Goal: Task Accomplishment & Management: Use online tool/utility

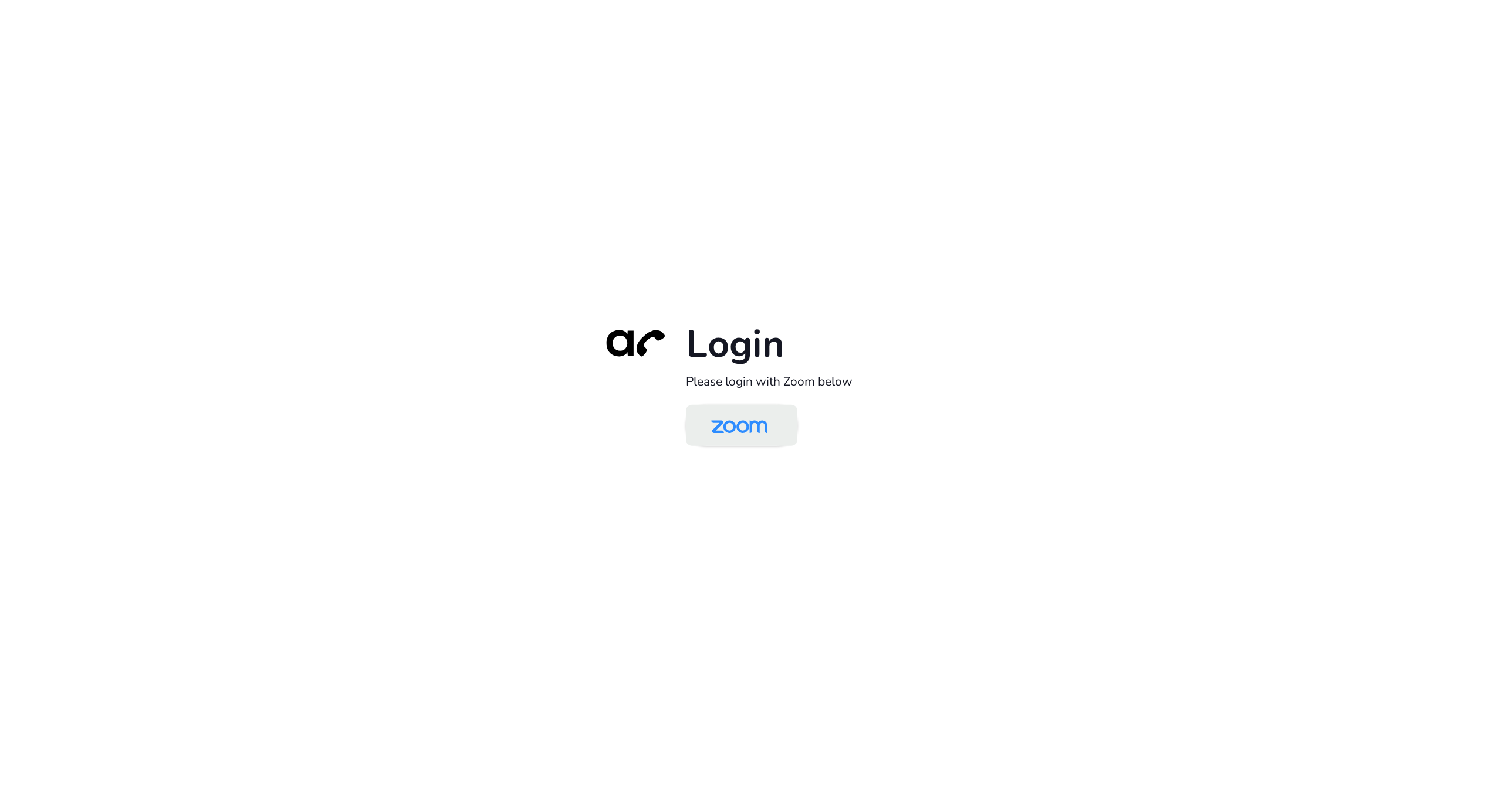
click at [754, 426] on img at bounding box center [740, 426] width 81 height 38
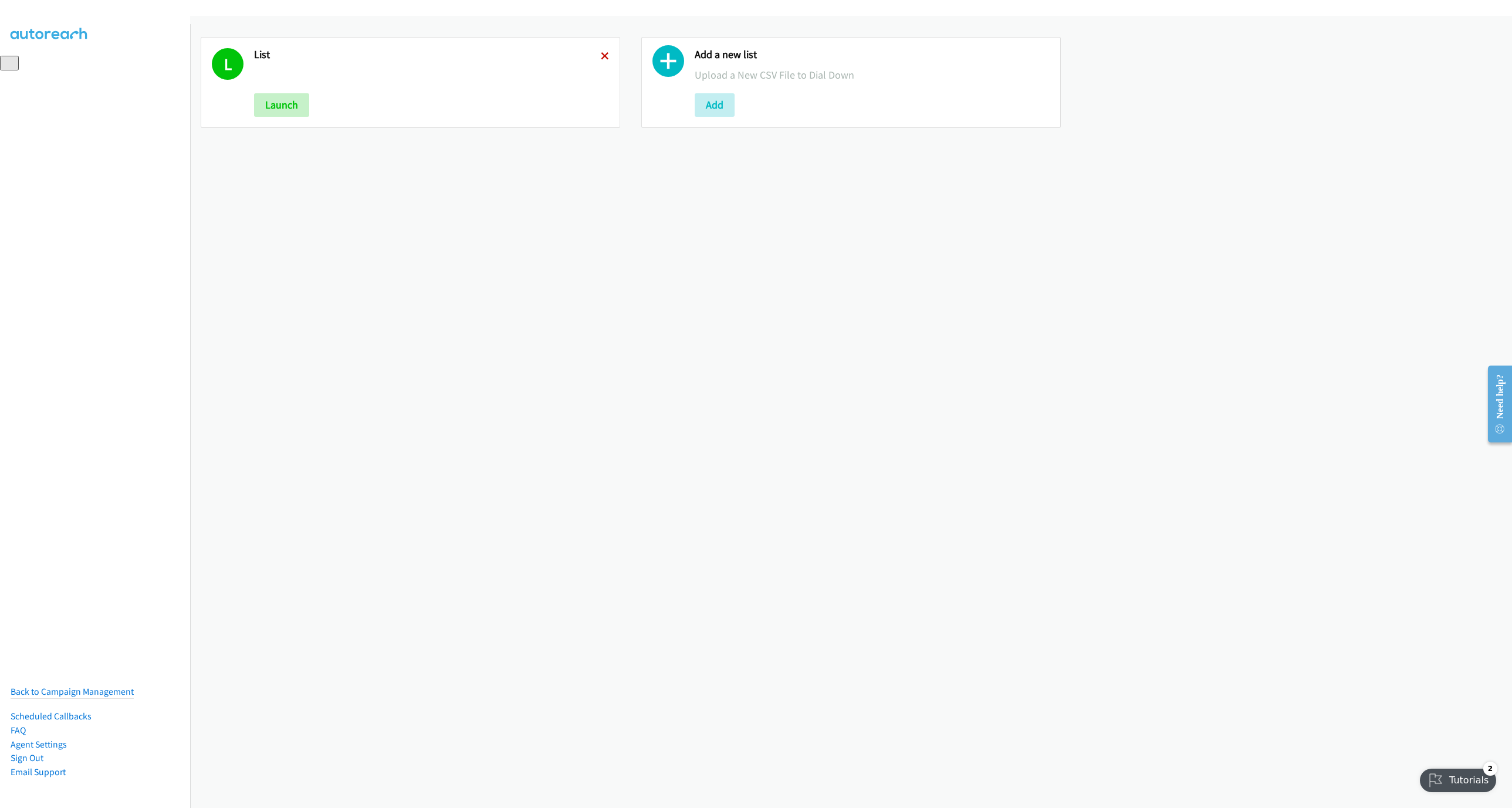
click at [604, 53] on icon at bounding box center [605, 57] width 8 height 8
click at [285, 111] on button "Add" at bounding box center [274, 105] width 40 height 24
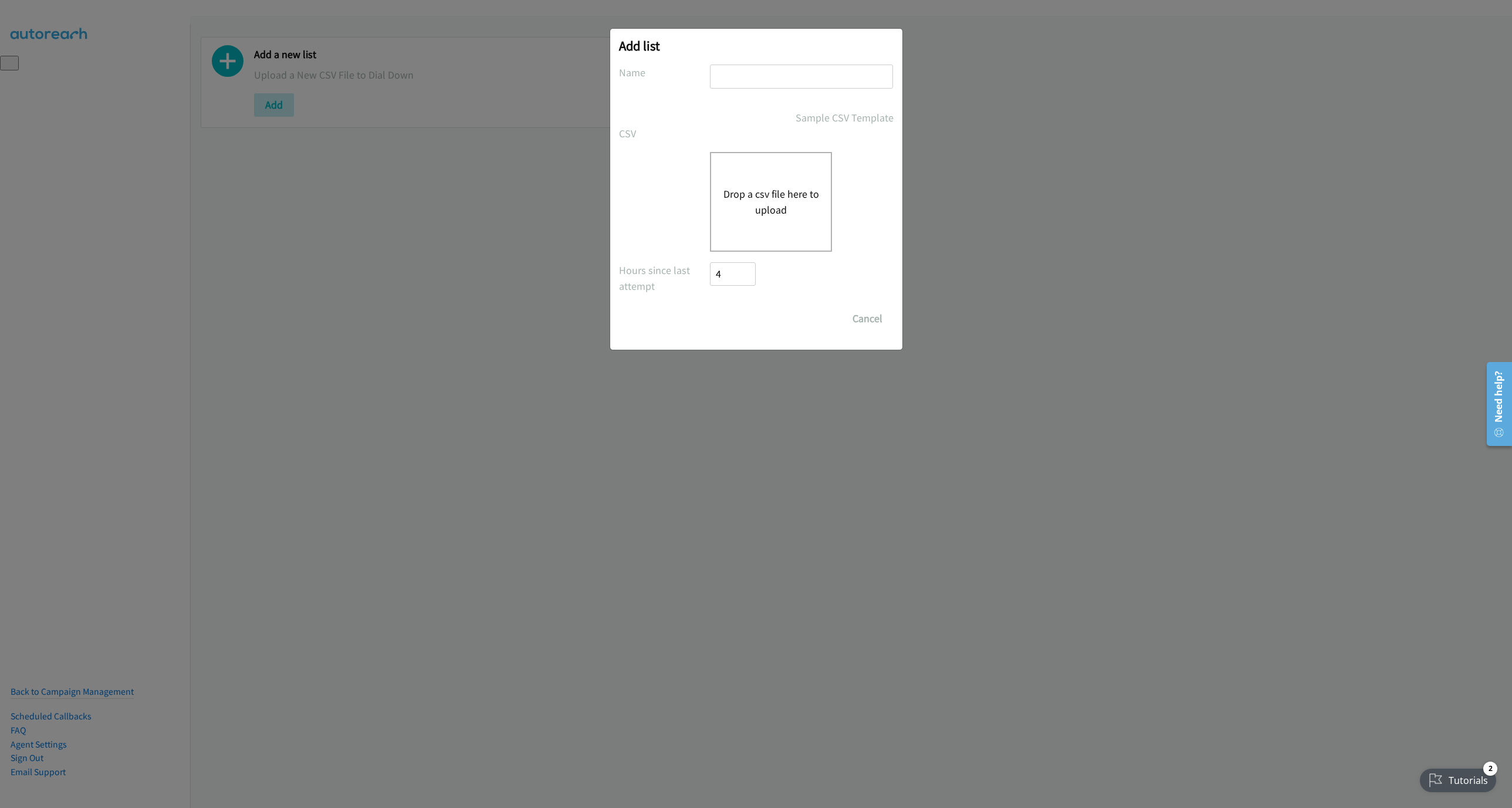
click at [786, 87] on input "text" at bounding box center [801, 76] width 183 height 24
type input "New List"
click at [750, 240] on div "Drop a csv file here to upload" at bounding box center [771, 202] width 122 height 100
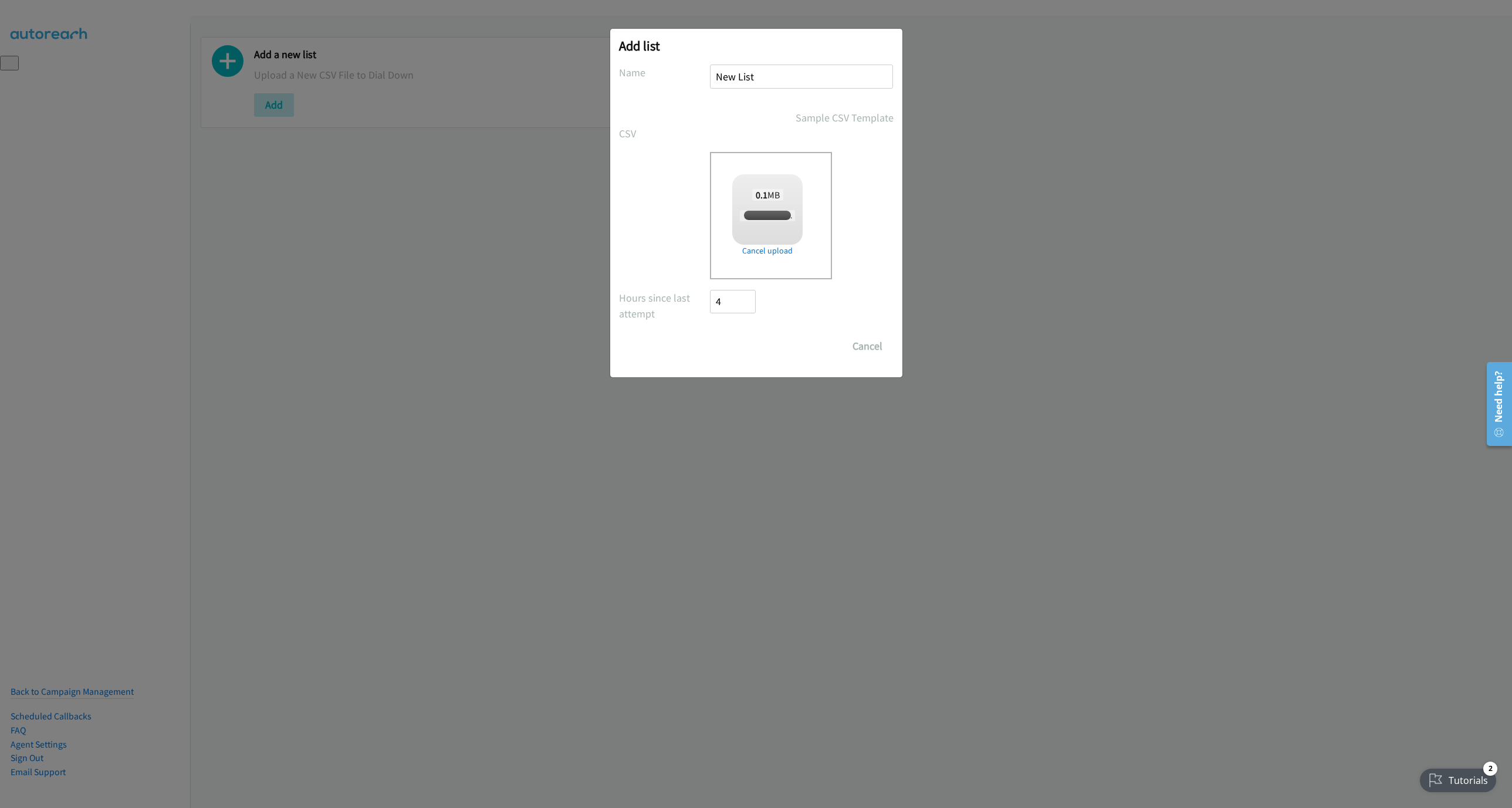
checkbox input "true"
click at [732, 344] on input "Save List" at bounding box center [741, 346] width 62 height 24
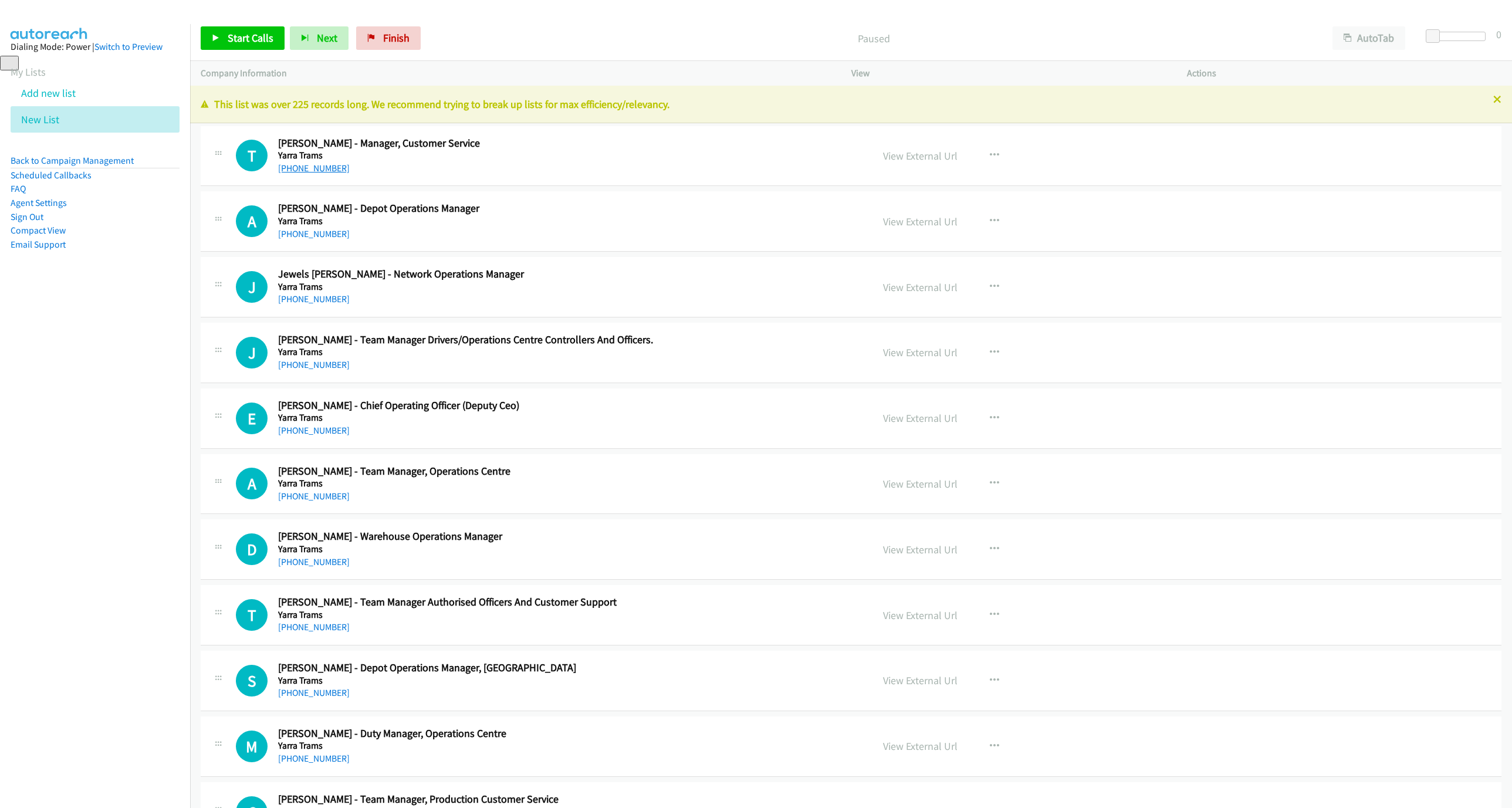
click at [293, 165] on link "[PHONE_NUMBER]" at bounding box center [313, 167] width 72 height 11
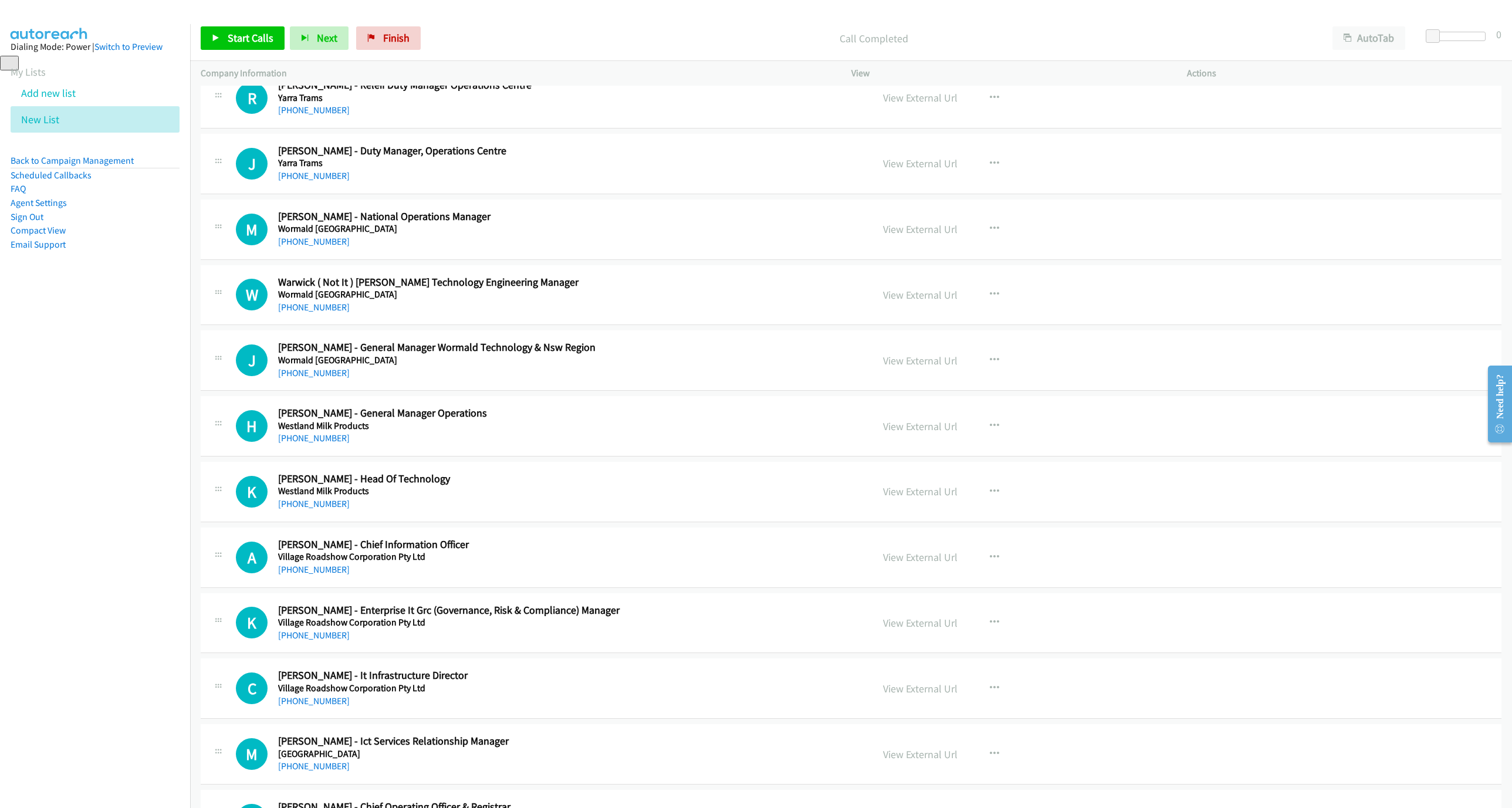
scroll to position [968, 0]
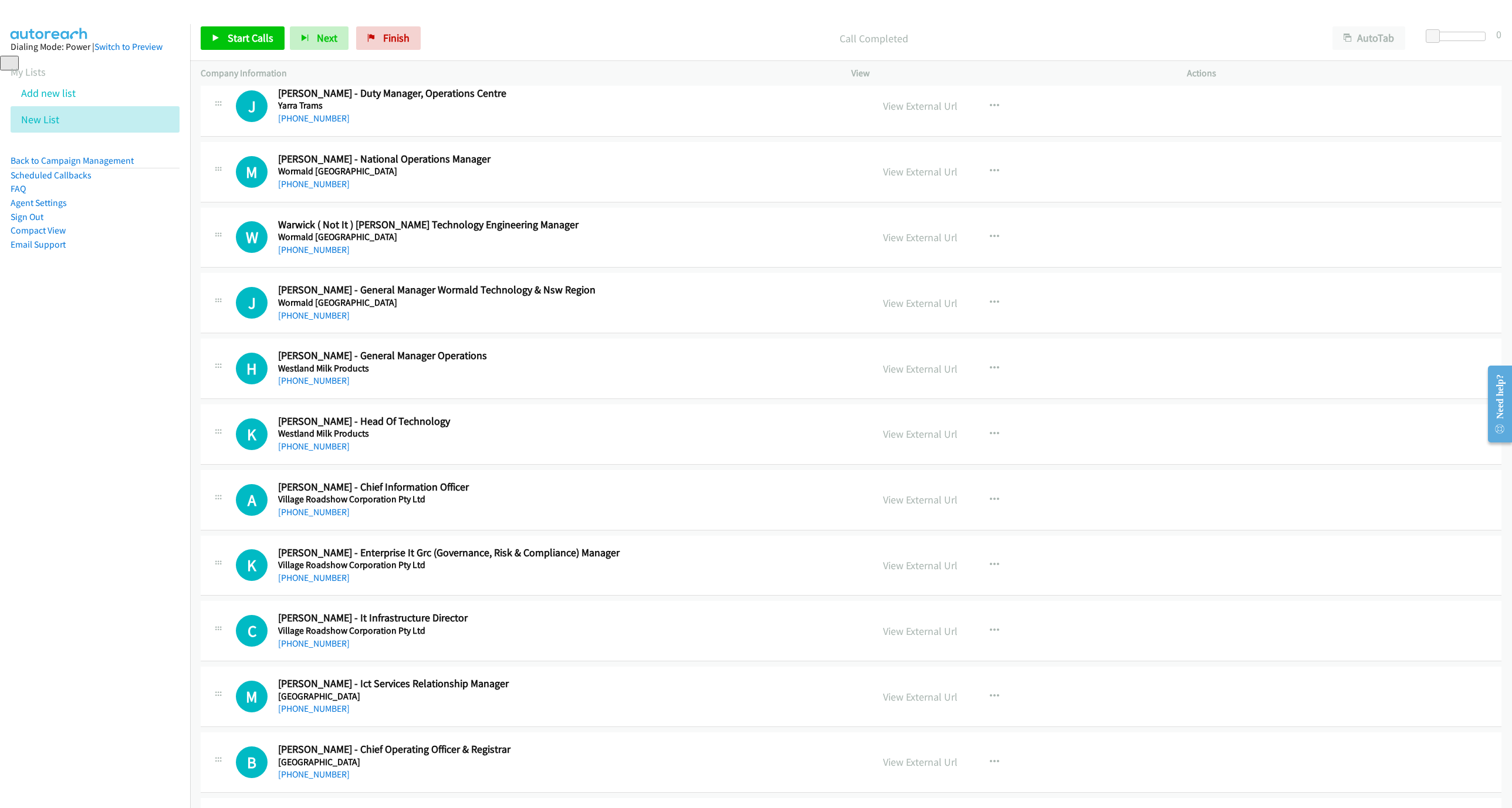
drag, startPoint x: 306, startPoint y: 388, endPoint x: 1147, endPoint y: 613, distance: 870.6
click at [306, 386] on link "+64 27 841 6946" at bounding box center [313, 380] width 72 height 11
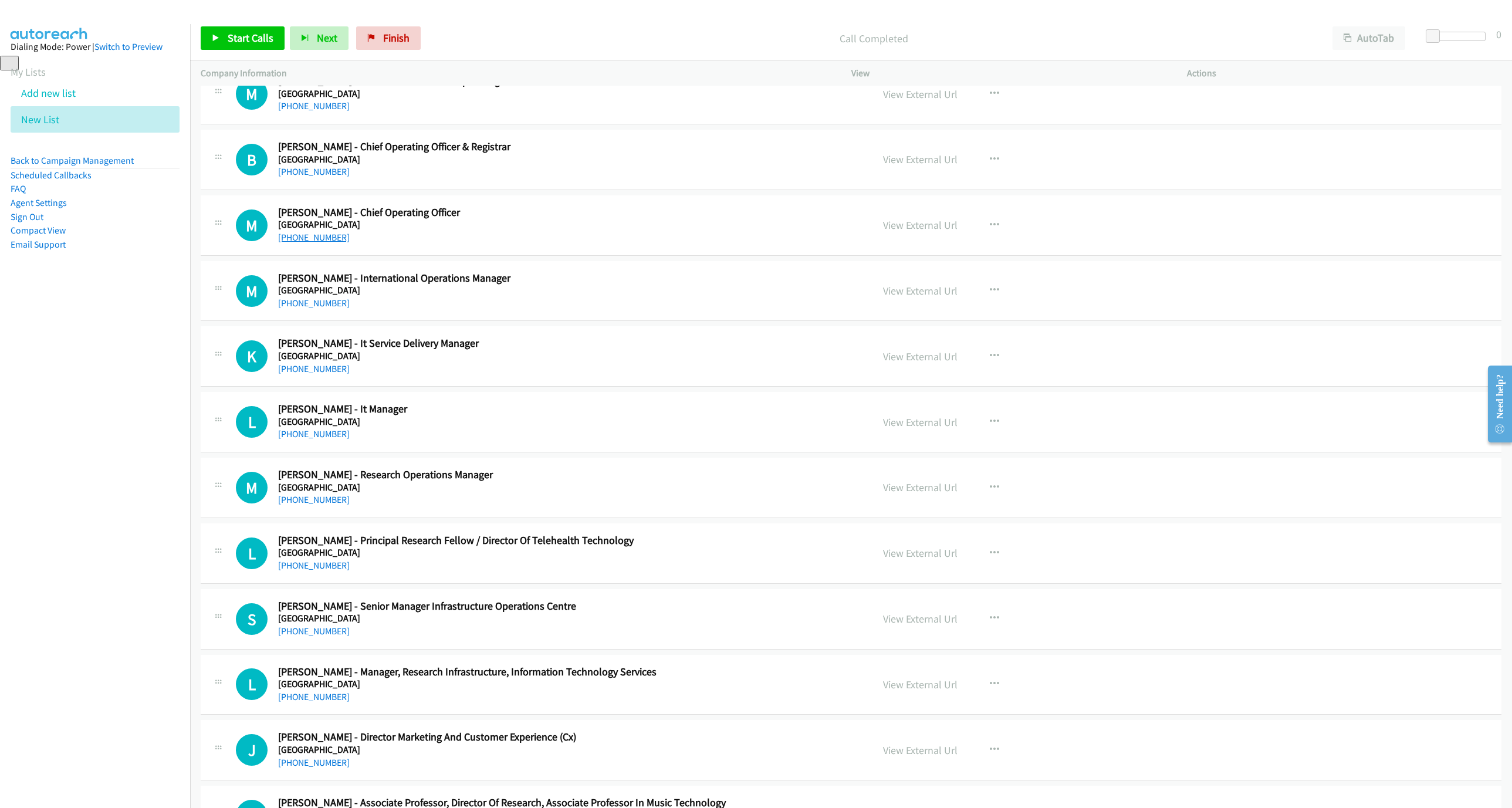
scroll to position [1673, 0]
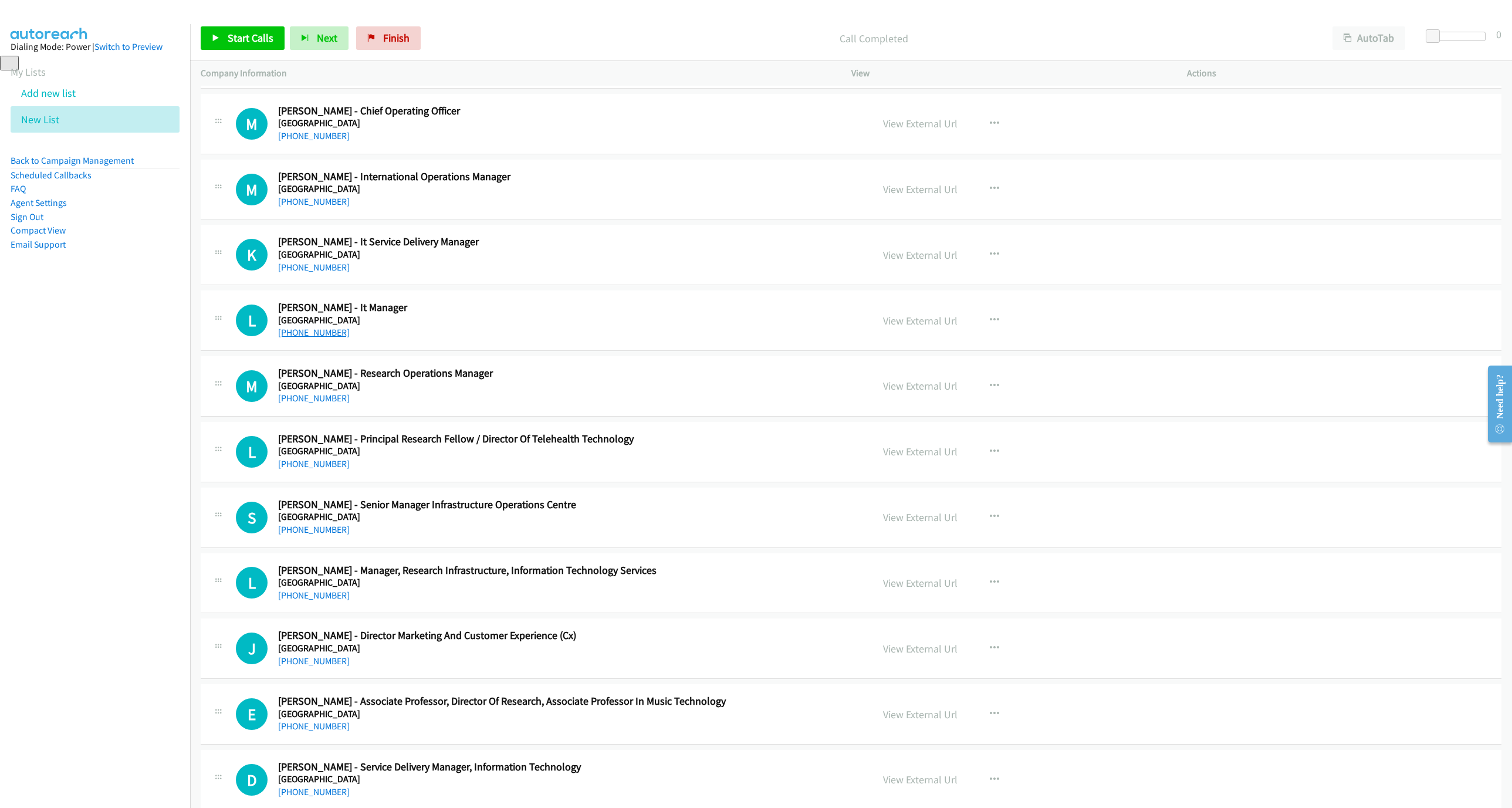
click at [303, 338] on link "[PHONE_NUMBER]" at bounding box center [313, 332] width 72 height 11
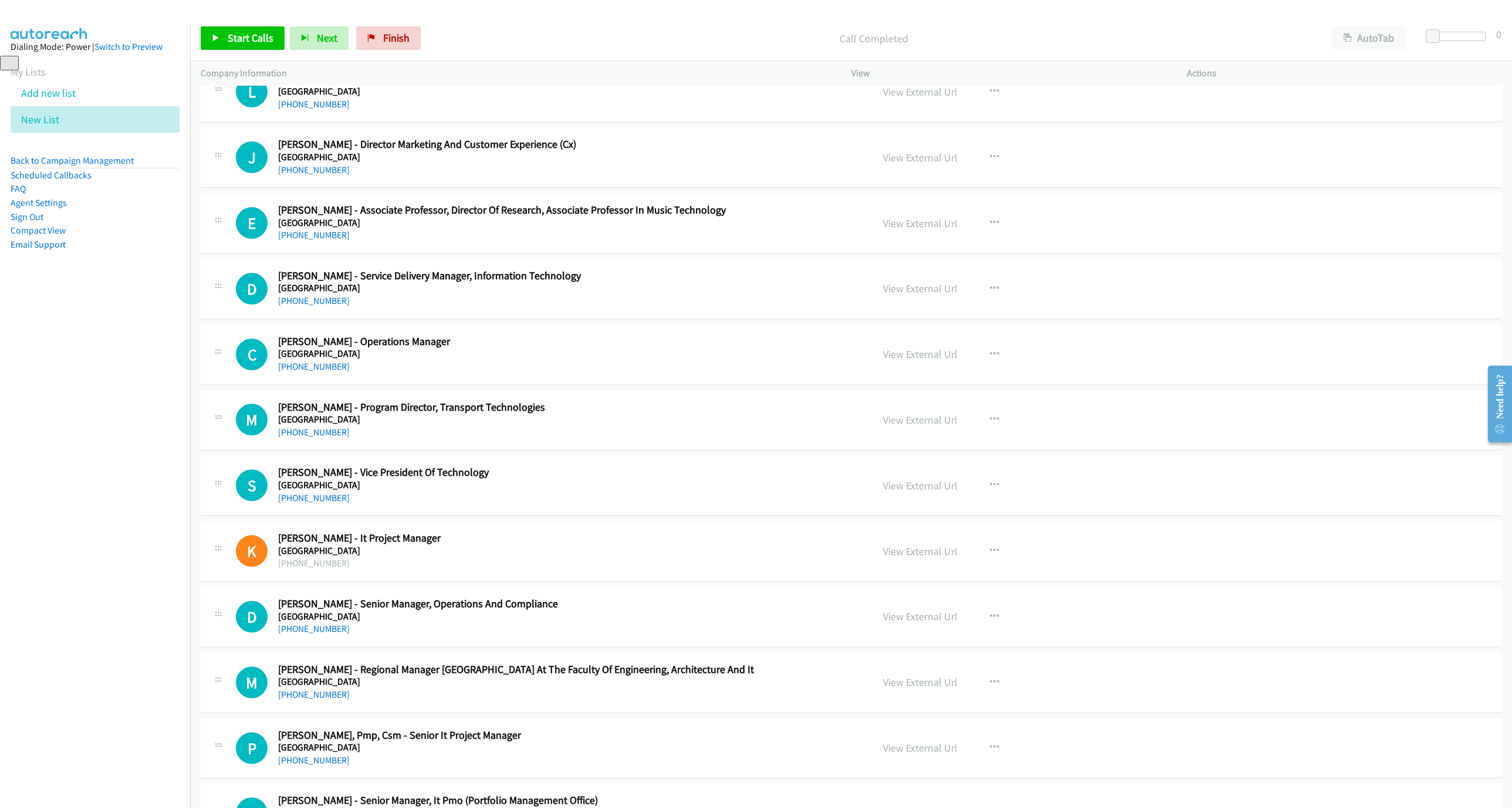
scroll to position [2200, 0]
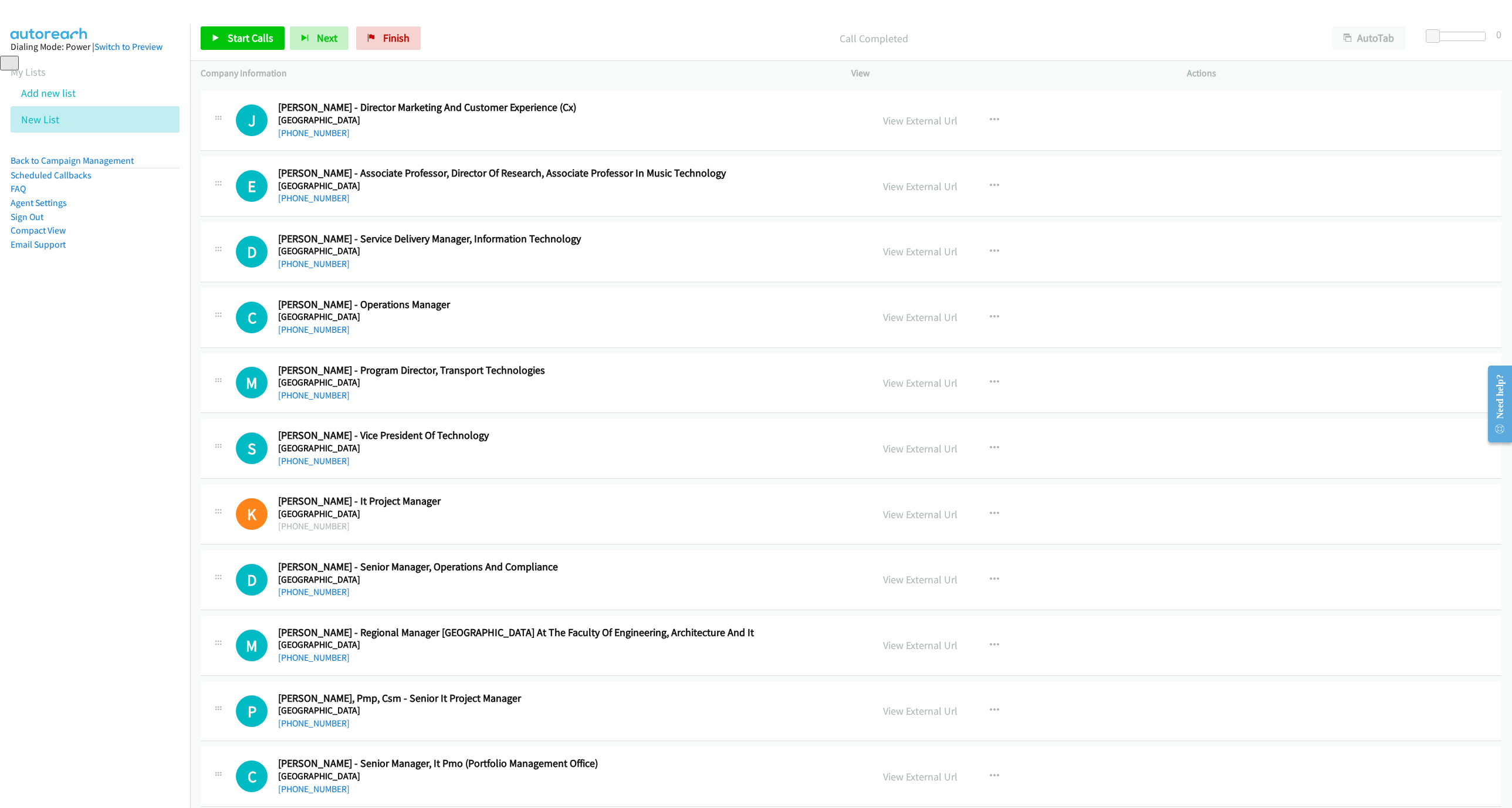
click at [292, 335] on link "+61 409 801 404" at bounding box center [313, 329] width 72 height 11
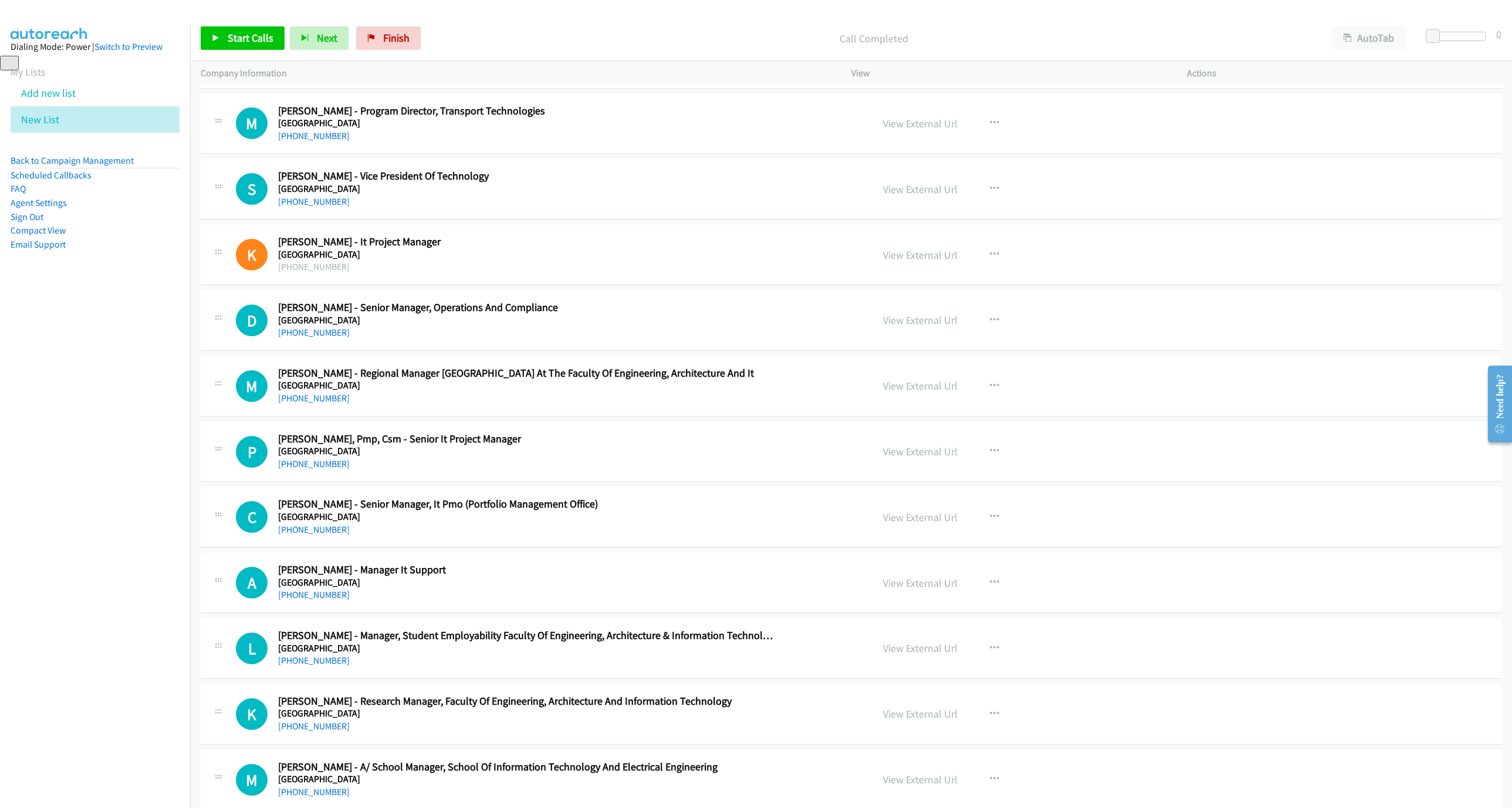
scroll to position [2465, 0]
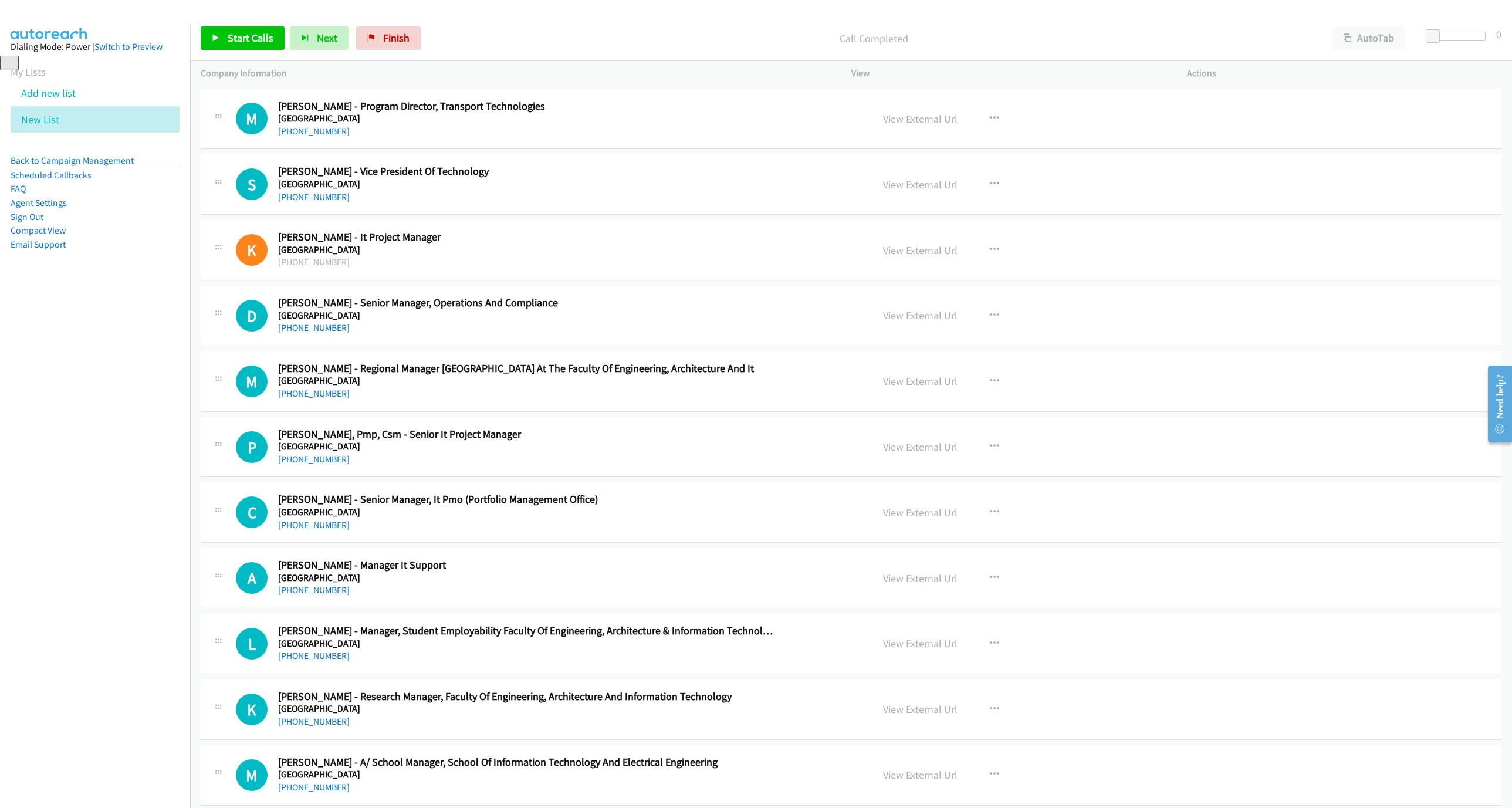
click at [328, 609] on div "A Callback Scheduled Alan Hockings - Manager It Support University Of Queenslan…" at bounding box center [851, 578] width 1301 height 61
click at [326, 595] on link "+61 421 055 145" at bounding box center [313, 589] width 72 height 11
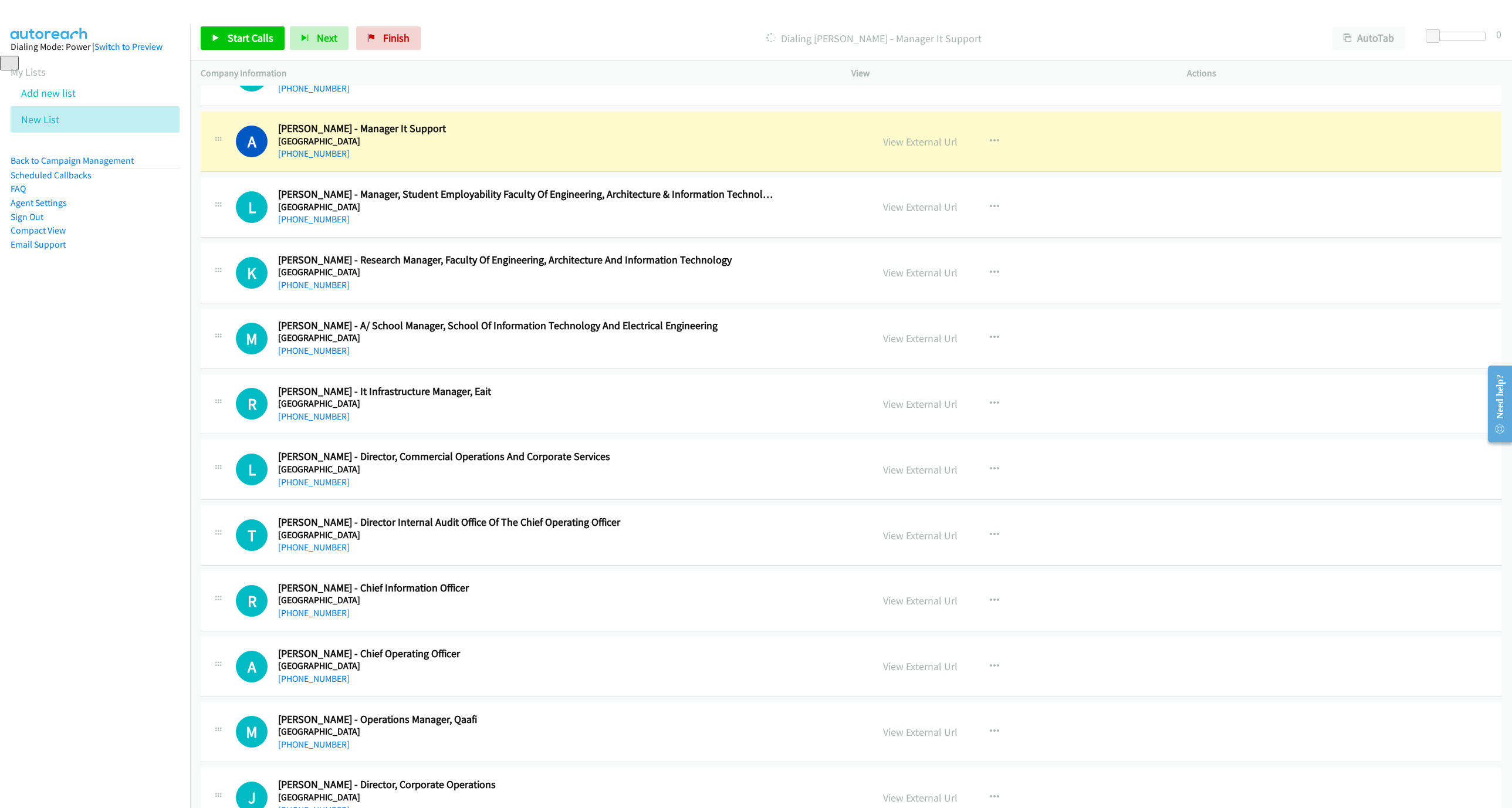
scroll to position [2904, 0]
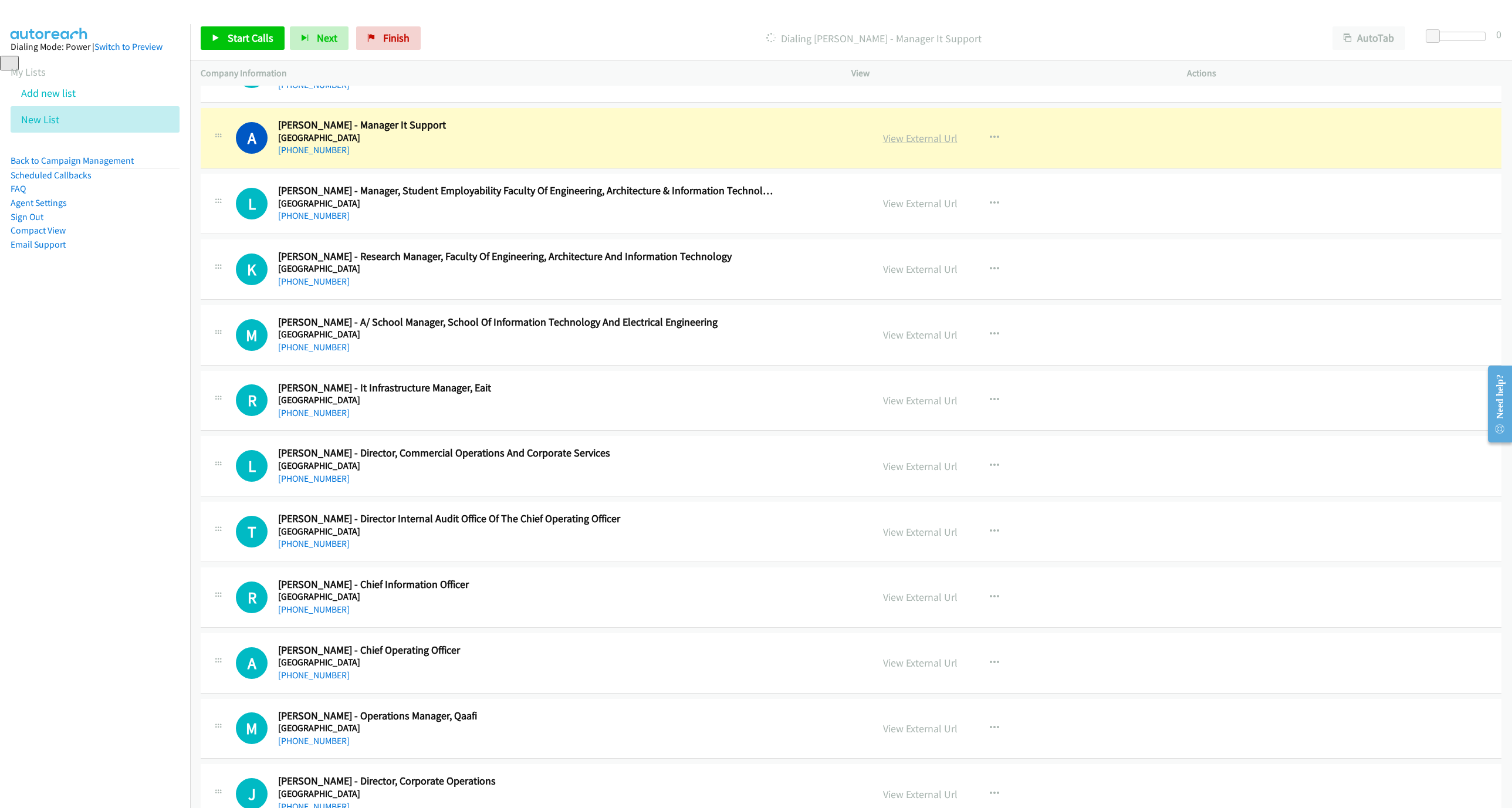
click at [933, 145] on link "View External Url" at bounding box center [920, 138] width 74 height 14
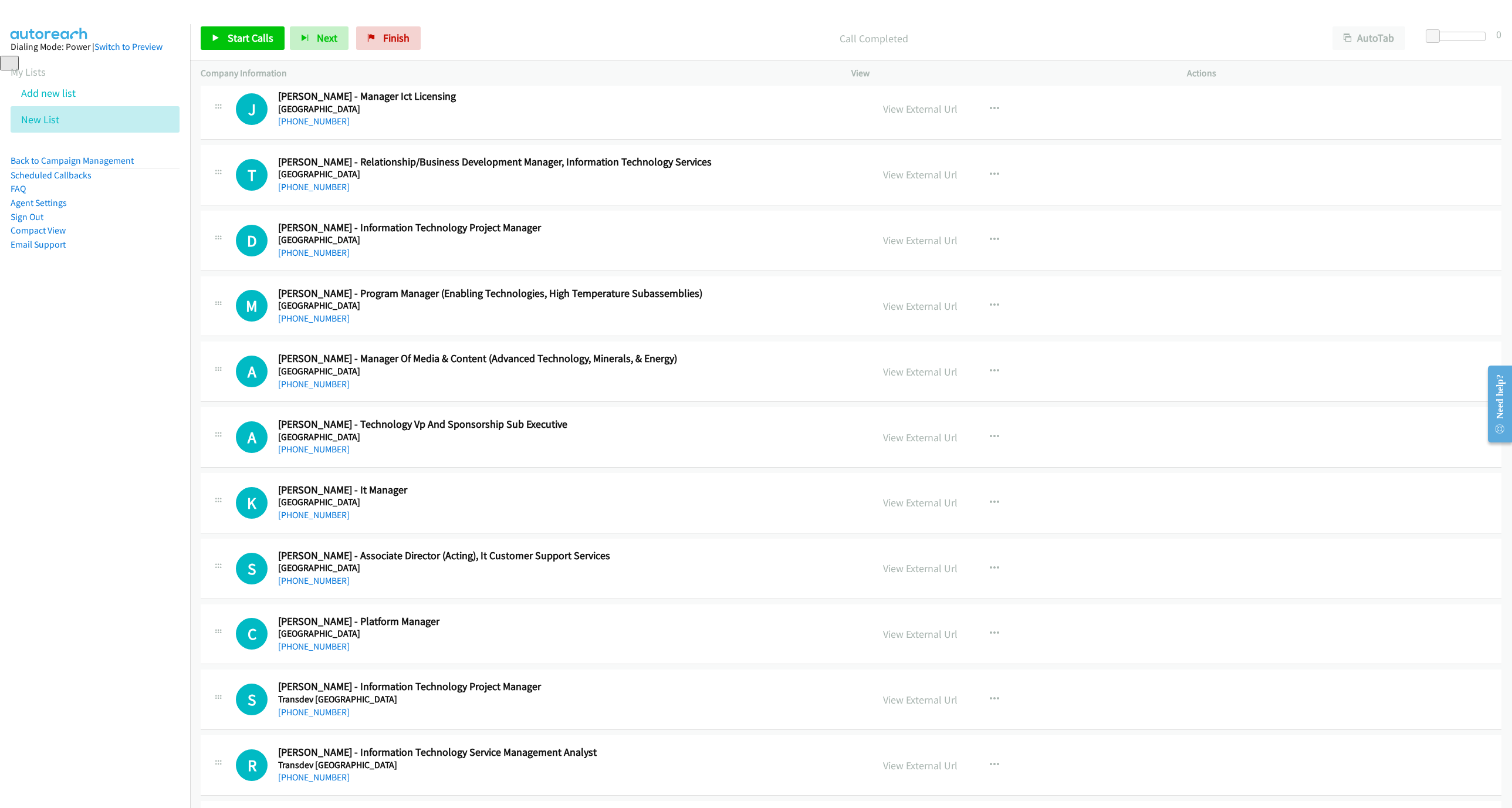
scroll to position [4136, 0]
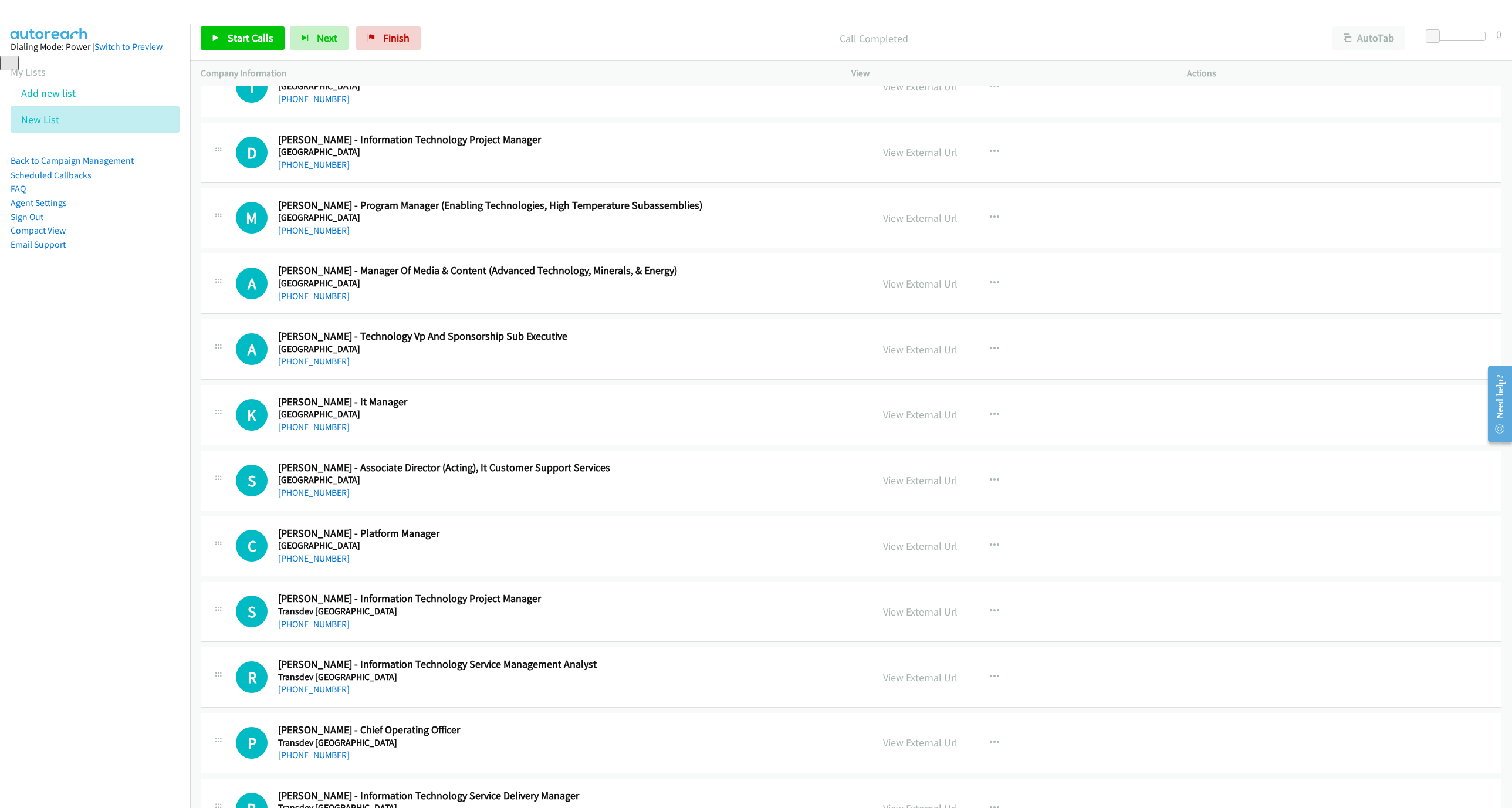
click at [315, 432] on link "+61 7 3365 2513" at bounding box center [313, 426] width 72 height 11
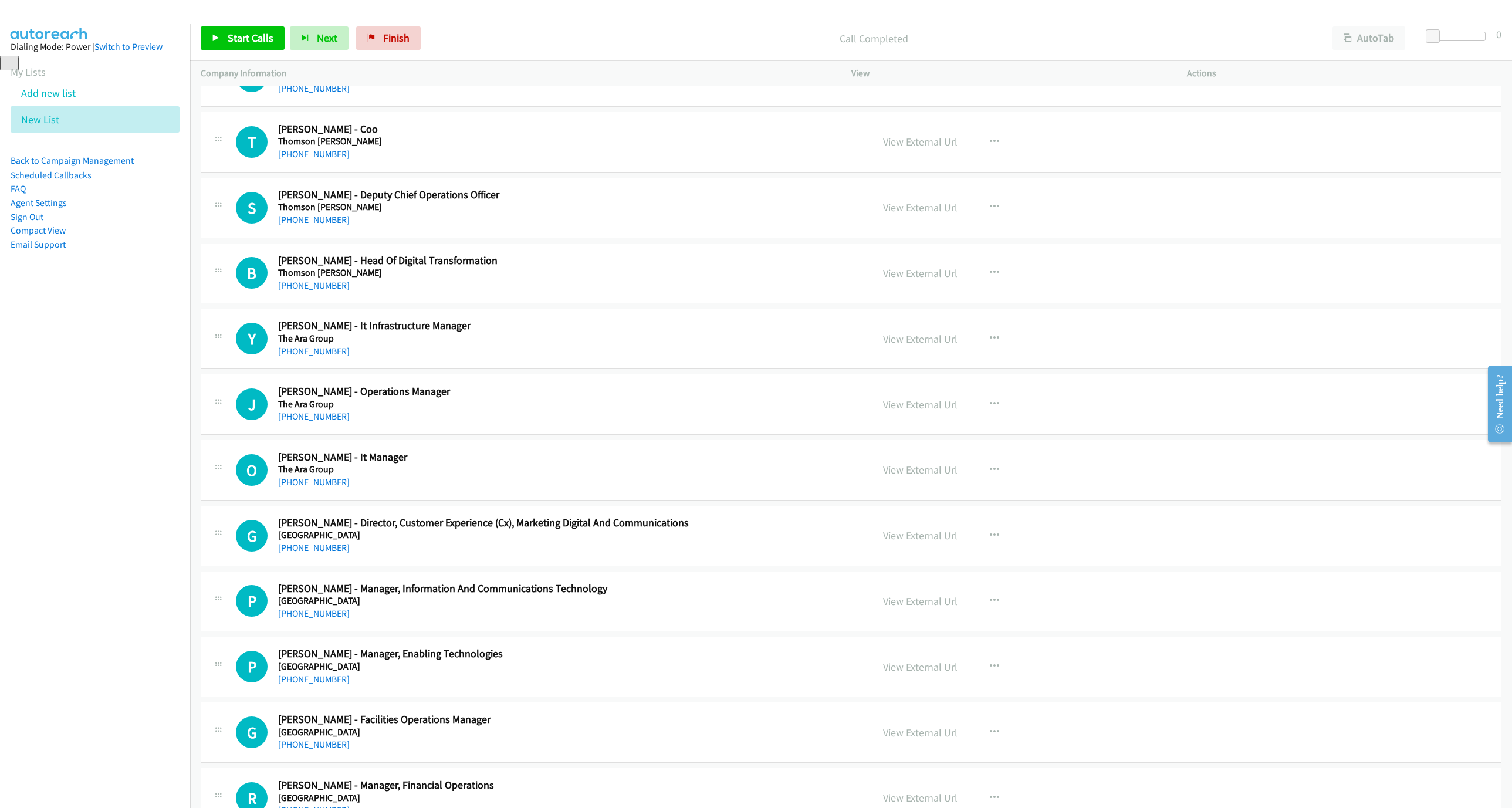
scroll to position [5192, 0]
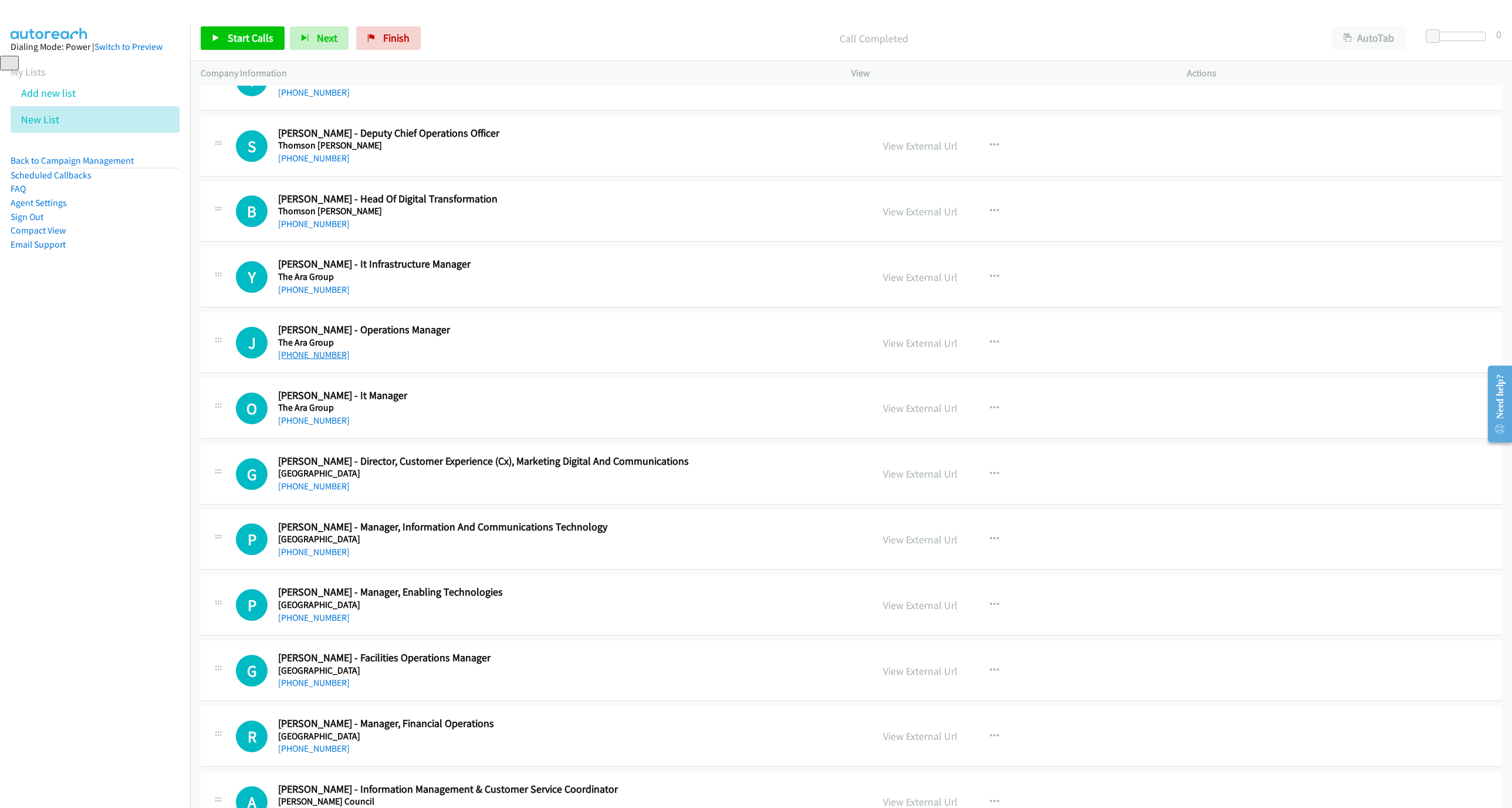
click at [299, 361] on link "+61 414 342 818" at bounding box center [313, 354] width 72 height 11
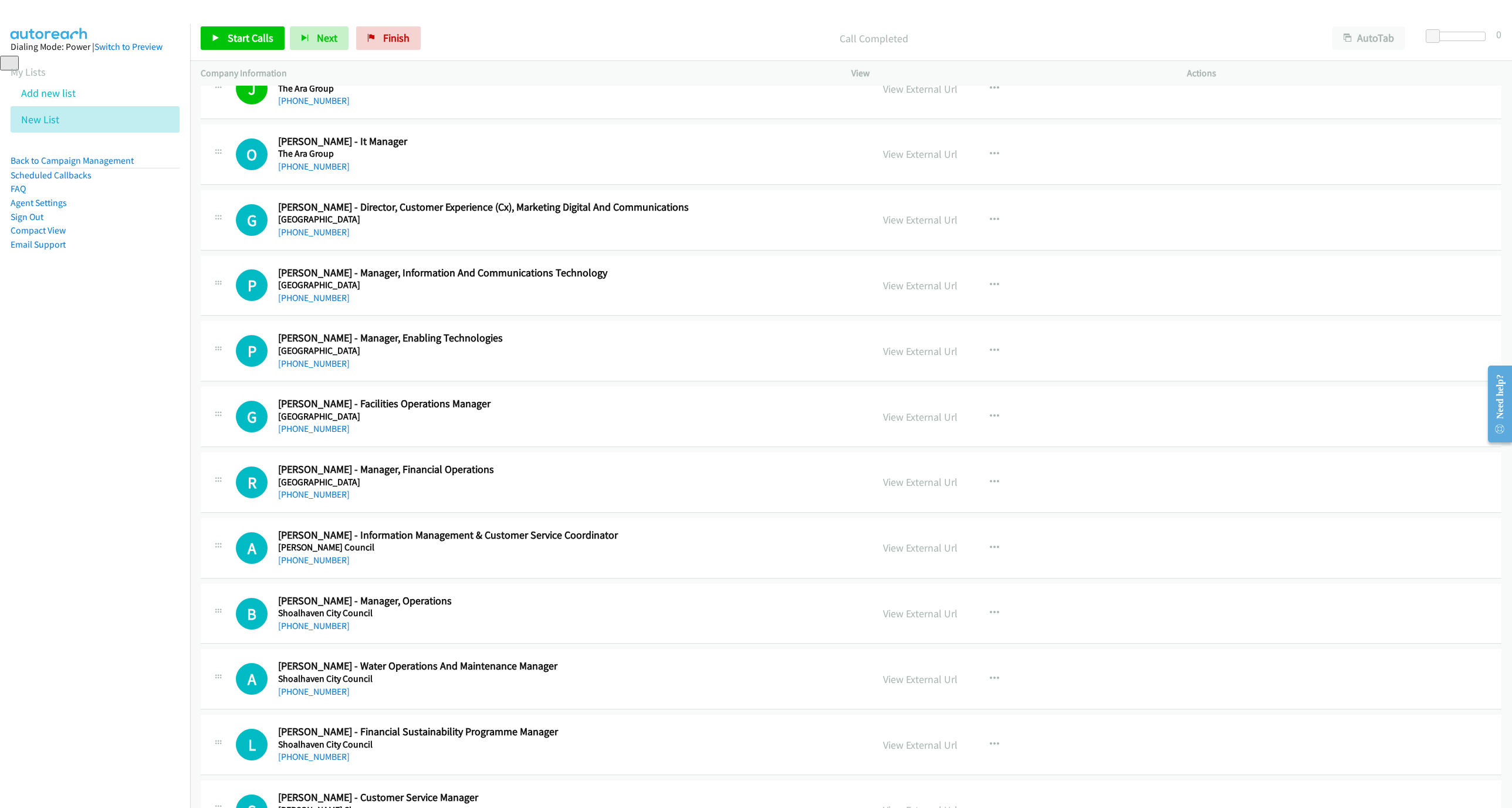
scroll to position [5457, 0]
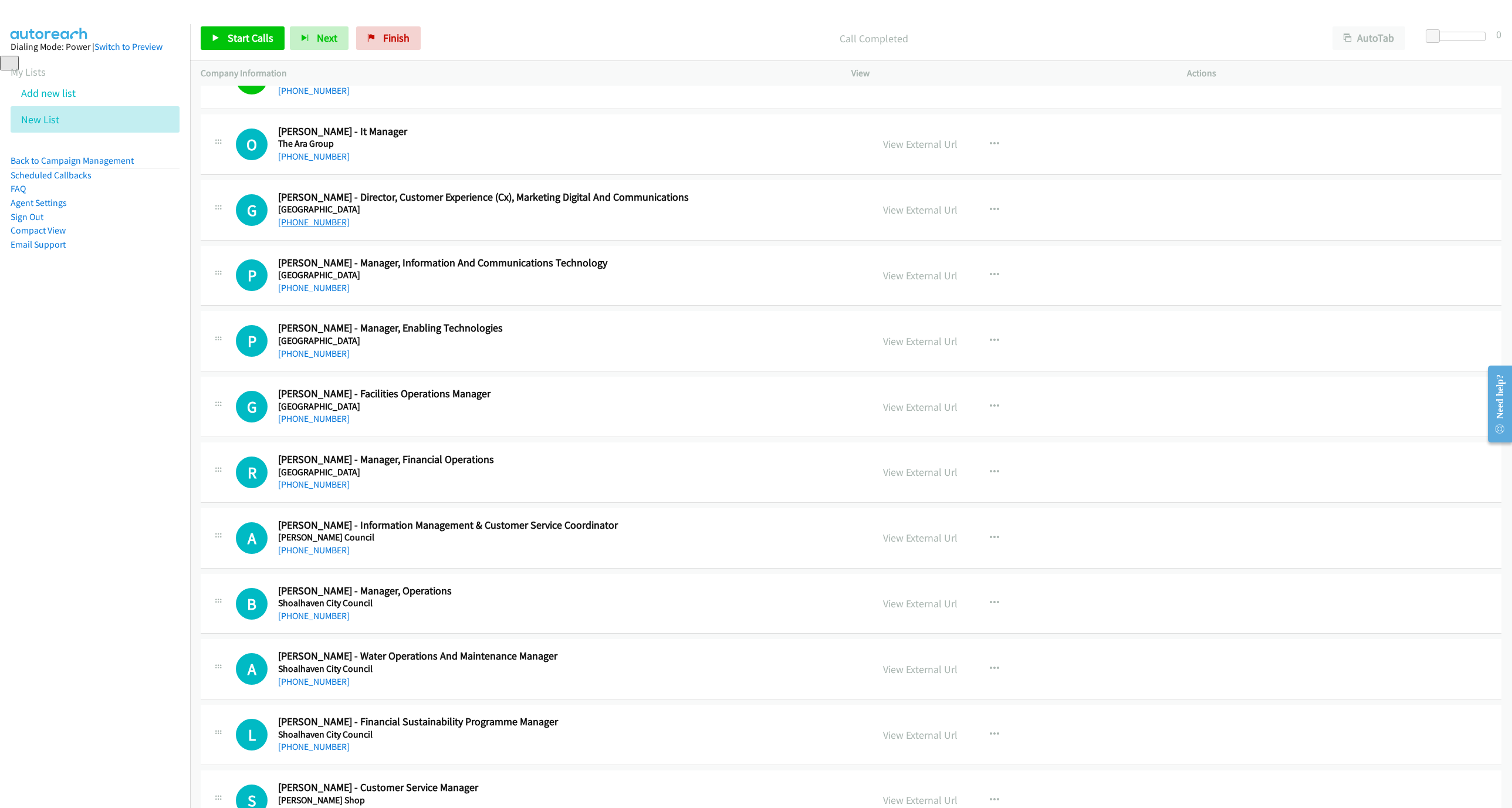
click at [296, 228] on link "+61 424 234 128" at bounding box center [313, 221] width 72 height 11
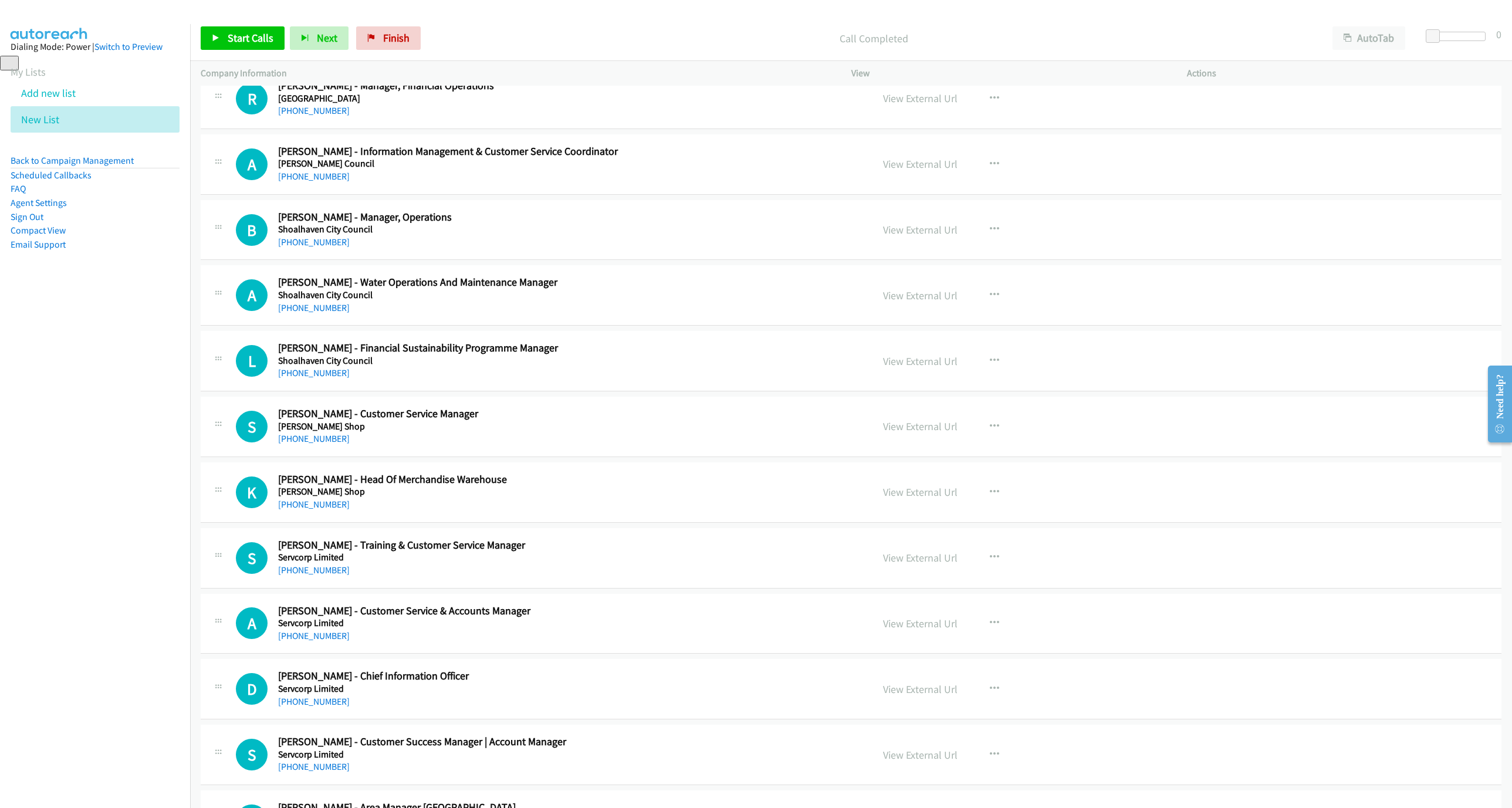
scroll to position [5897, 0]
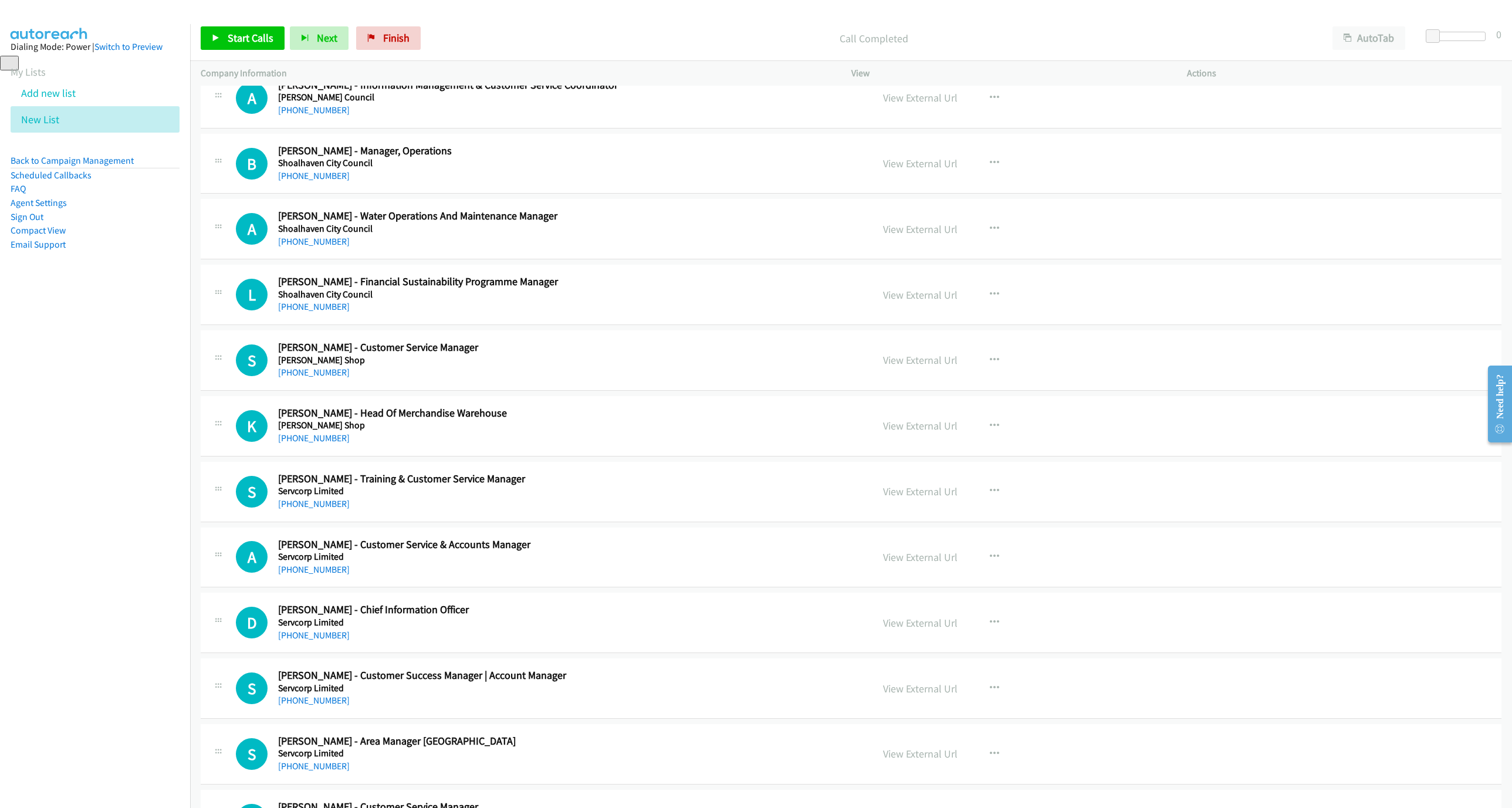
drag, startPoint x: 321, startPoint y: 405, endPoint x: 1168, endPoint y: 512, distance: 853.7
click at [321, 378] on link "+61 423 583 300" at bounding box center [313, 371] width 72 height 11
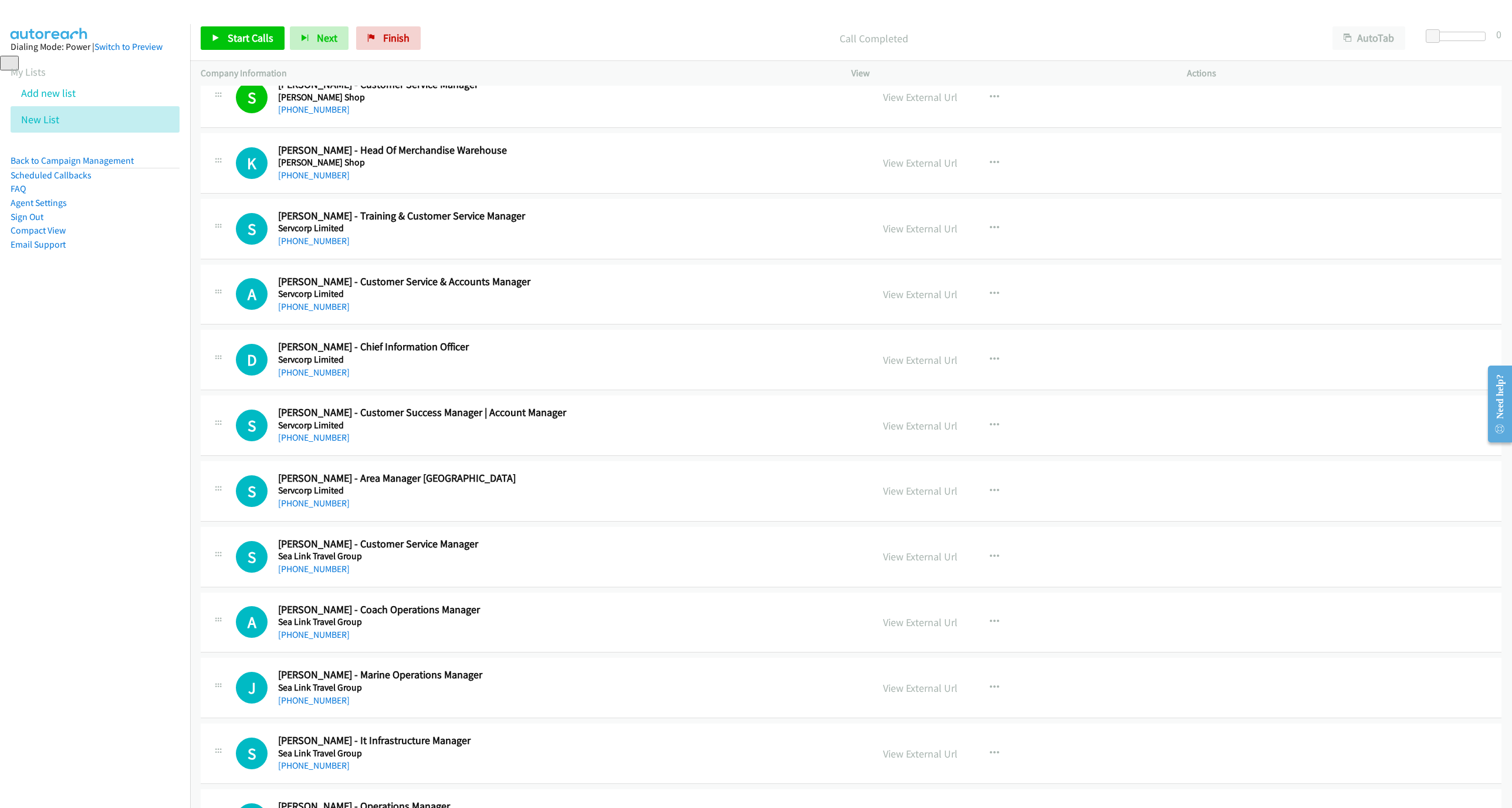
scroll to position [6161, 0]
click at [306, 311] on link "[PHONE_NUMBER]" at bounding box center [313, 305] width 72 height 11
click at [425, 365] on h5 "Servcorp Limited" at bounding box center [525, 359] width 496 height 12
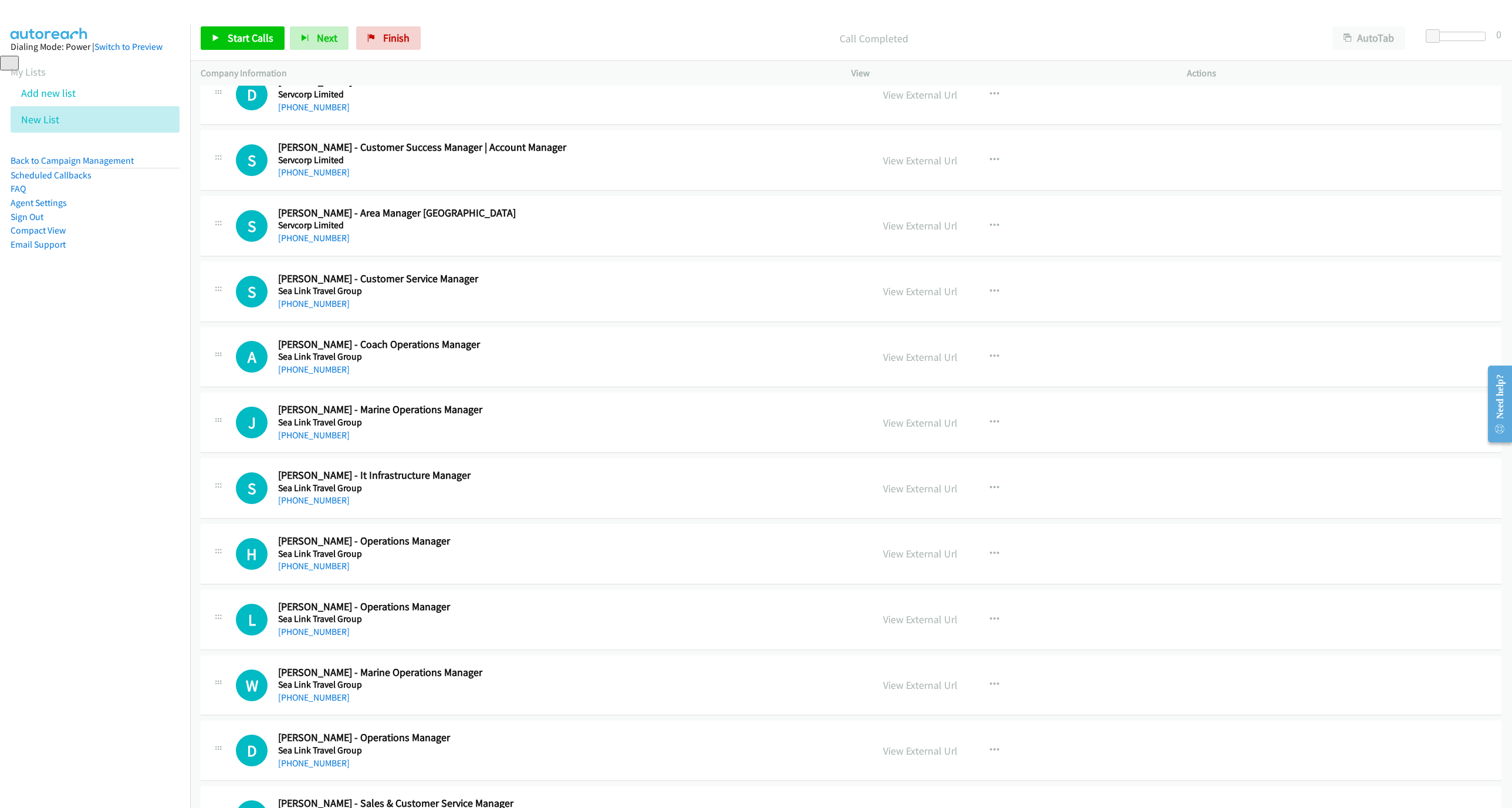
drag, startPoint x: 328, startPoint y: 336, endPoint x: 1484, endPoint y: 564, distance: 1178.3
click at [295, 309] on link "+61 415 961 091" at bounding box center [313, 303] width 72 height 11
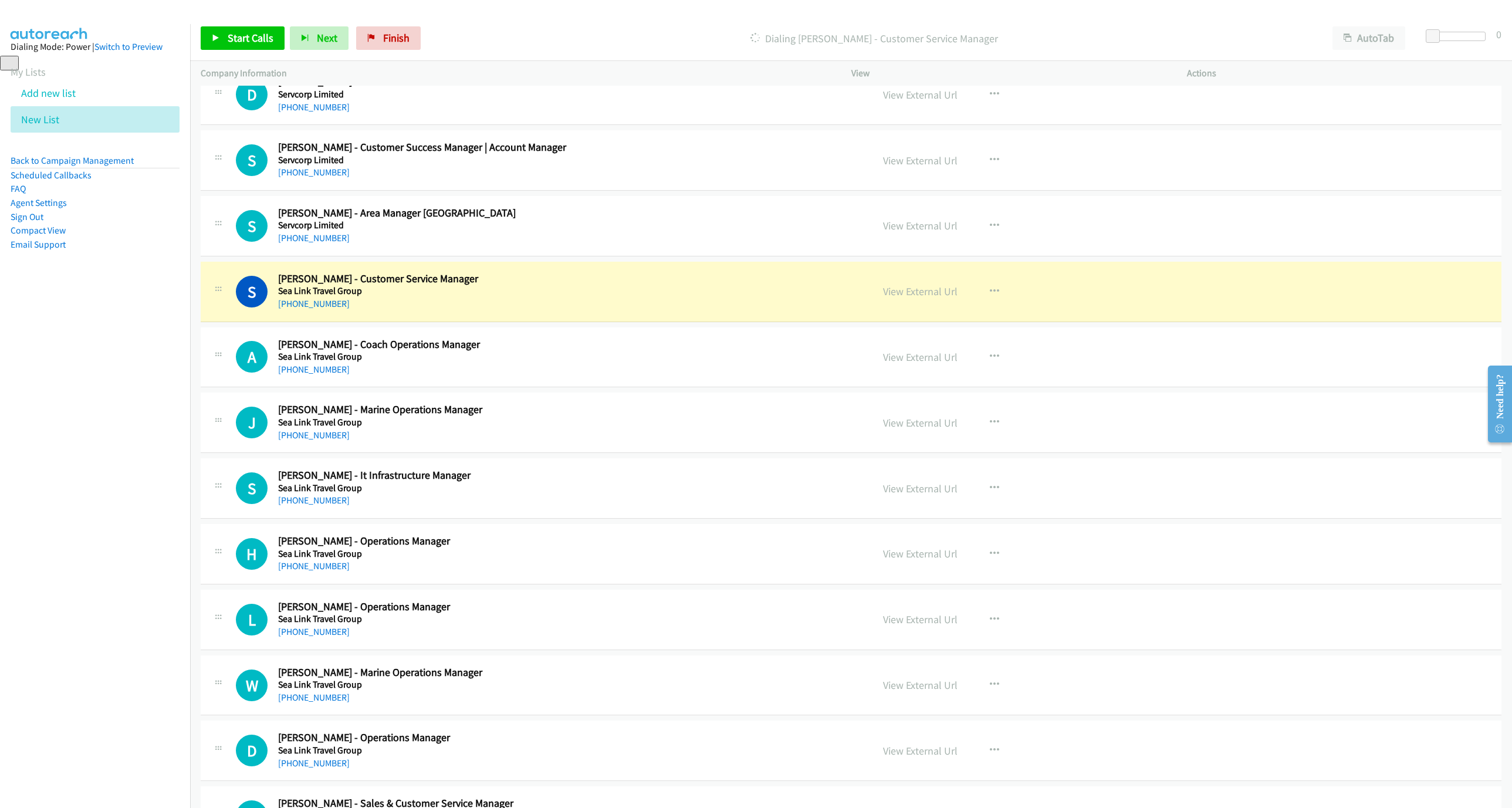
click at [678, 285] on h2 "Silvia Turina - Customer Service Manager" at bounding box center [525, 279] width 496 height 14
click at [933, 298] on link "View External Url" at bounding box center [920, 291] width 74 height 14
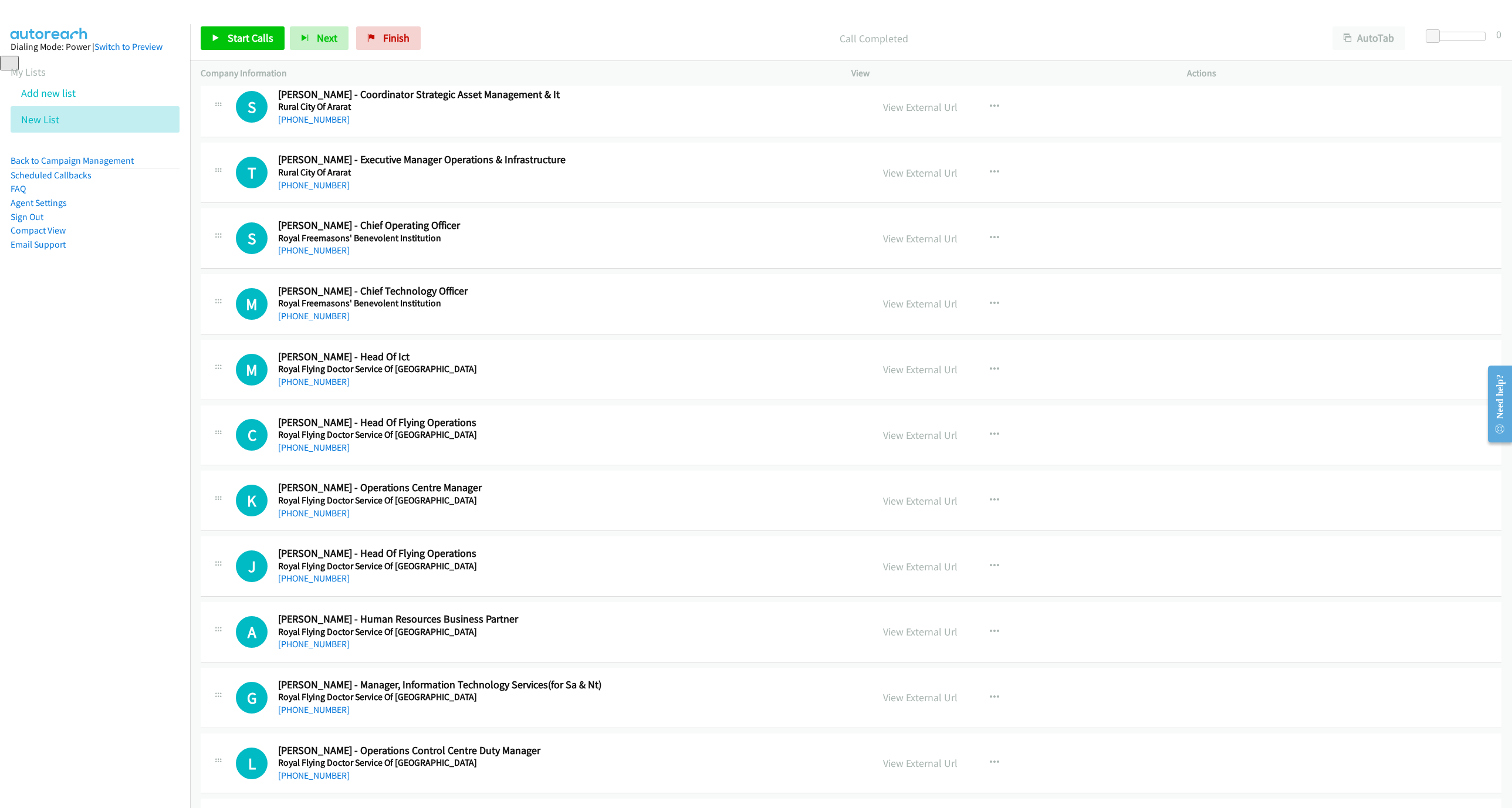
scroll to position [7397, 0]
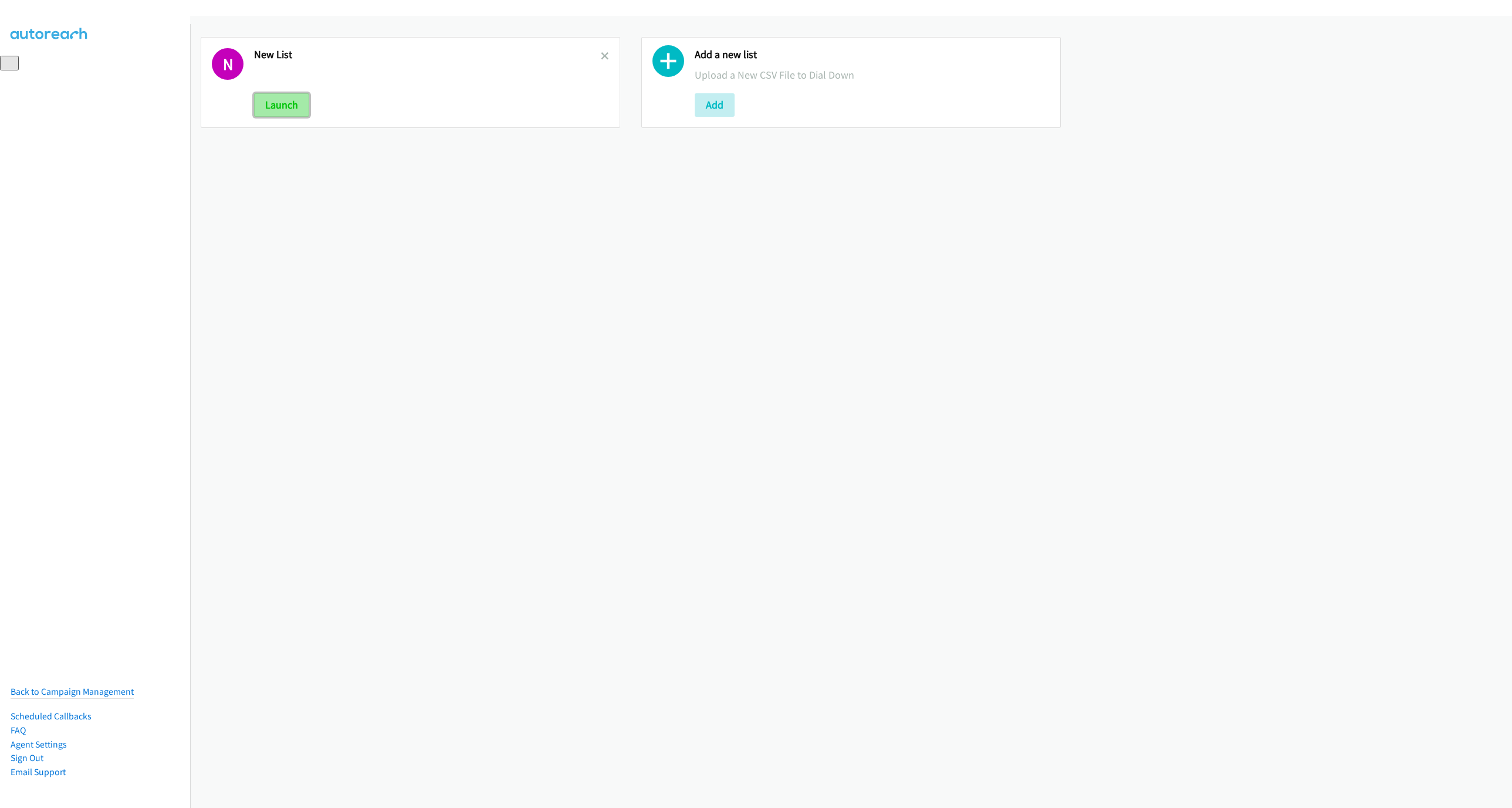
click at [279, 107] on button "Launch" at bounding box center [281, 105] width 55 height 24
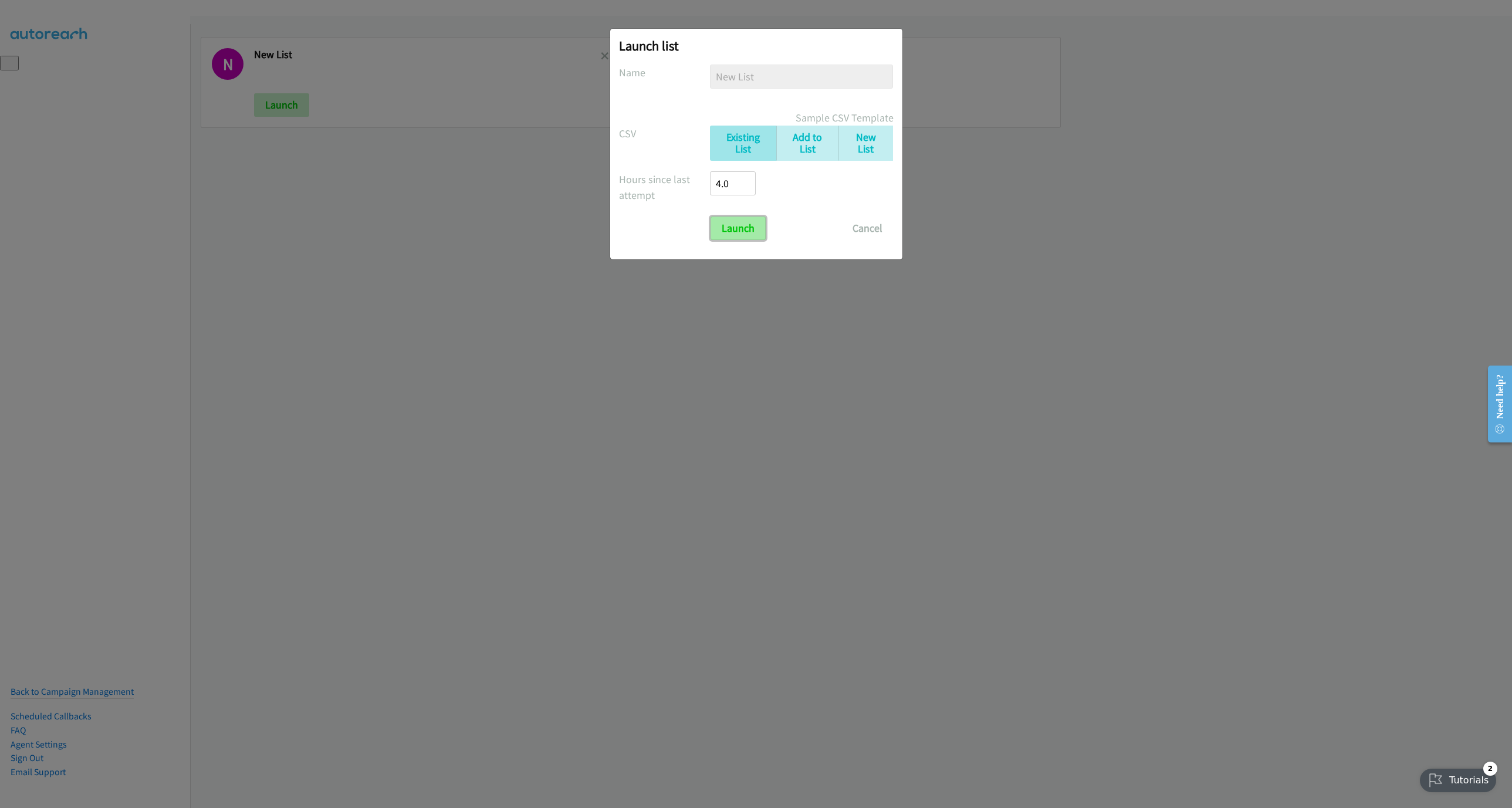
click at [727, 235] on input "Launch" at bounding box center [738, 228] width 55 height 24
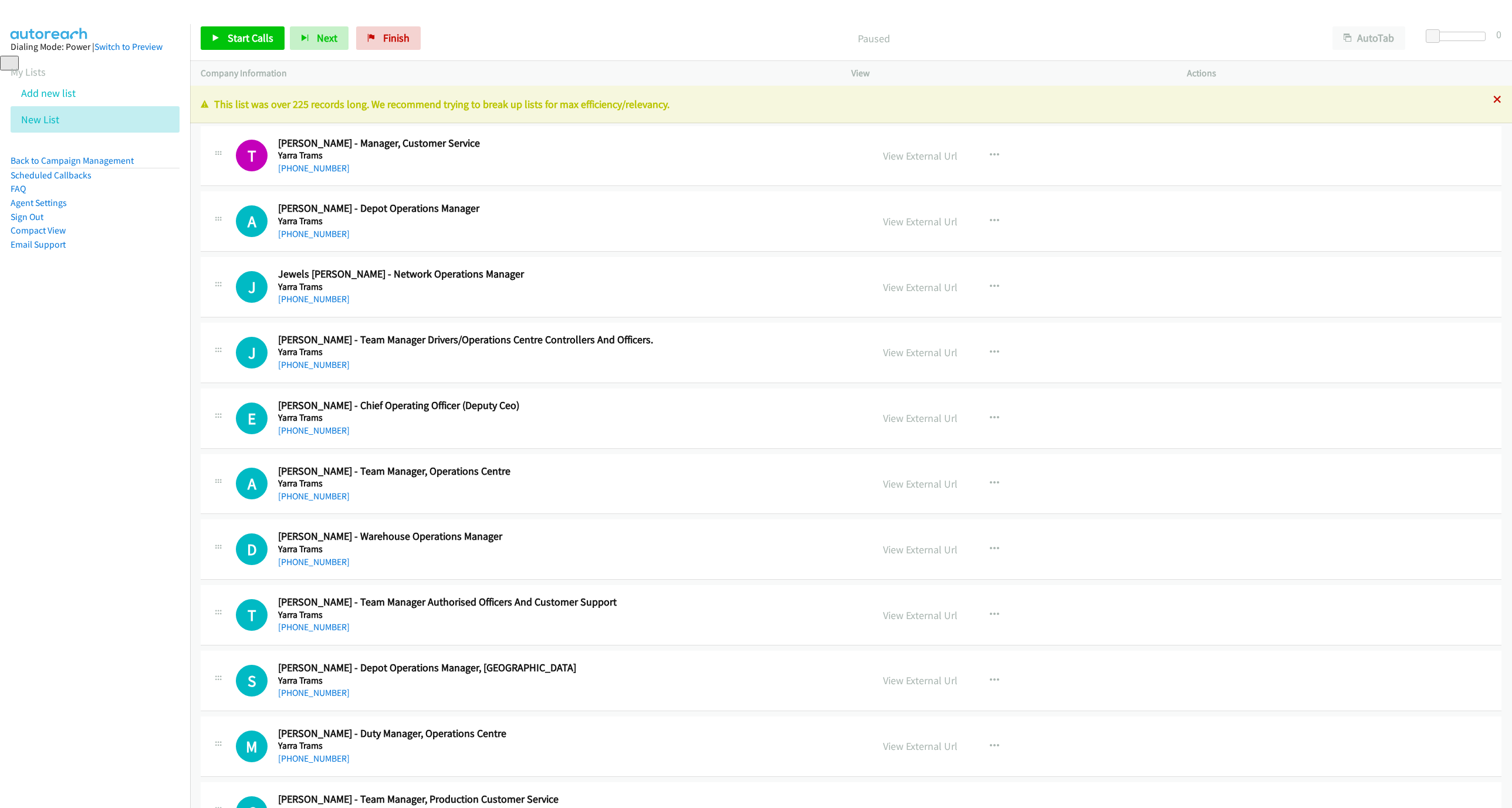
click at [1493, 101] on icon at bounding box center [1498, 100] width 8 height 8
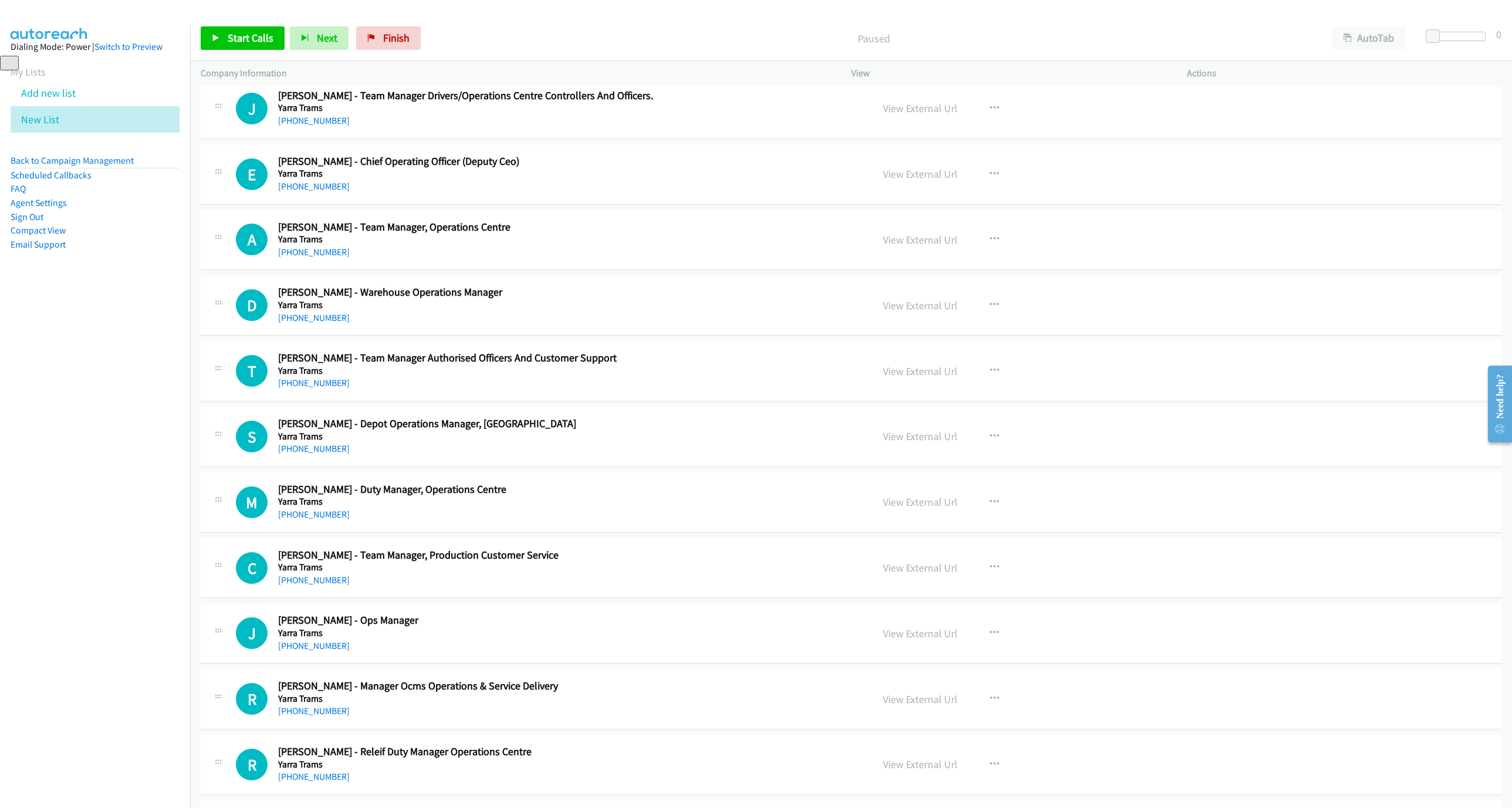
scroll to position [440, 0]
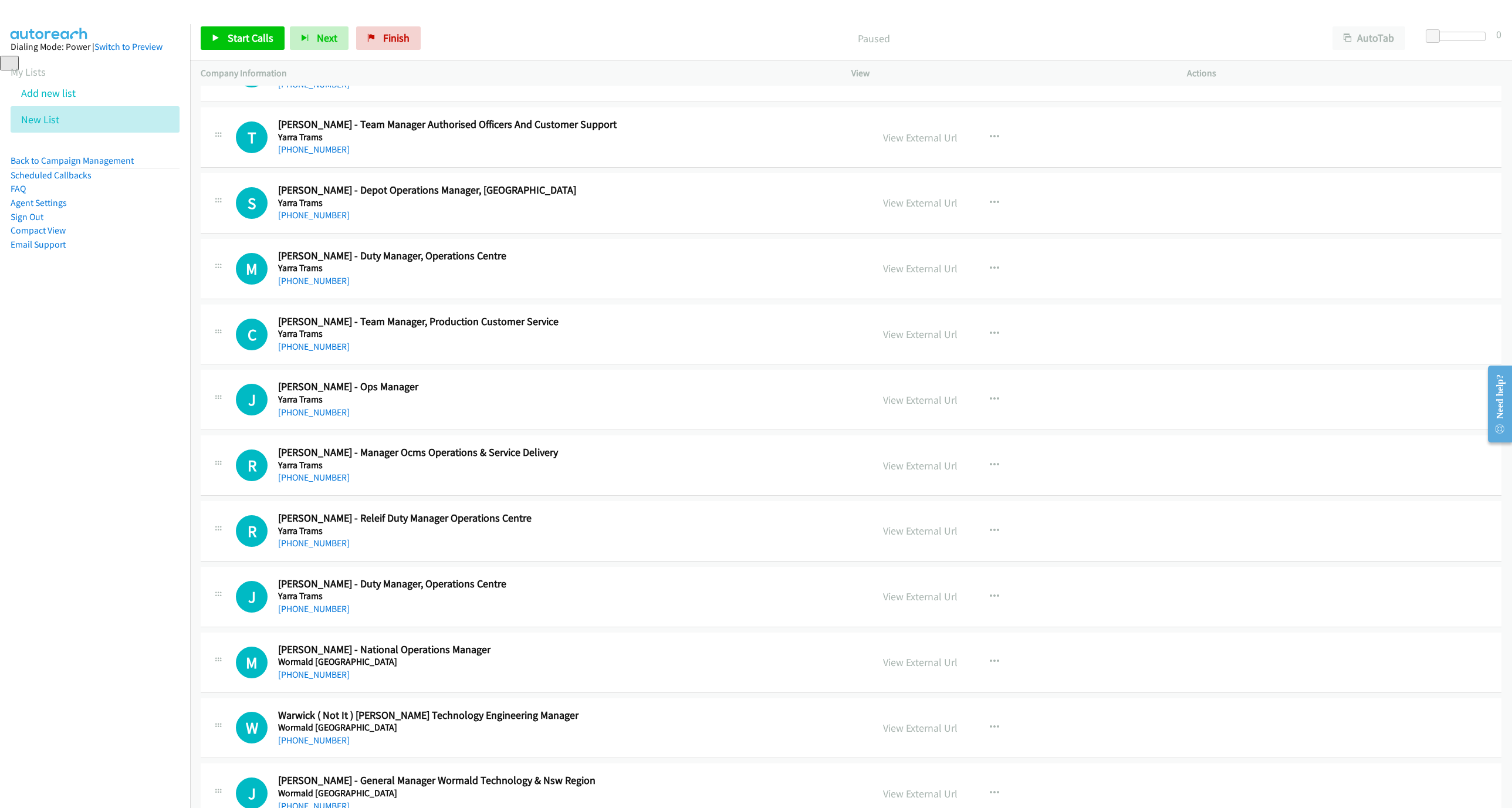
drag, startPoint x: 328, startPoint y: 415, endPoint x: 1215, endPoint y: 581, distance: 902.4
click at [328, 415] on link "+61 419 356 767" at bounding box center [313, 412] width 72 height 11
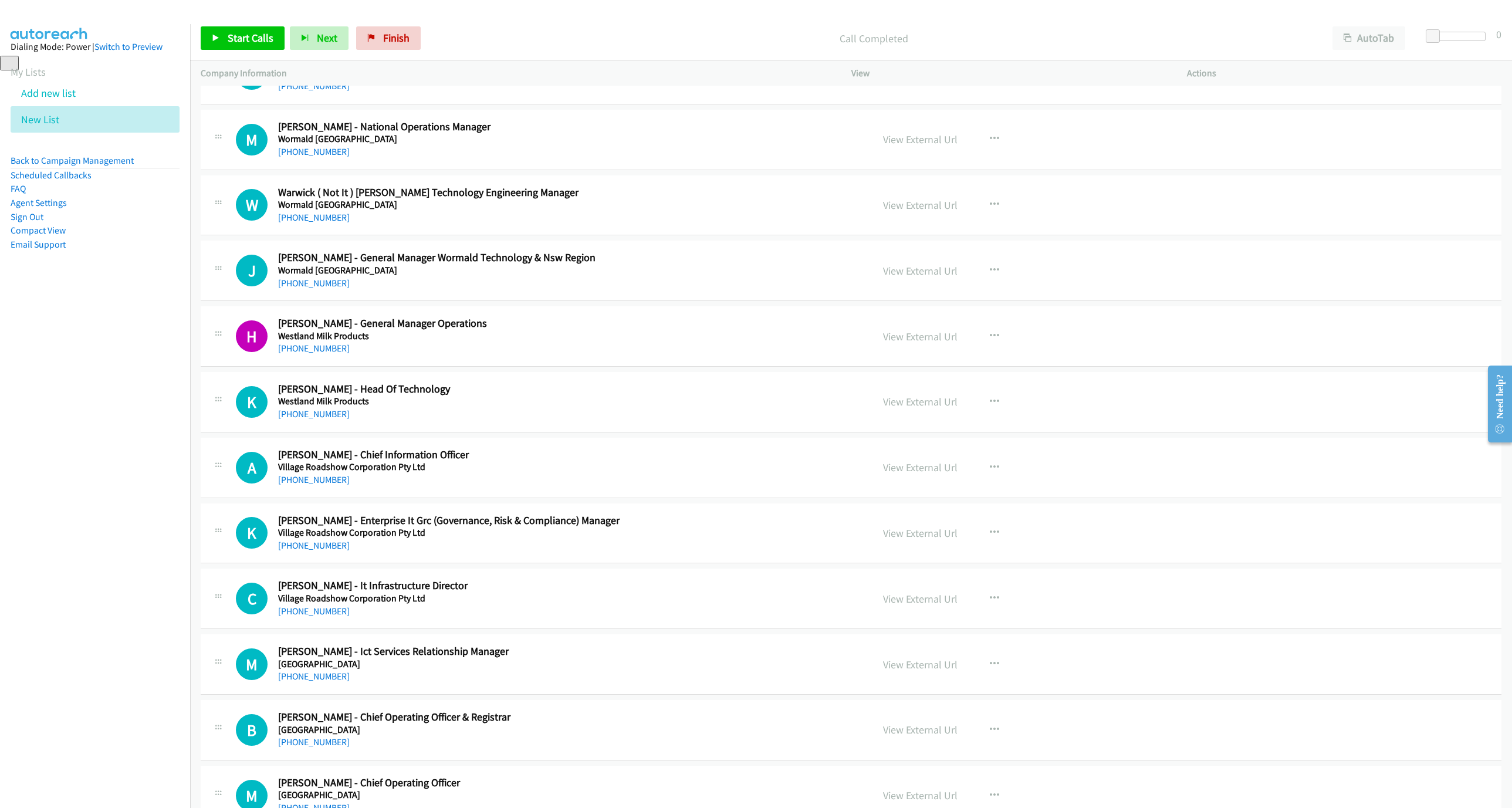
scroll to position [968, 0]
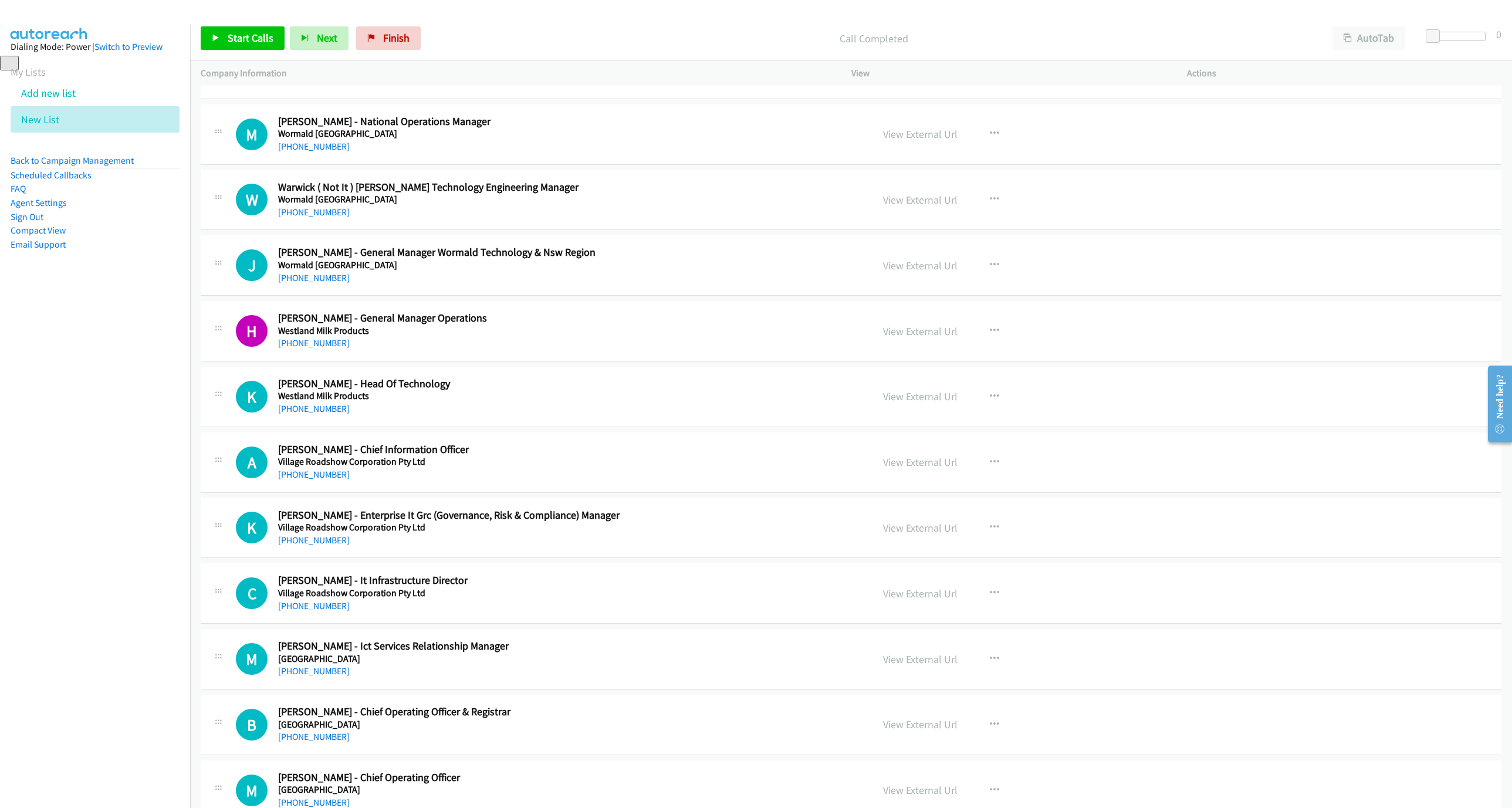
click at [329, 159] on div "M Callback Scheduled Mindy Bloye - National Operations Manager Wormald Australi…" at bounding box center [851, 135] width 1301 height 61
click at [331, 152] on link "+61 408 657 206" at bounding box center [313, 146] width 72 height 11
click at [315, 344] on link "+64 27 841 6946" at bounding box center [313, 343] width 72 height 11
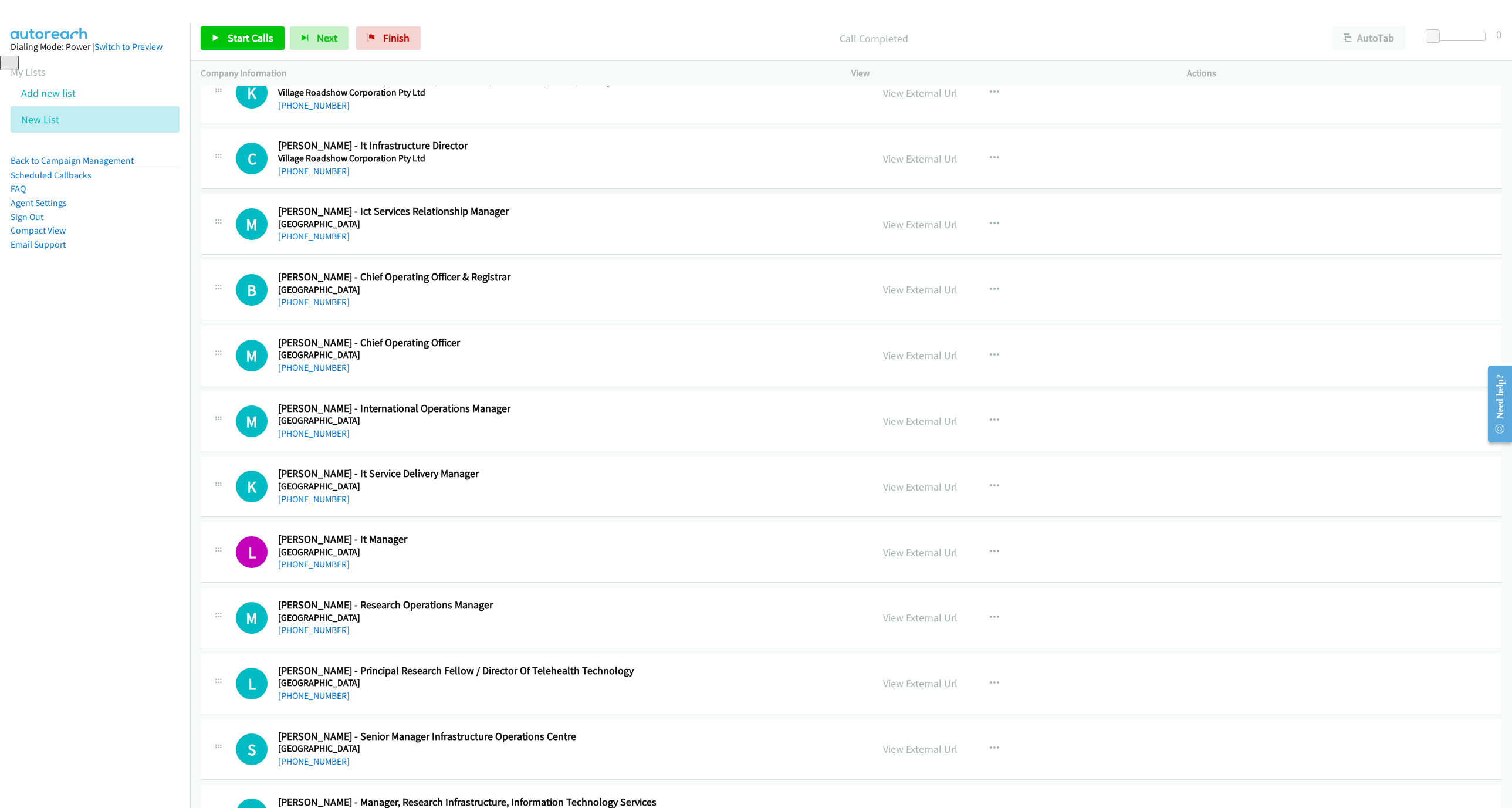
scroll to position [1408, 0]
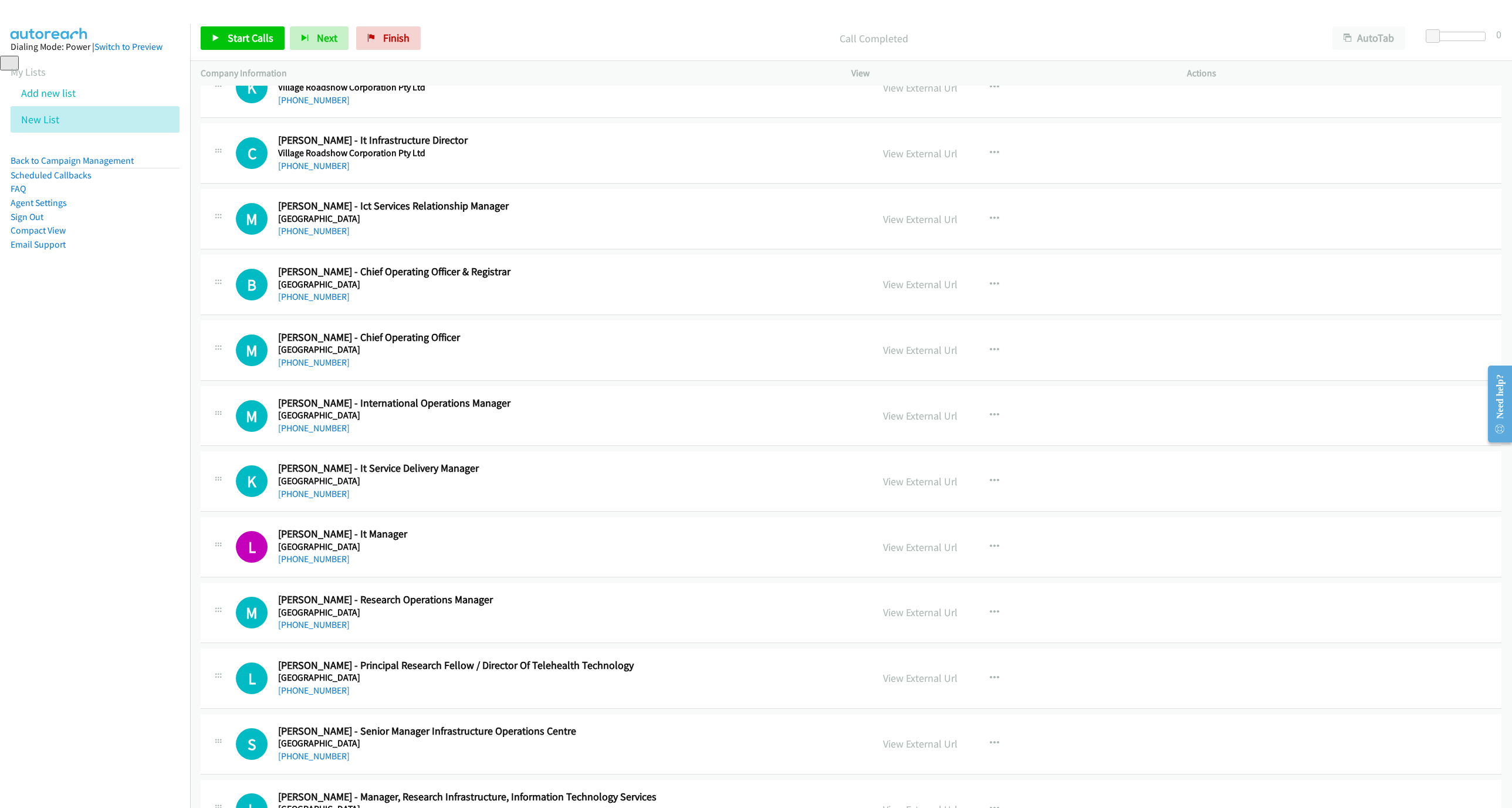
drag, startPoint x: 601, startPoint y: 453, endPoint x: 276, endPoint y: 535, distance: 335.2
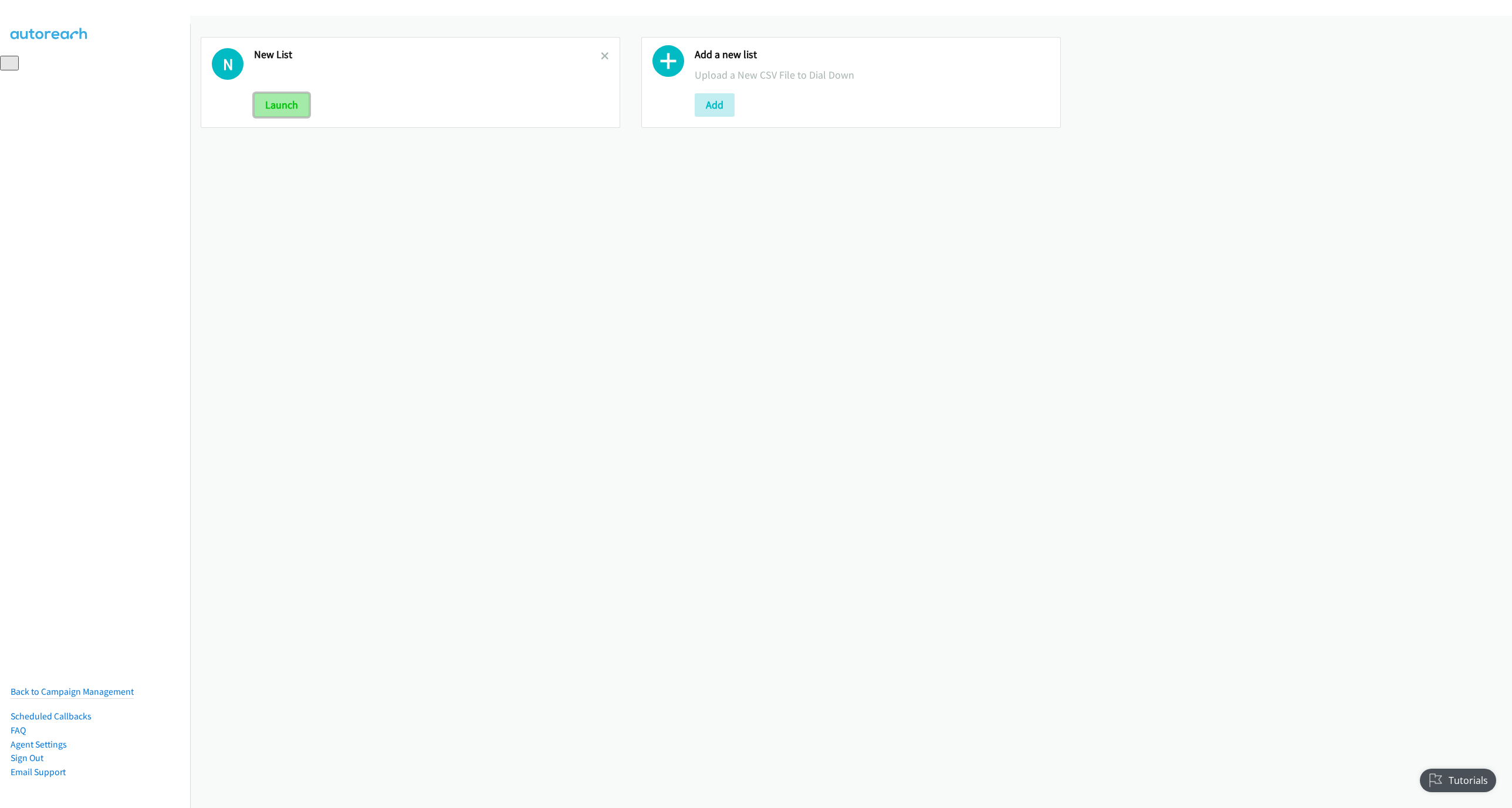
click at [274, 106] on button "Launch" at bounding box center [281, 105] width 55 height 24
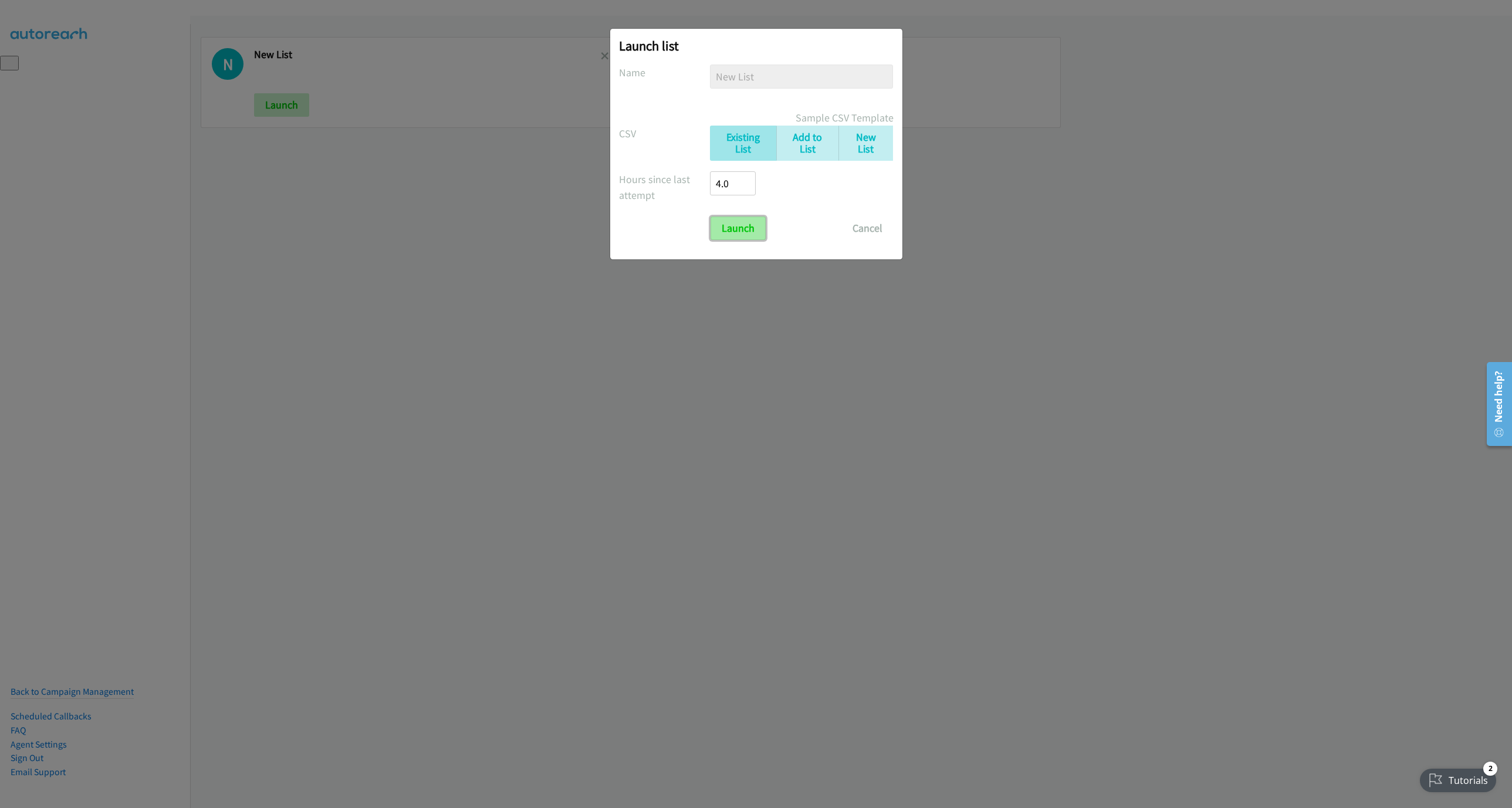
click at [731, 219] on input "Launch" at bounding box center [738, 228] width 55 height 24
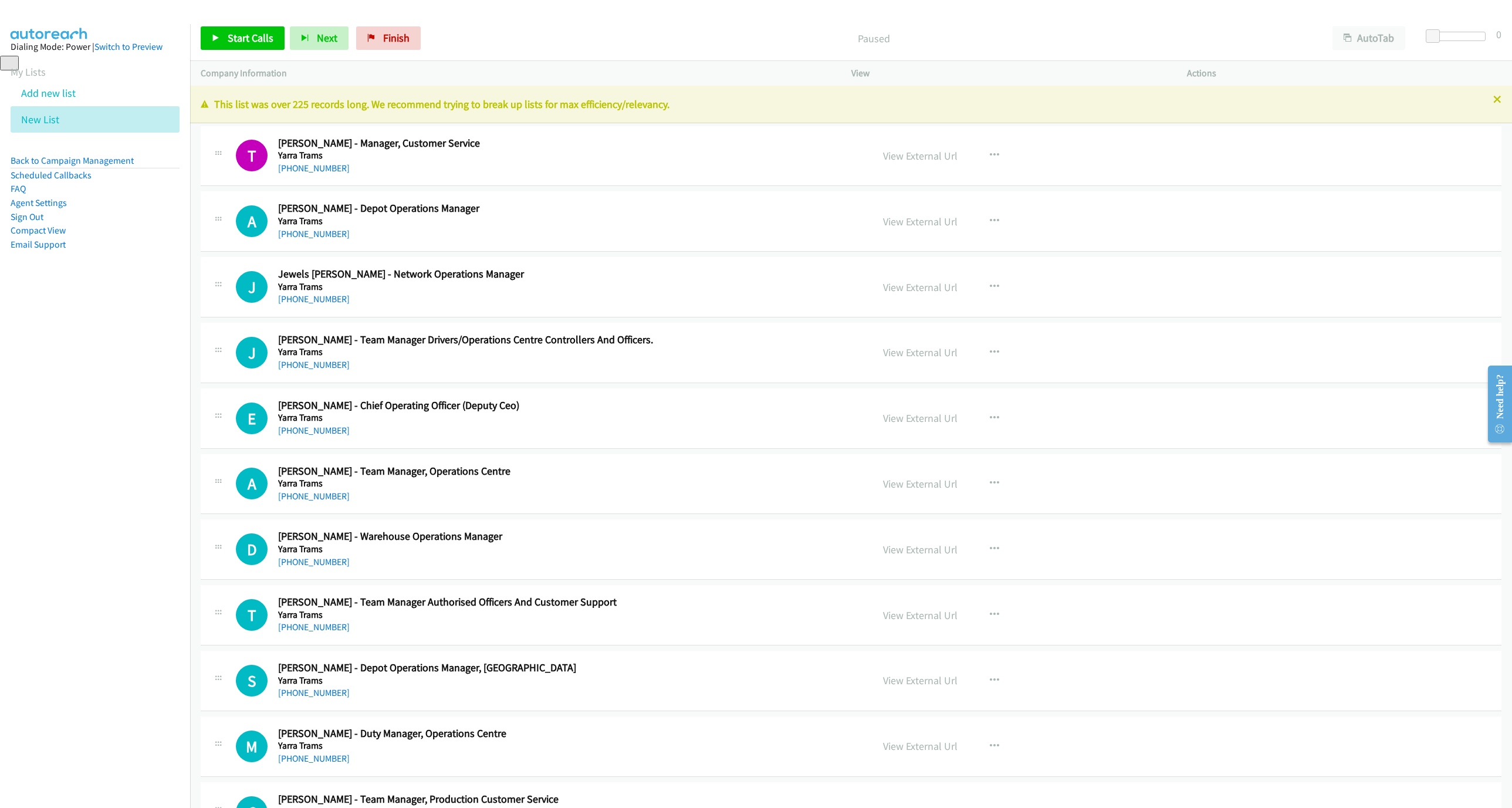
click at [1493, 99] on icon at bounding box center [1498, 100] width 8 height 8
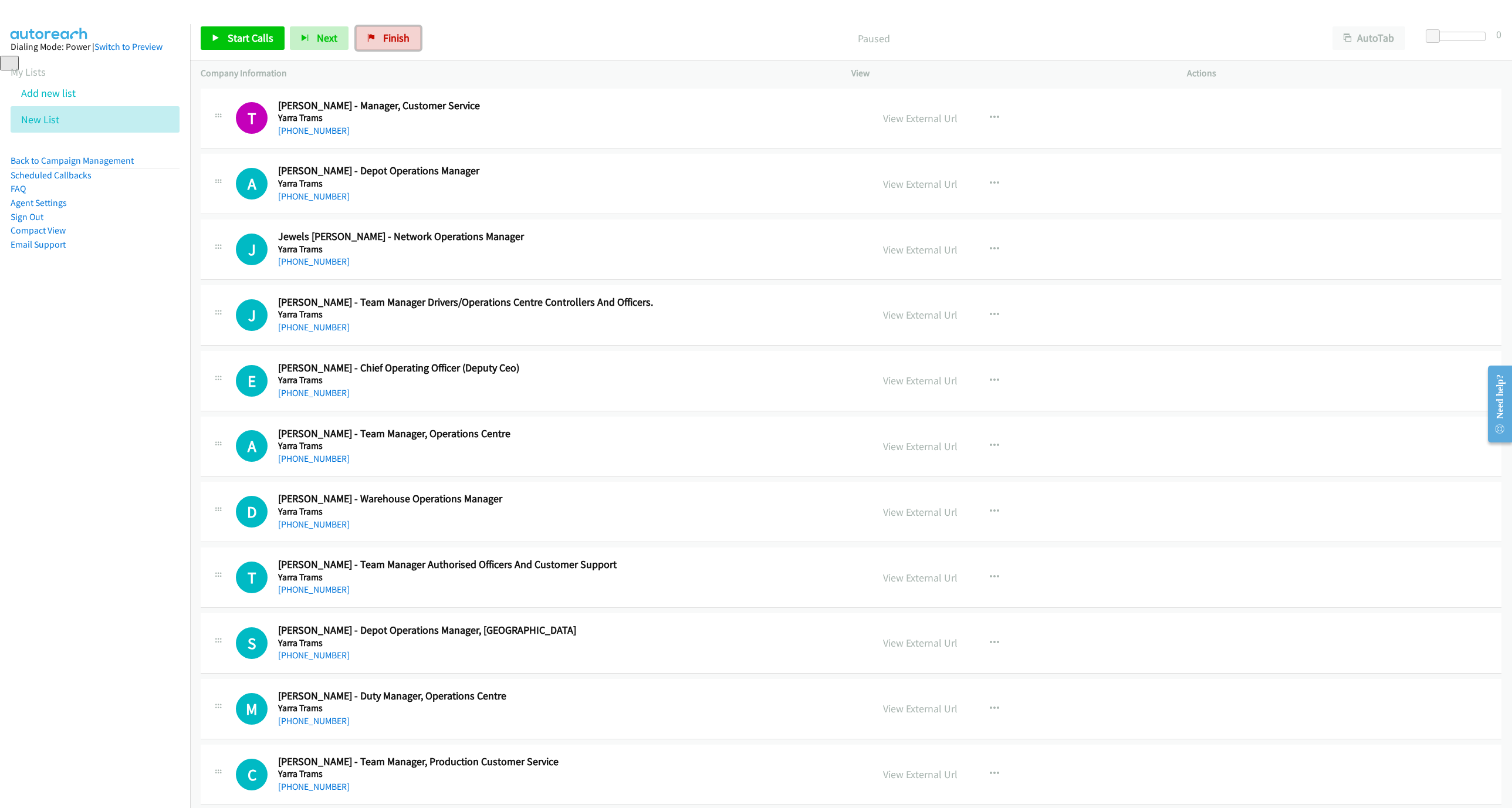
drag, startPoint x: 393, startPoint y: 41, endPoint x: 850, endPoint y: 58, distance: 457.3
click at [393, 41] on span "Finish" at bounding box center [396, 38] width 26 height 14
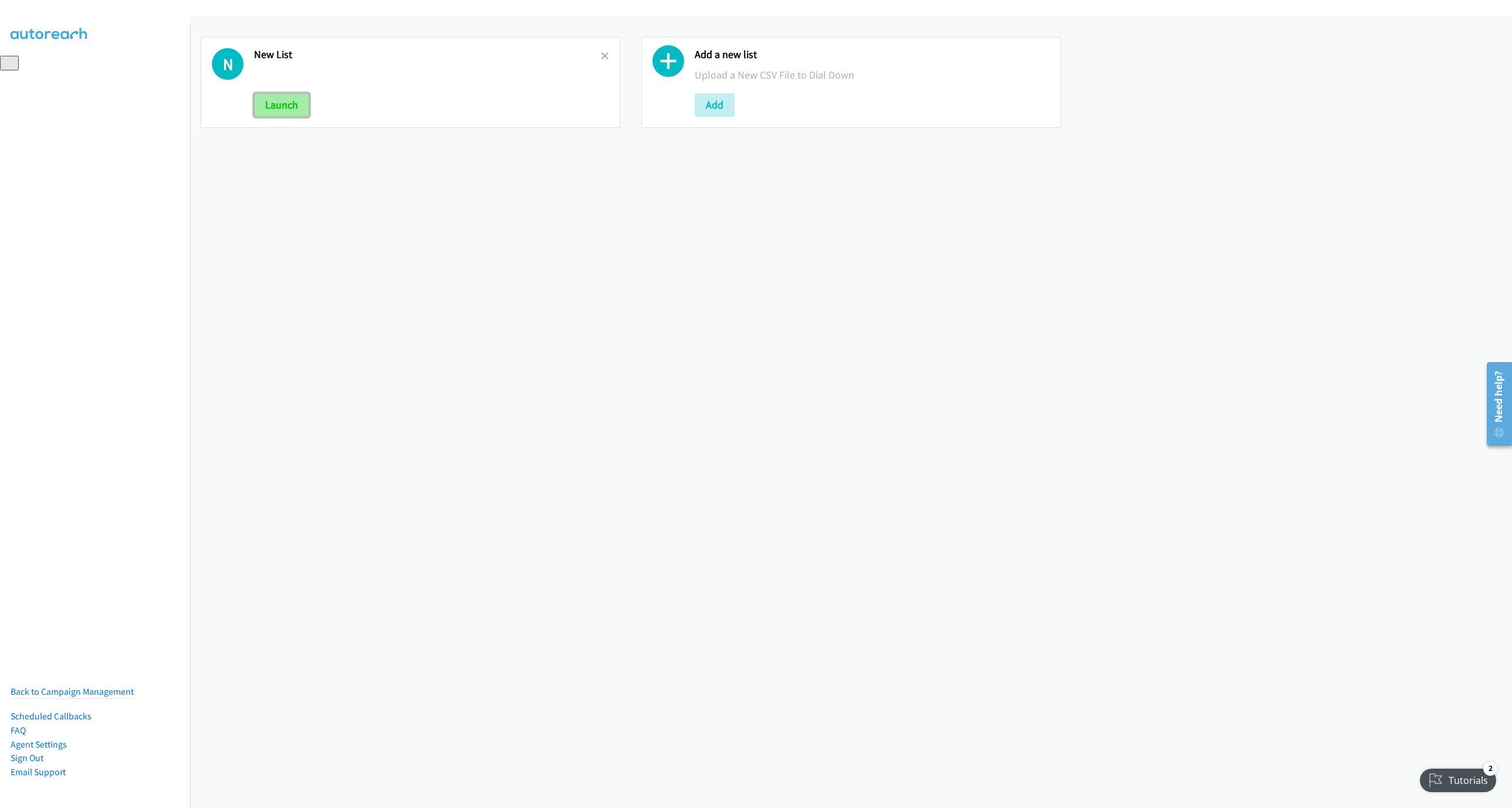
click at [282, 101] on button "Launch" at bounding box center [281, 105] width 55 height 24
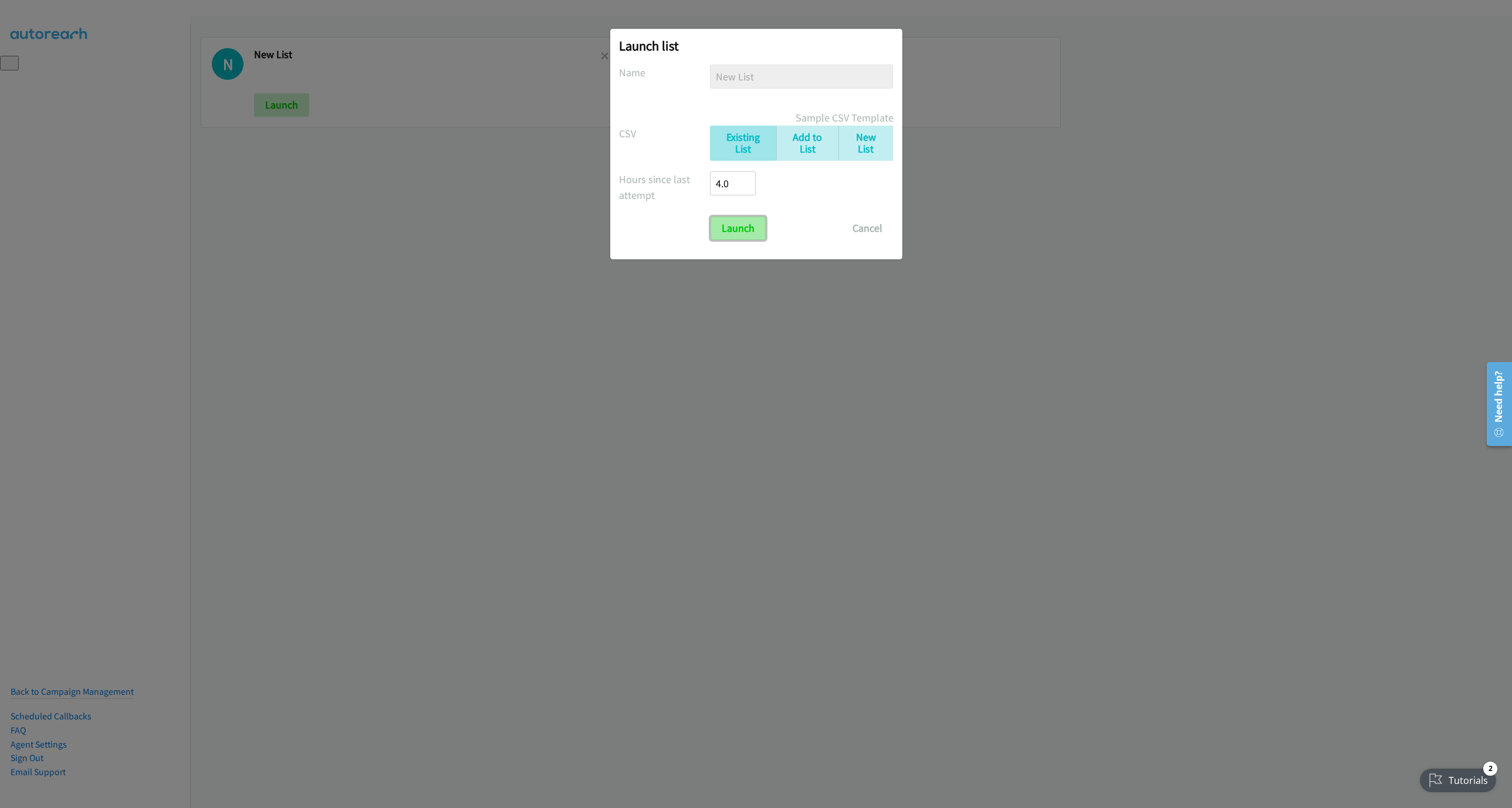
click at [745, 224] on input "Launch" at bounding box center [738, 228] width 55 height 24
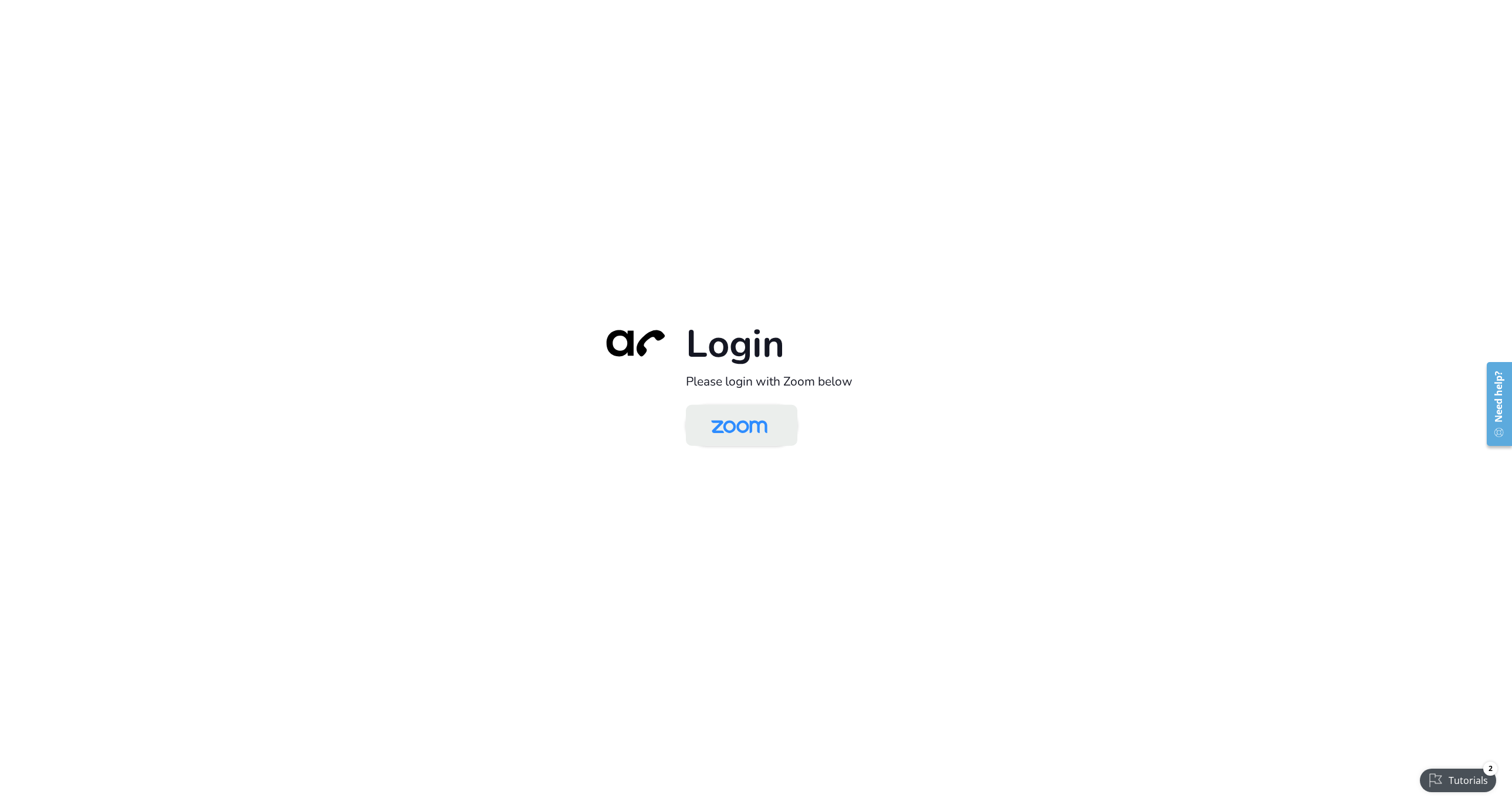
click at [724, 415] on img at bounding box center [740, 426] width 81 height 38
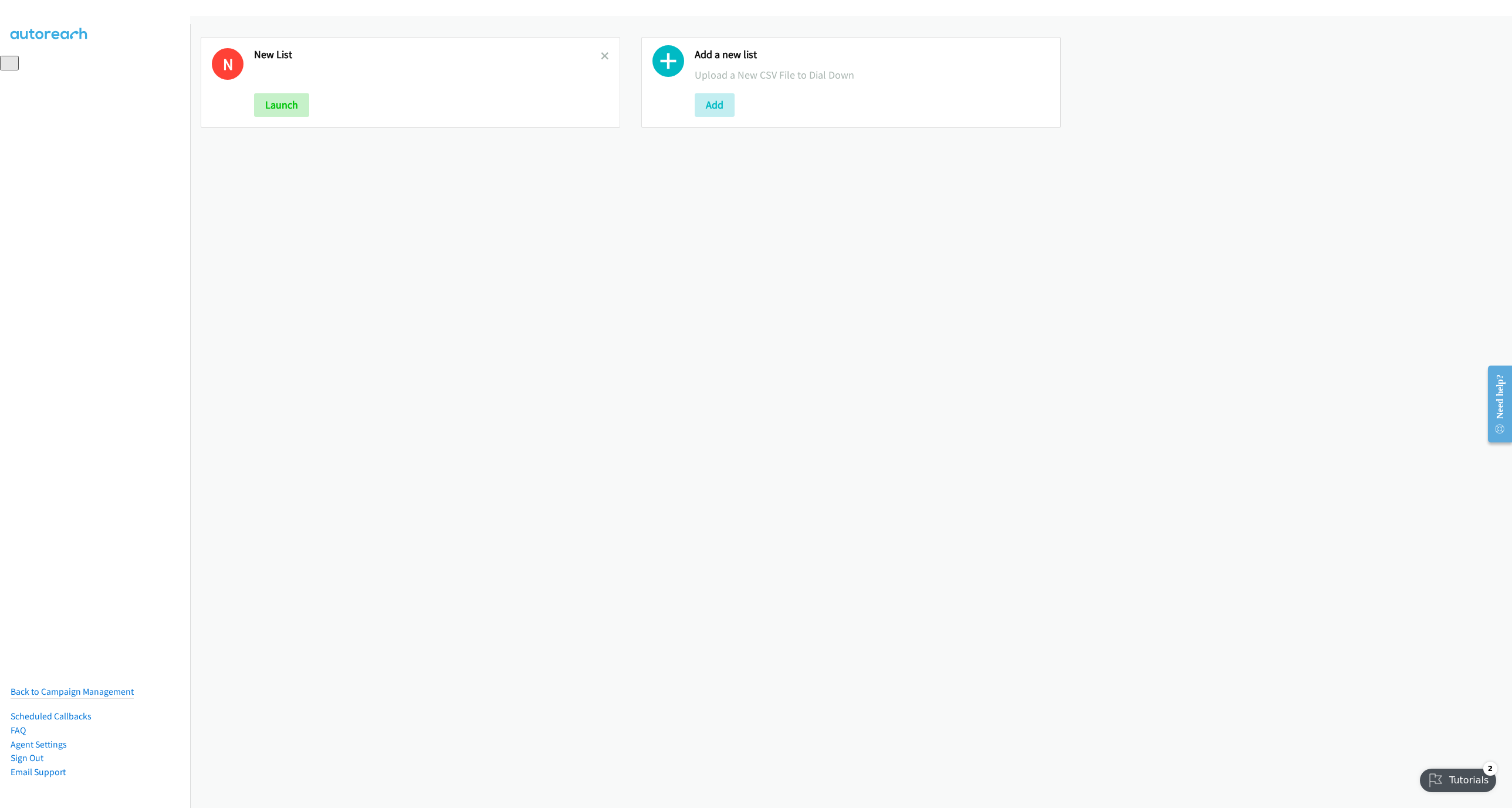
click at [595, 51] on h2 "New List" at bounding box center [427, 55] width 347 height 14
click at [601, 53] on icon at bounding box center [605, 57] width 8 height 8
click at [266, 104] on button "Add" at bounding box center [274, 105] width 40 height 24
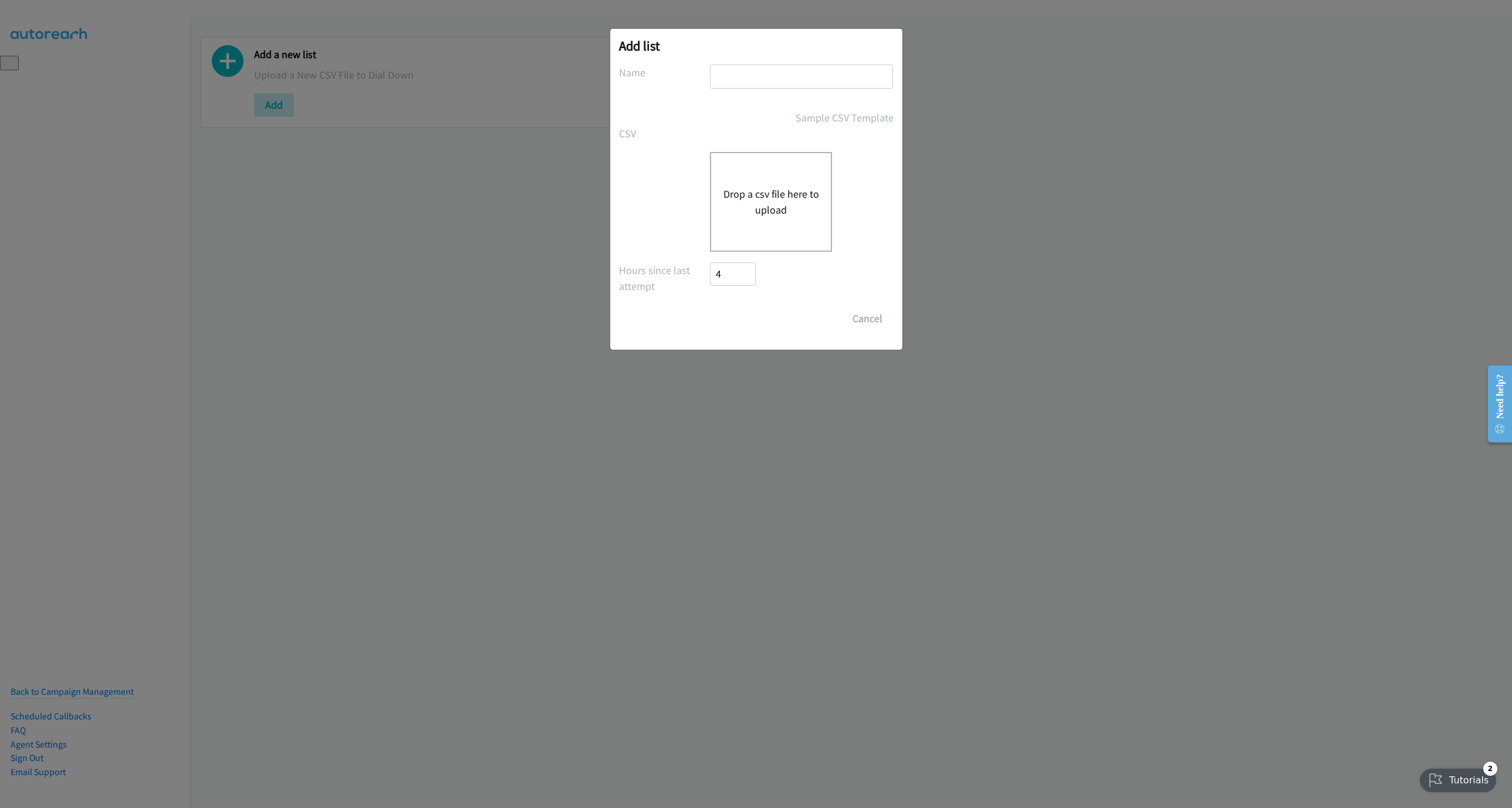
click at [780, 84] on input "text" at bounding box center [801, 76] width 183 height 24
type input "LIST"
click at [788, 188] on button "Drop a csv file here to upload" at bounding box center [771, 202] width 96 height 32
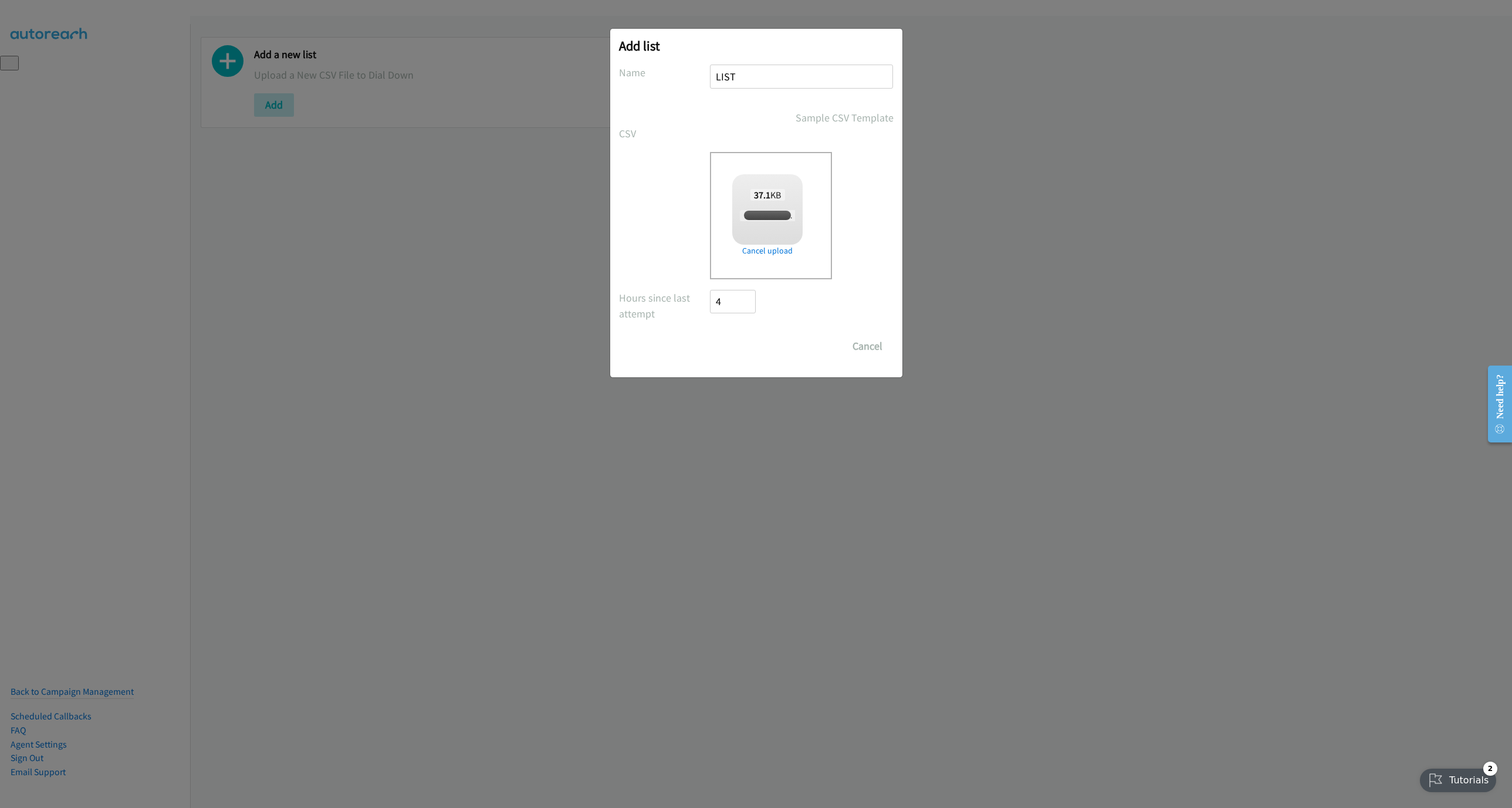
checkbox input "true"
click at [748, 344] on input "Save List" at bounding box center [741, 346] width 62 height 24
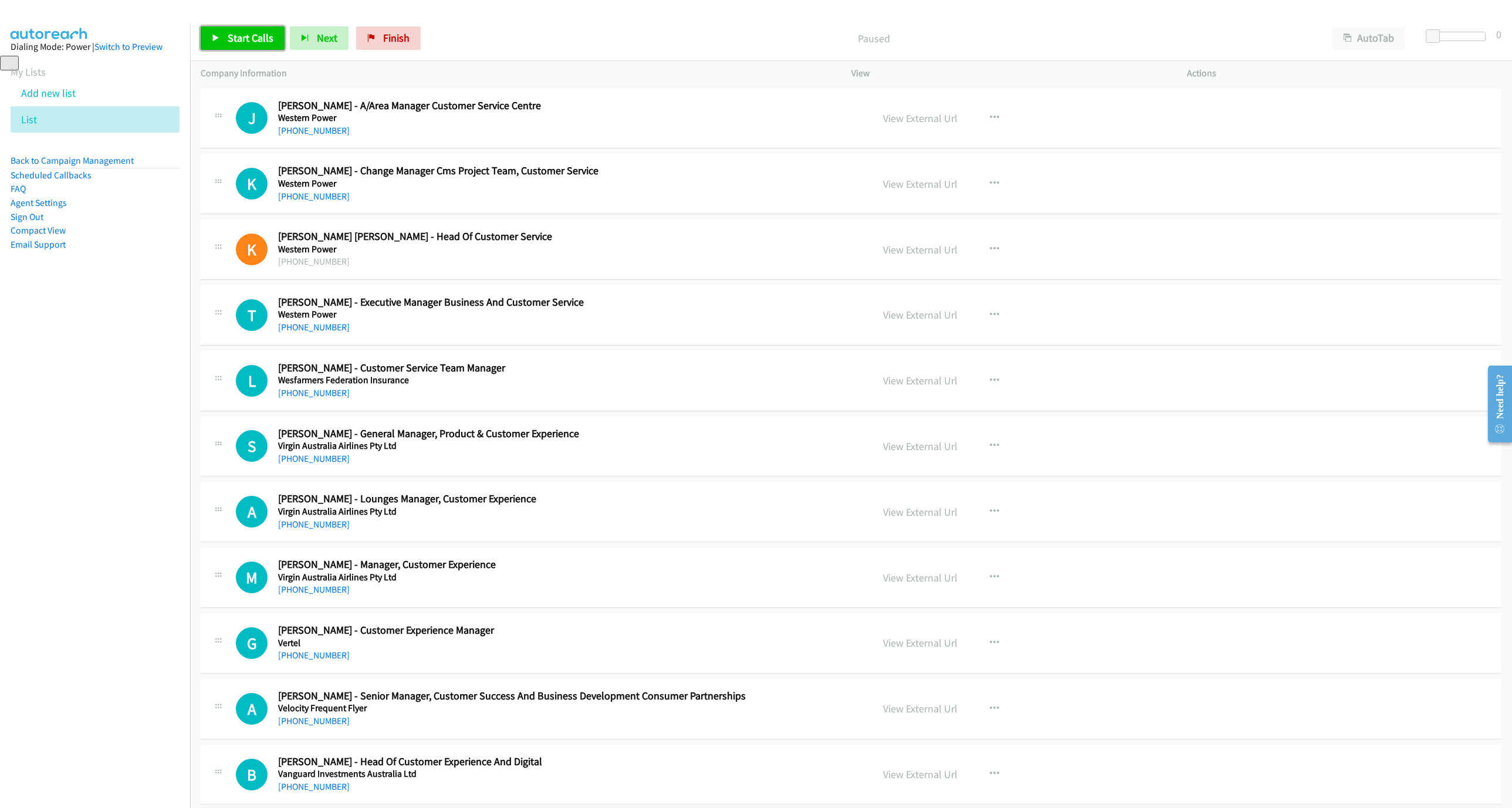
click at [247, 46] on link "Start Calls" at bounding box center [242, 38] width 84 height 24
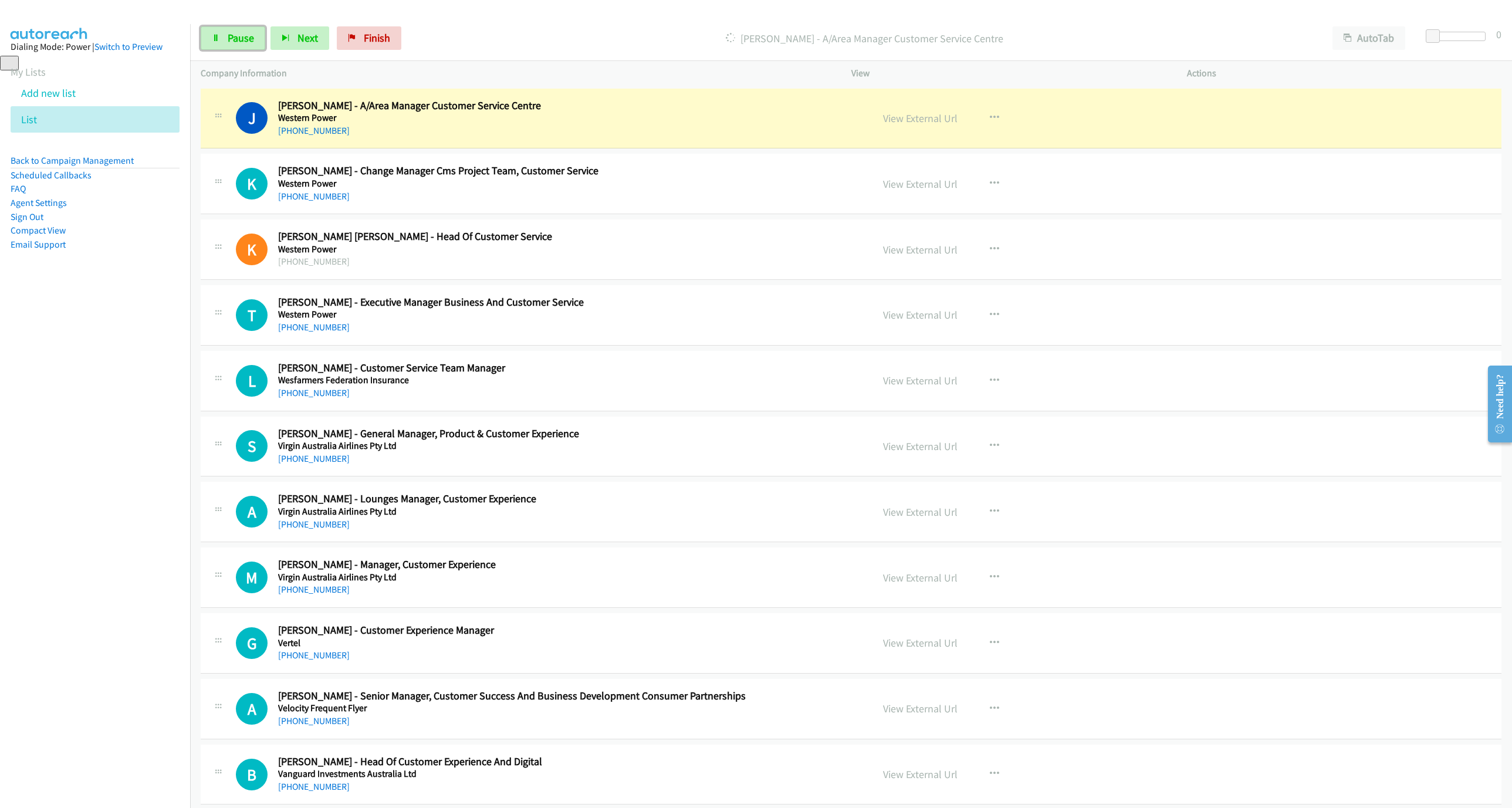
drag, startPoint x: 227, startPoint y: 43, endPoint x: 466, endPoint y: 150, distance: 261.9
click at [228, 43] on span "Pause" at bounding box center [241, 38] width 26 height 14
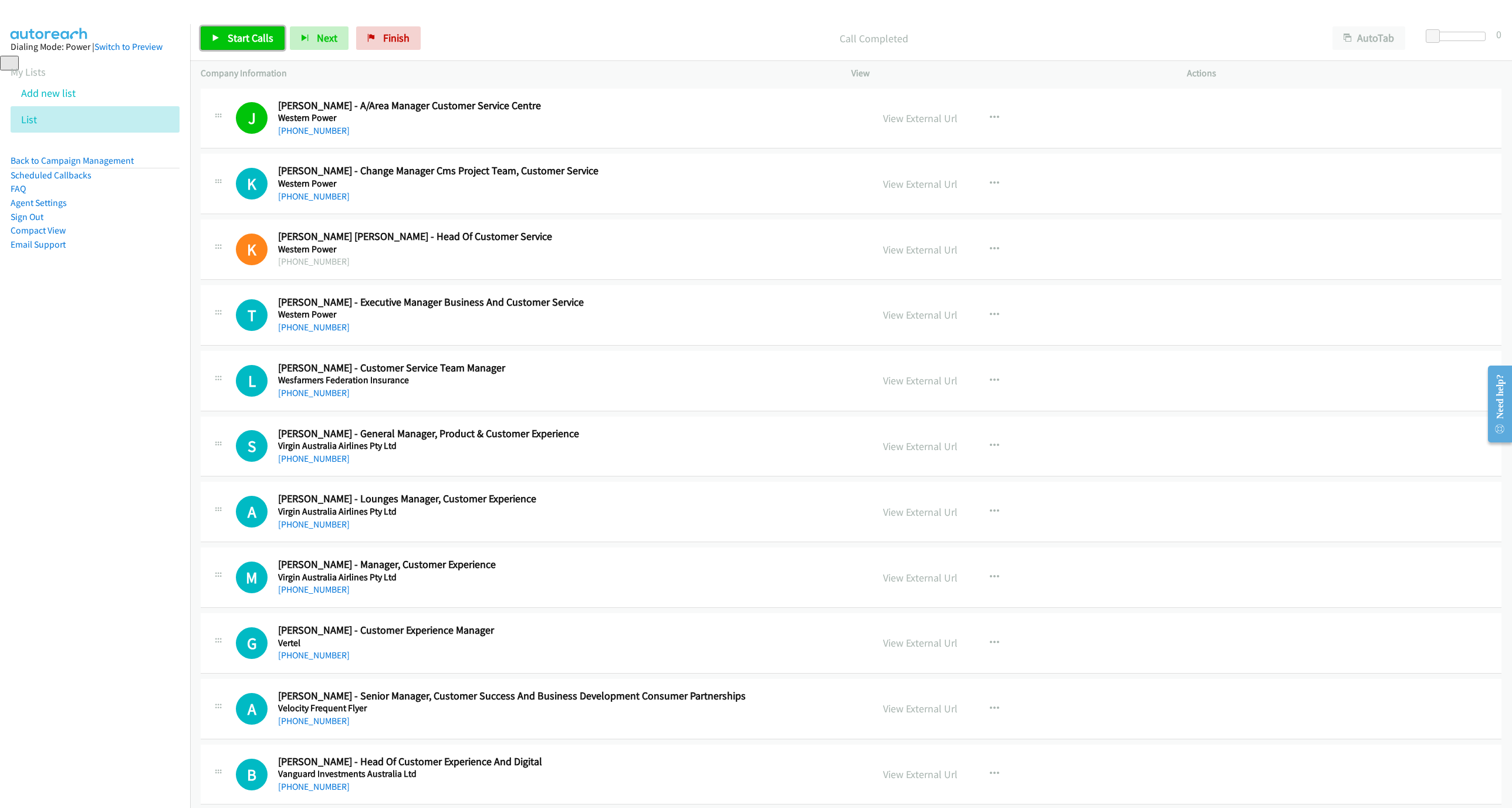
click at [245, 35] on span "Start Calls" at bounding box center [251, 38] width 46 height 14
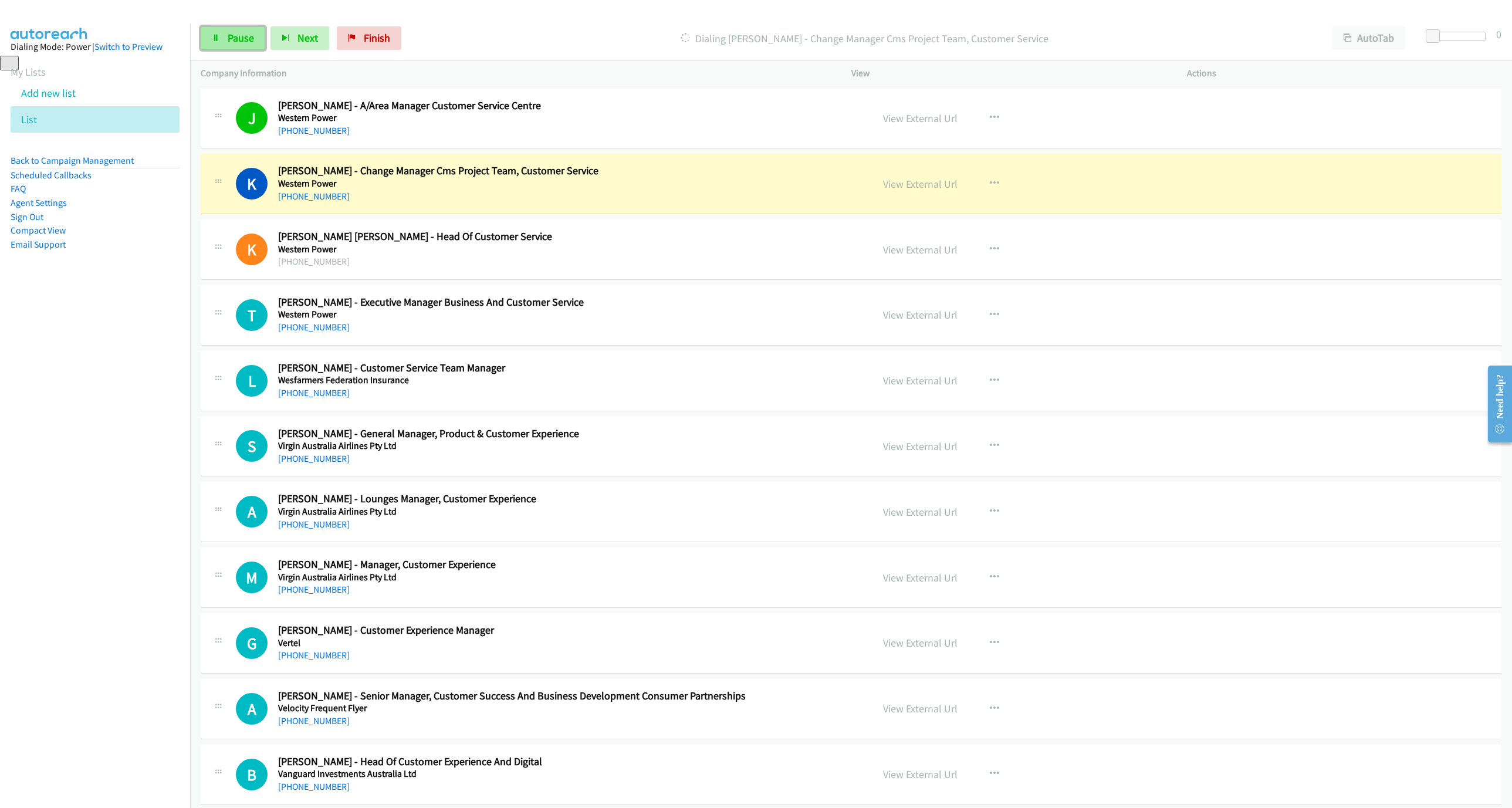
click at [252, 35] on span "Pause" at bounding box center [241, 38] width 26 height 14
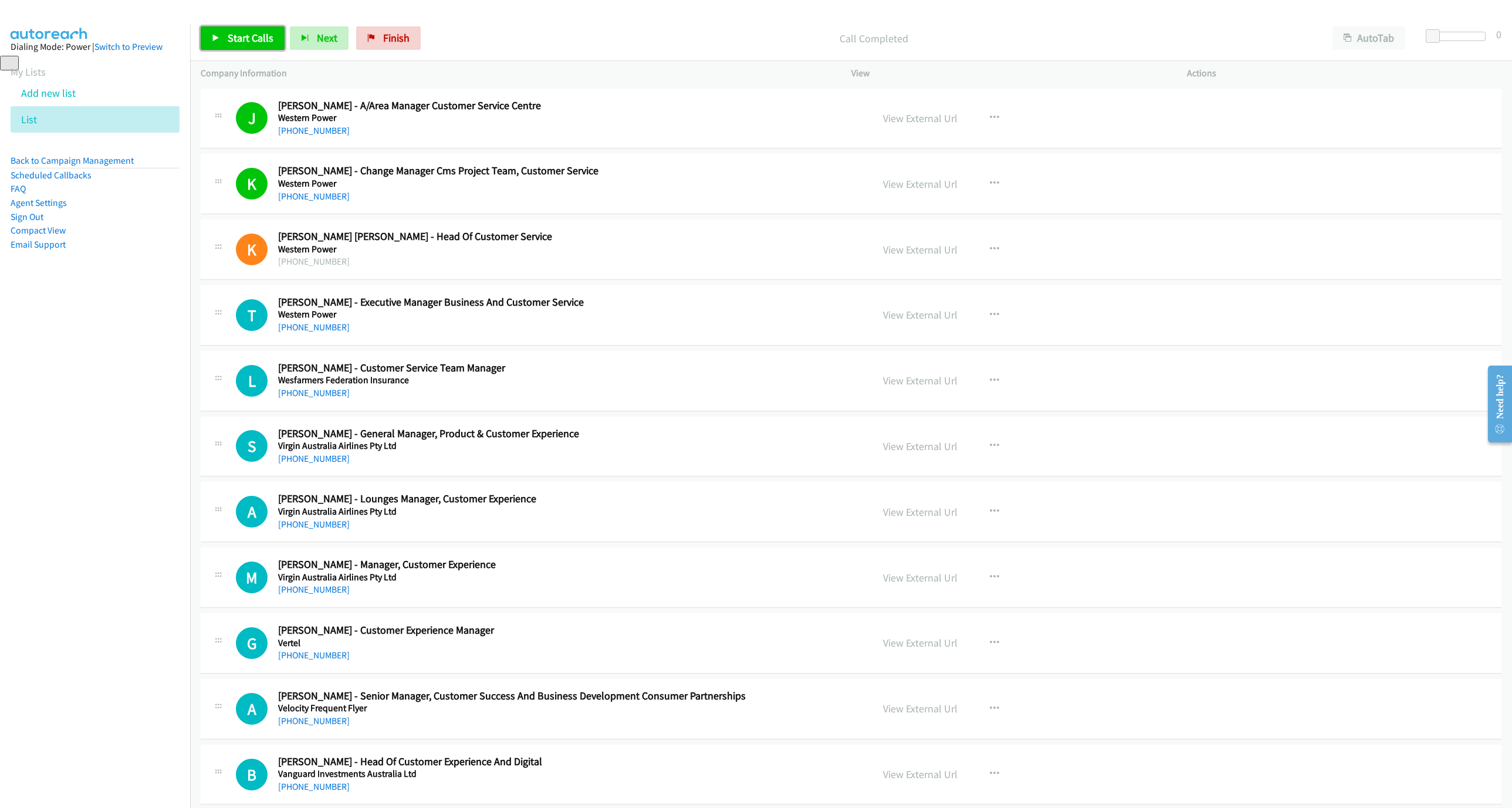
click at [237, 30] on link "Start Calls" at bounding box center [242, 38] width 84 height 24
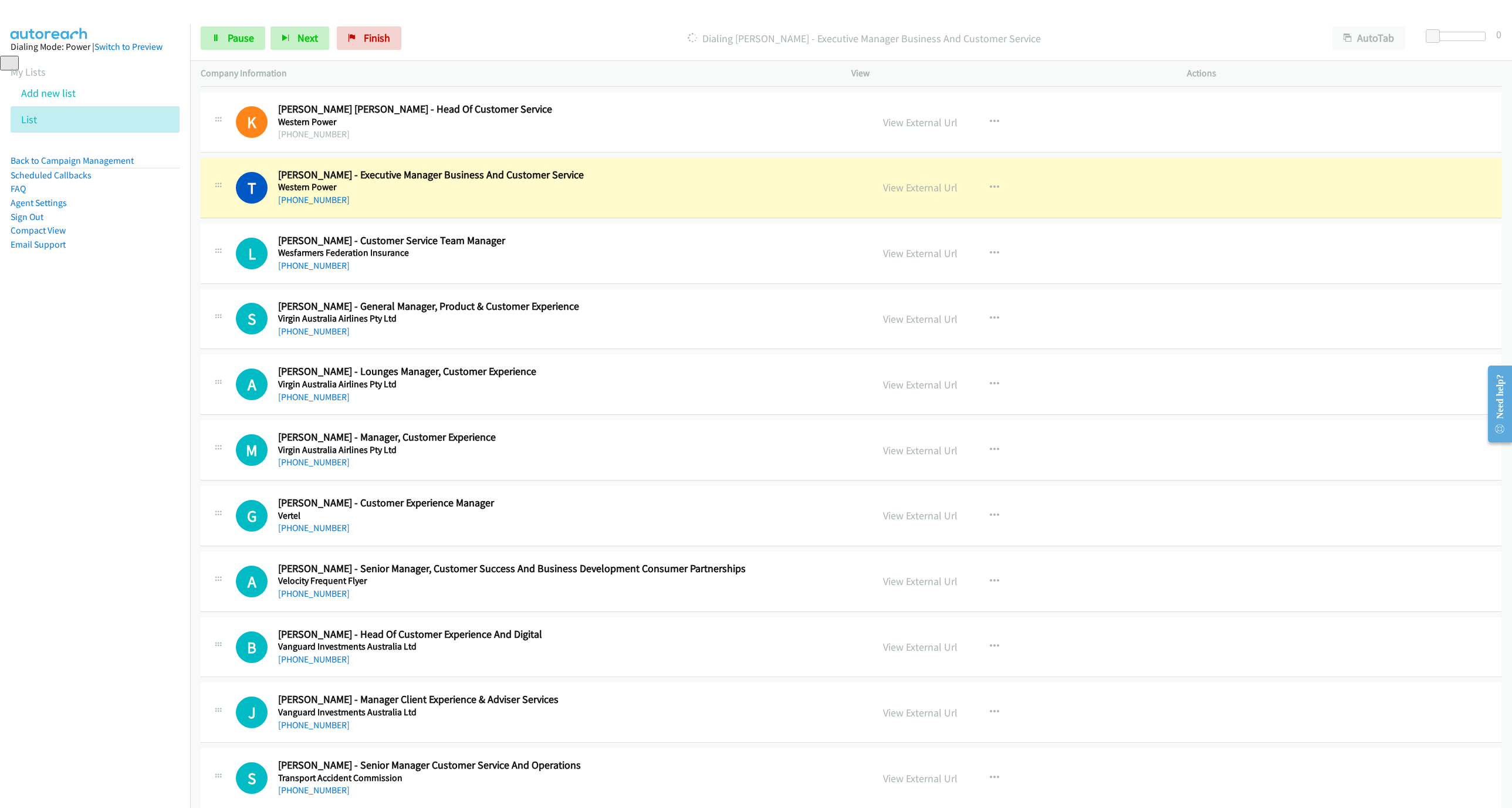
scroll to position [176, 0]
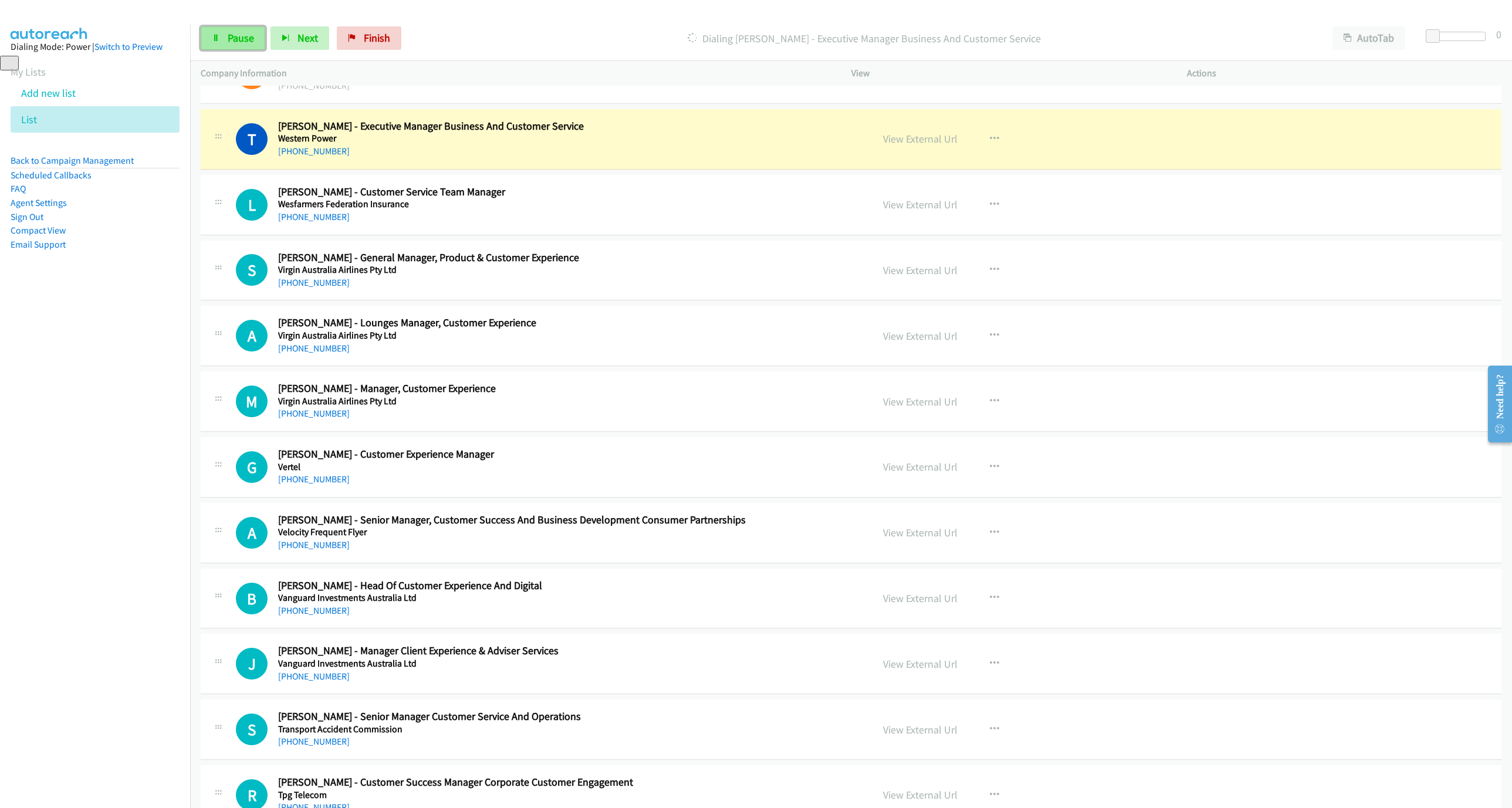
click at [236, 35] on span "Pause" at bounding box center [241, 38] width 26 height 14
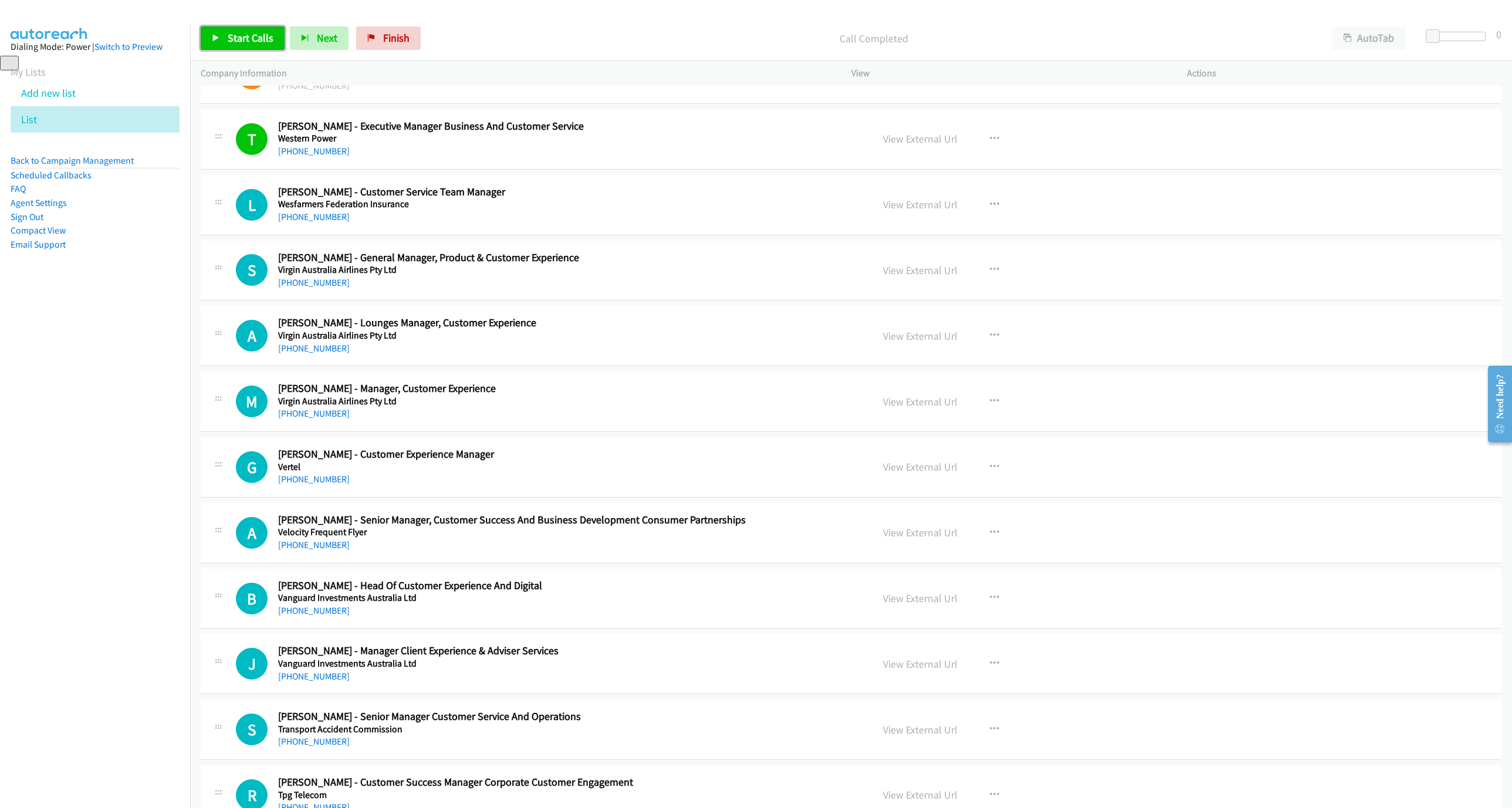
click at [229, 44] on span "Start Calls" at bounding box center [251, 38] width 46 height 14
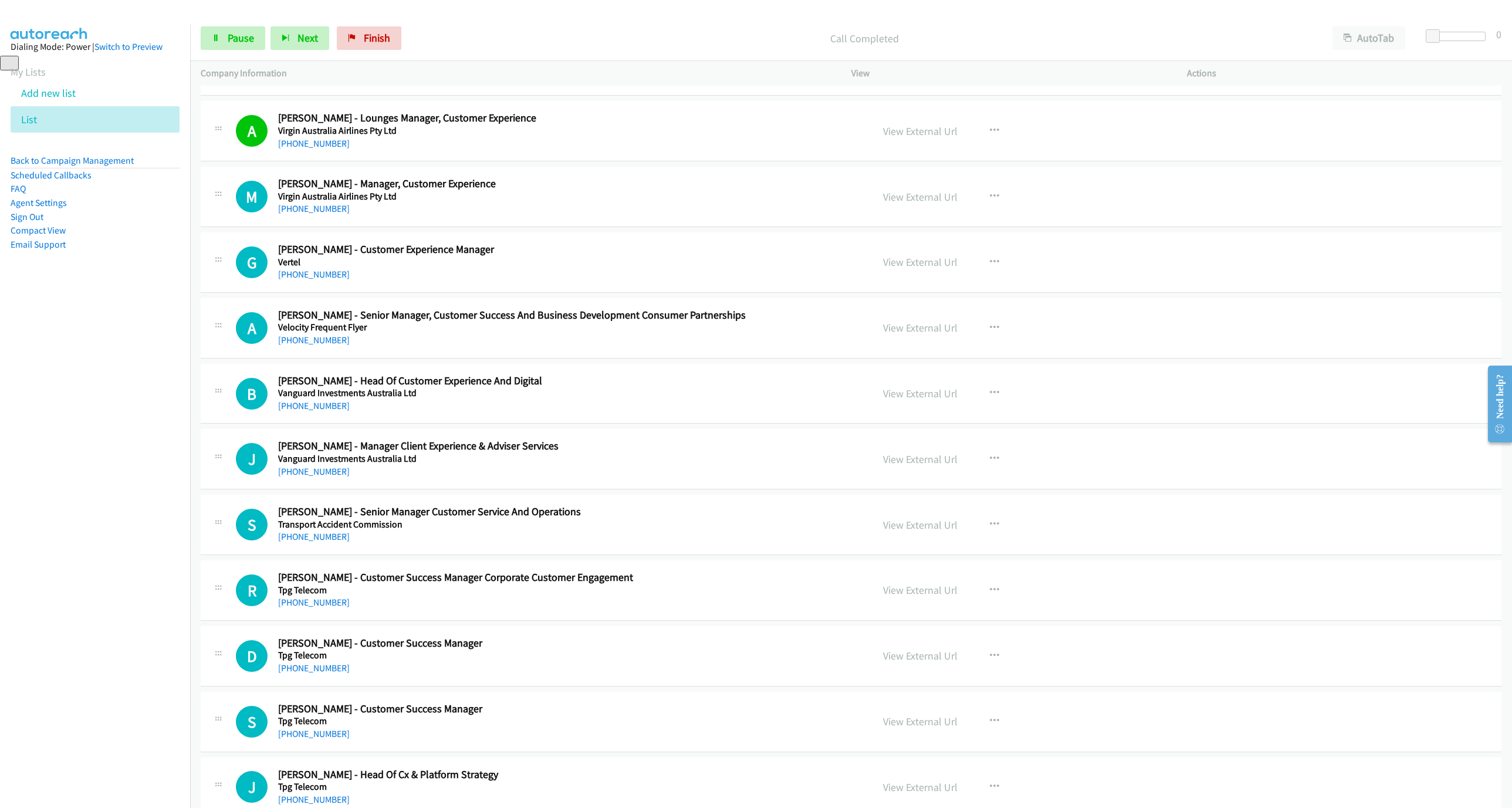
scroll to position [440, 0]
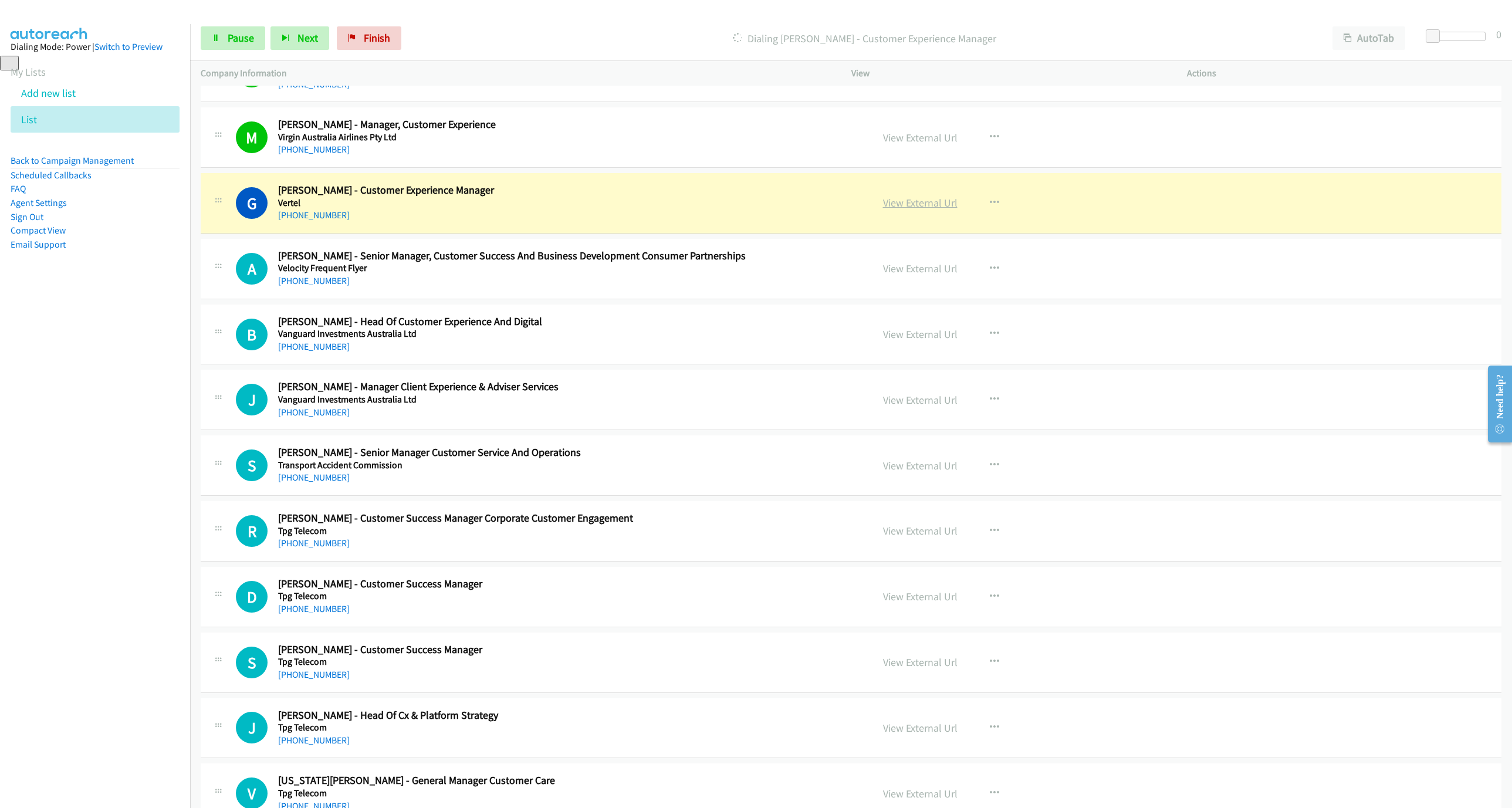
click at [900, 208] on link "View External Url" at bounding box center [920, 203] width 74 height 14
click at [241, 32] on span "Pause" at bounding box center [241, 38] width 26 height 14
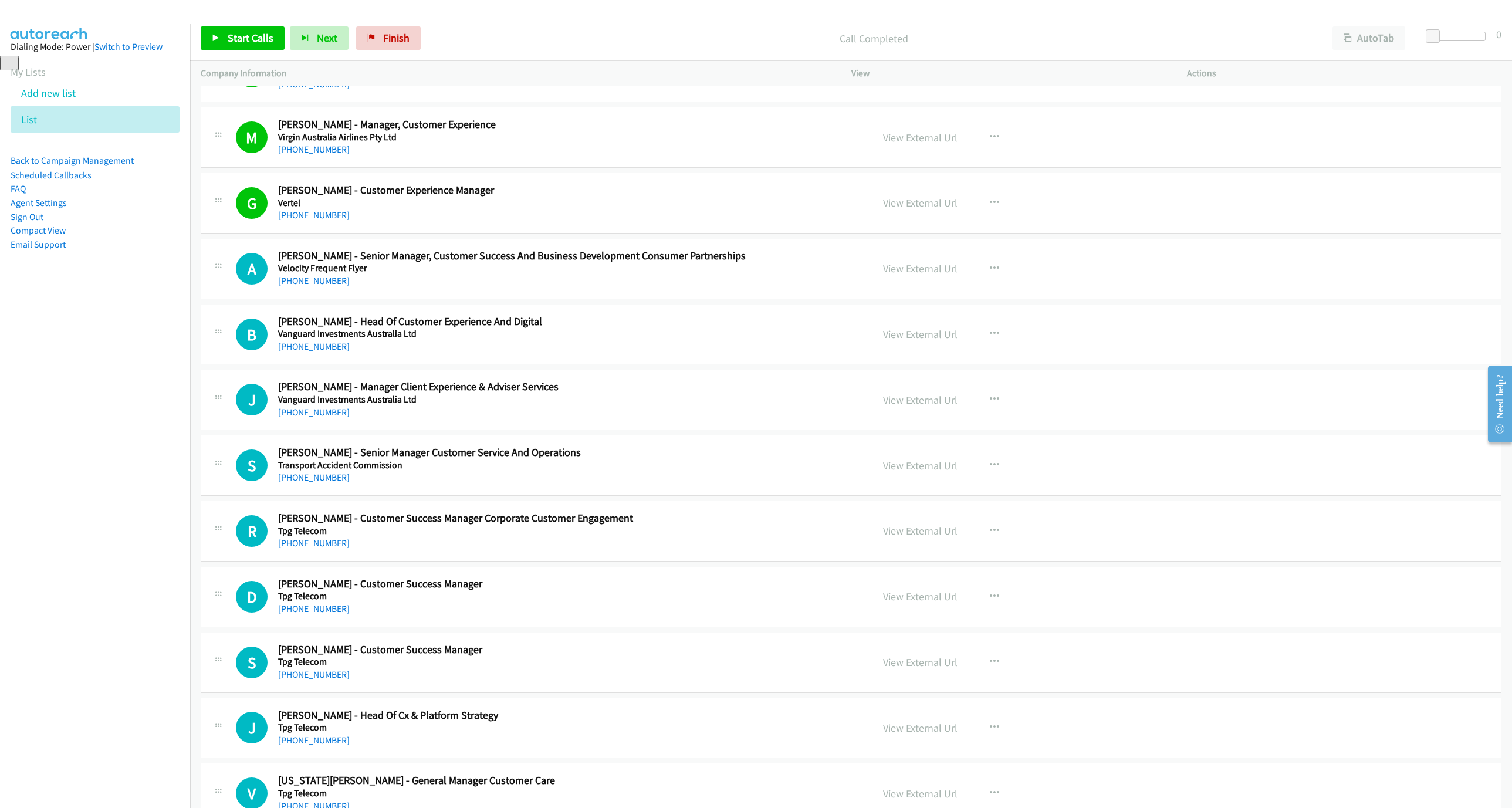
click at [216, 25] on div "Start Calls Pause Next Finish Call Completed AutoTab AutoTab 0" at bounding box center [851, 39] width 1322 height 46
click at [231, 35] on span "Start Calls" at bounding box center [251, 38] width 46 height 14
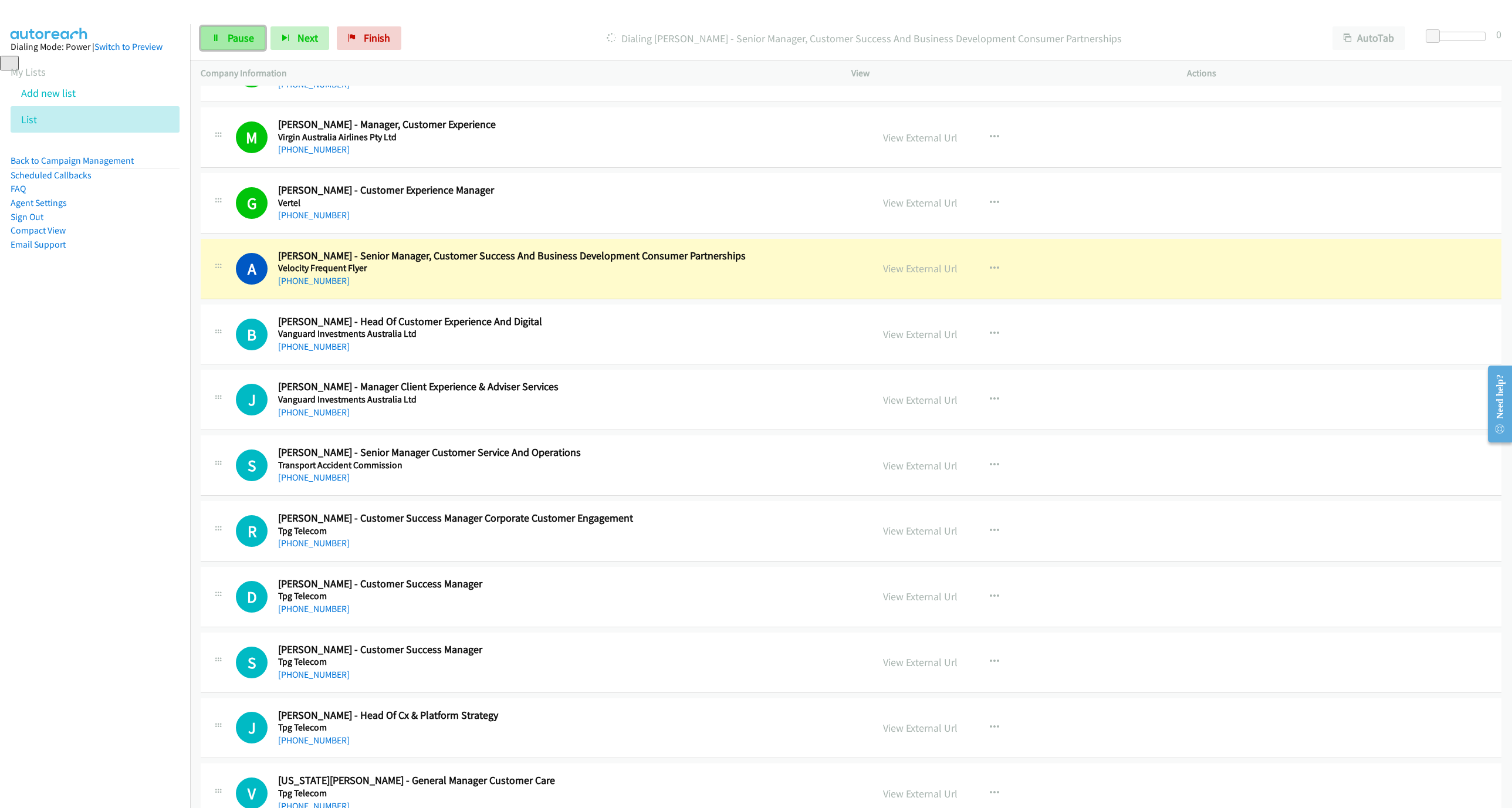
click at [224, 37] on link "Pause" at bounding box center [233, 38] width 64 height 24
drag, startPoint x: 722, startPoint y: 277, endPoint x: 743, endPoint y: 274, distance: 21.2
click at [722, 277] on div "[PHONE_NUMBER]" at bounding box center [523, 281] width 490 height 14
click at [911, 268] on link "View External Url" at bounding box center [920, 268] width 74 height 14
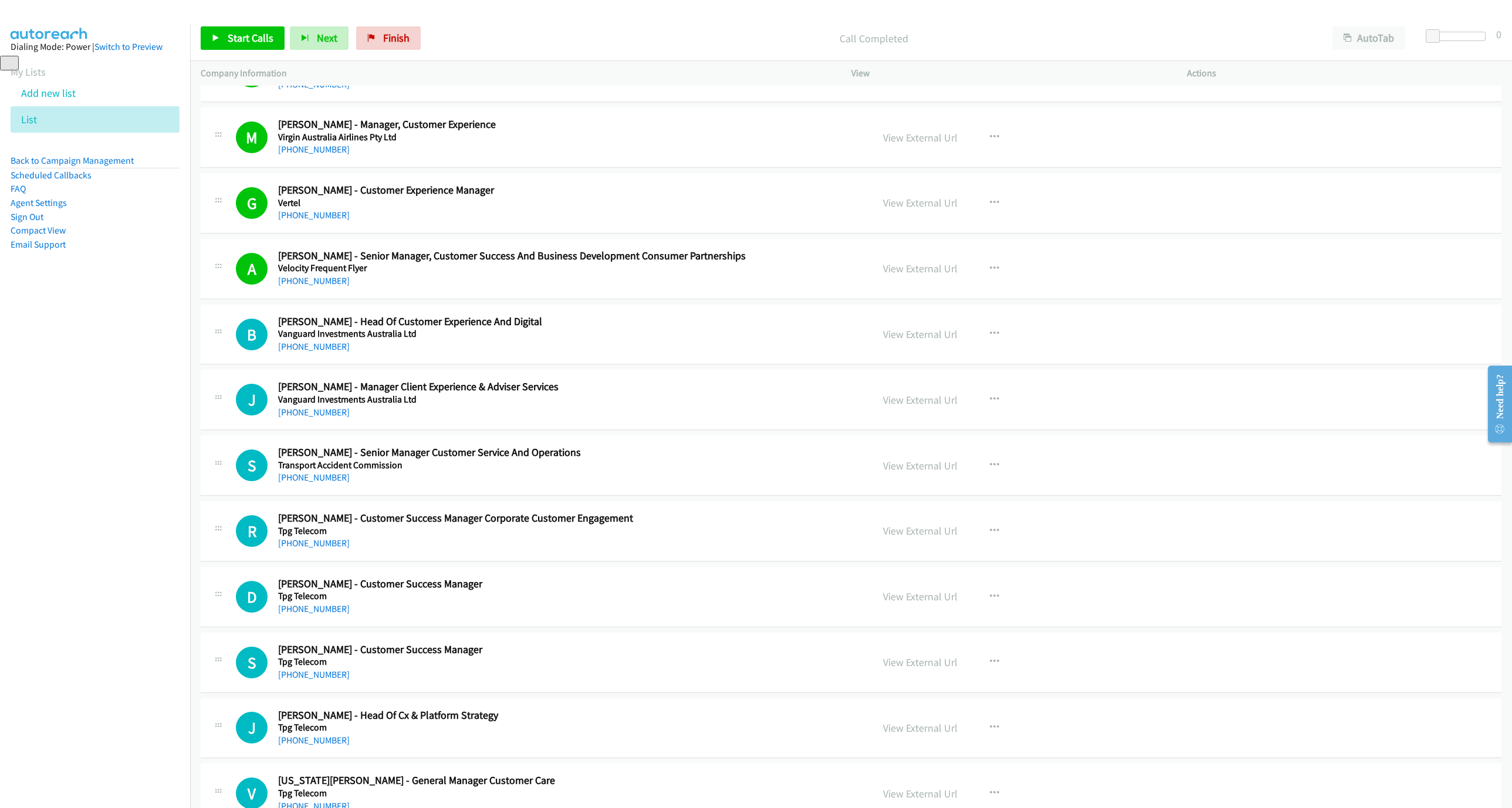
click at [224, 24] on div "Start Calls Pause Next Finish Call Completed AutoTab AutoTab 0" at bounding box center [851, 39] width 1322 height 46
click at [225, 42] on link "Start Calls" at bounding box center [242, 38] width 84 height 24
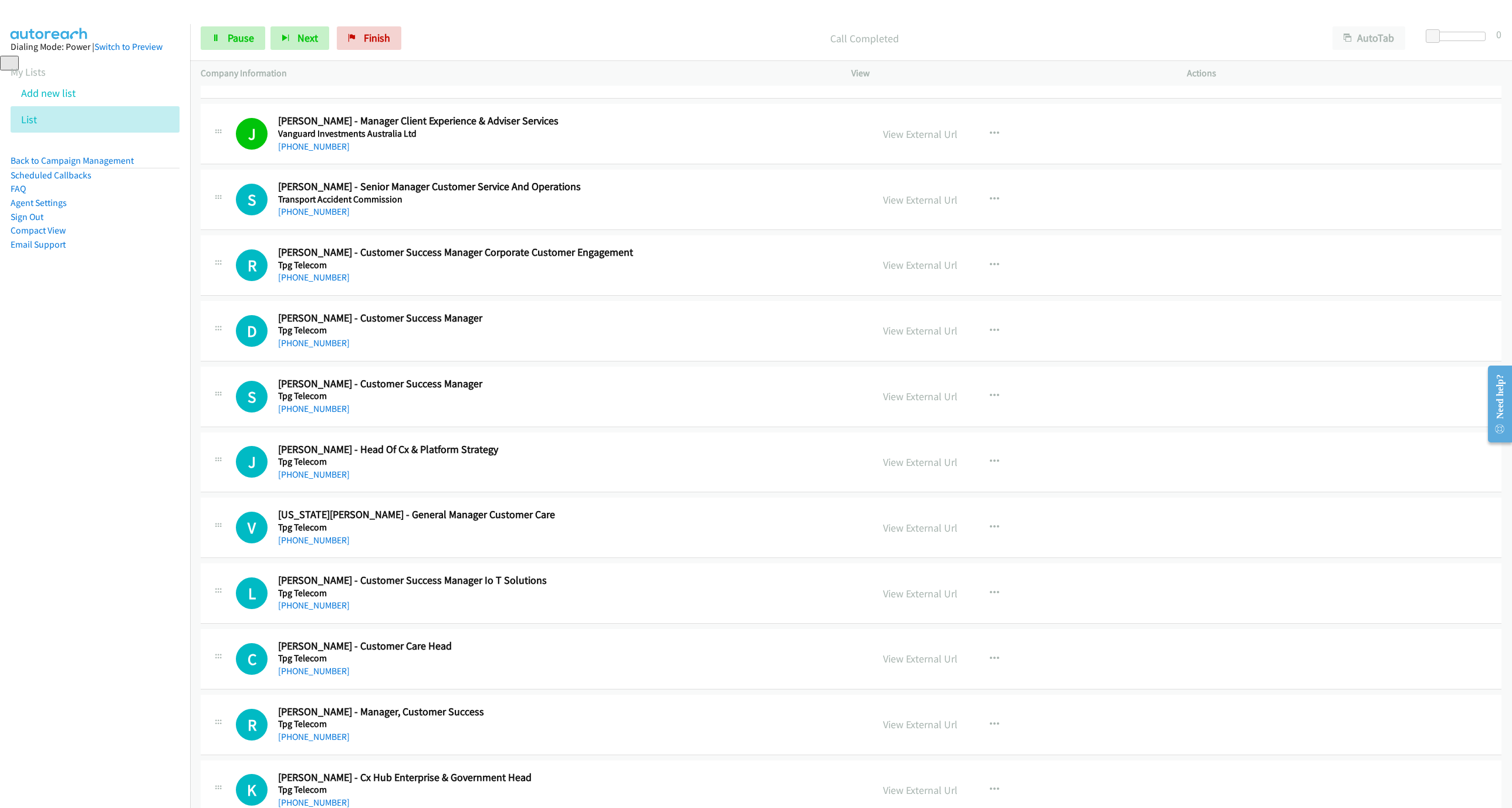
scroll to position [792, 0]
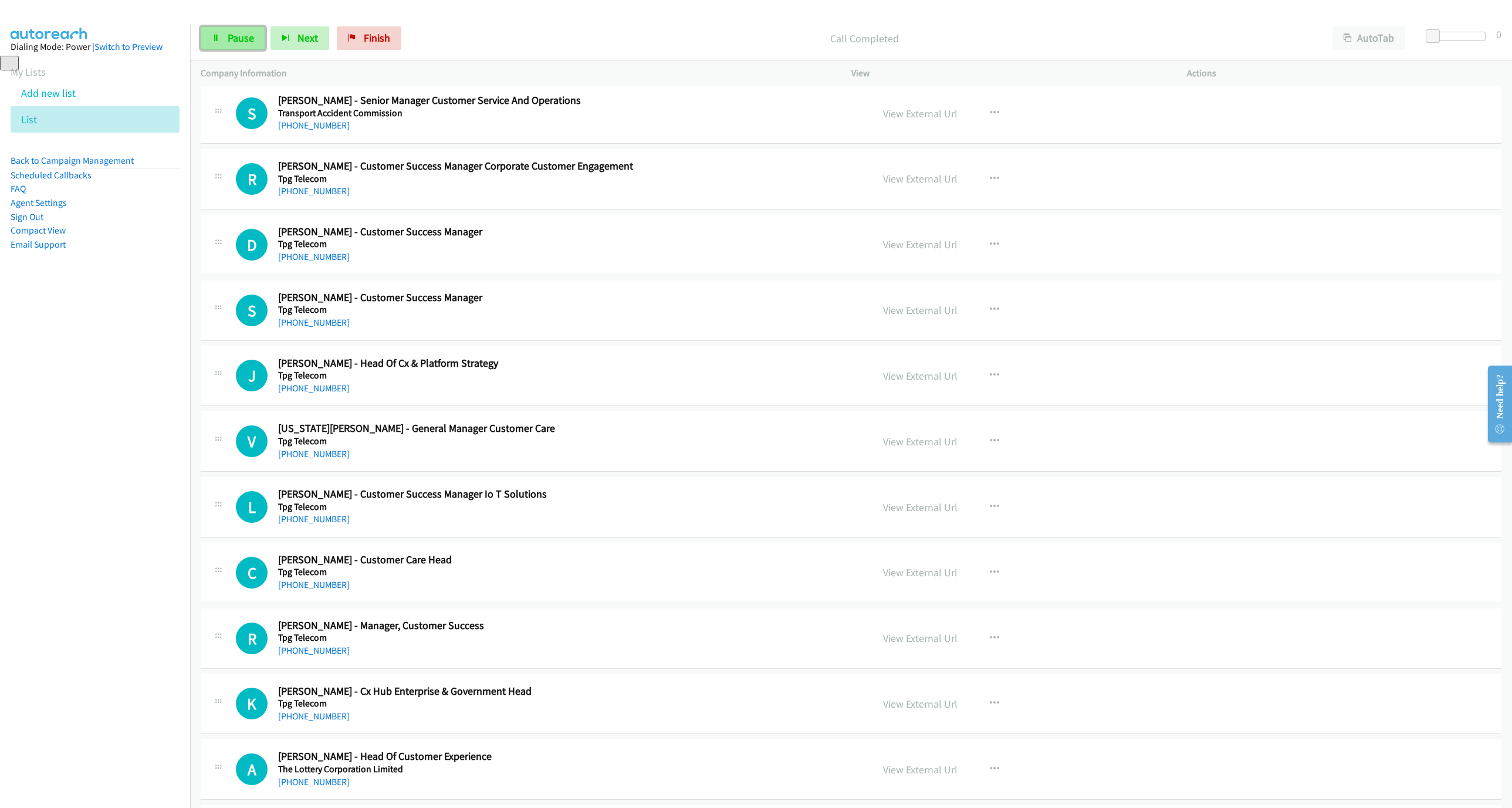
click at [251, 34] on span "Pause" at bounding box center [241, 38] width 26 height 14
click at [274, 43] on link "Start Calls" at bounding box center [242, 38] width 84 height 24
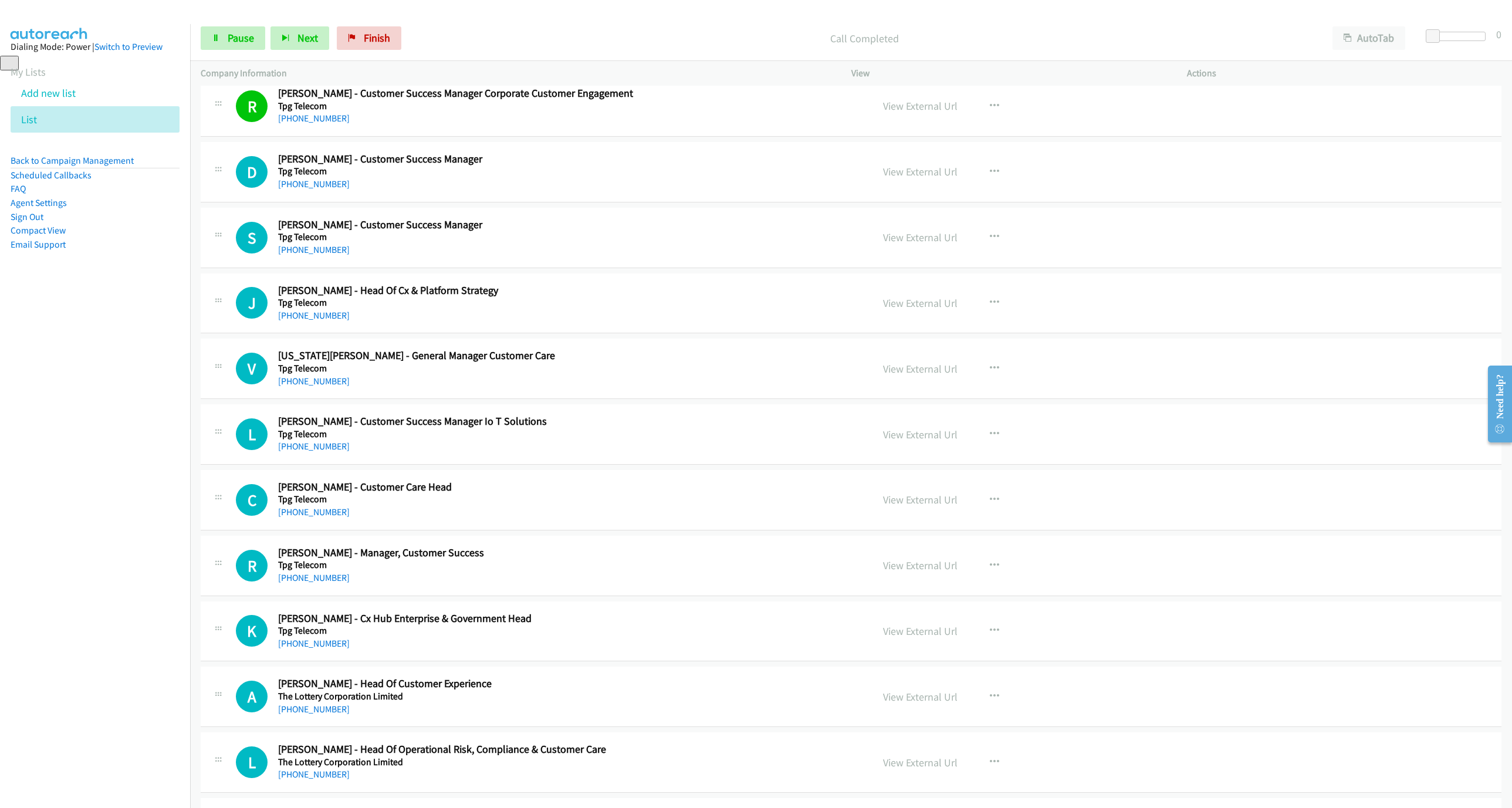
scroll to position [880, 0]
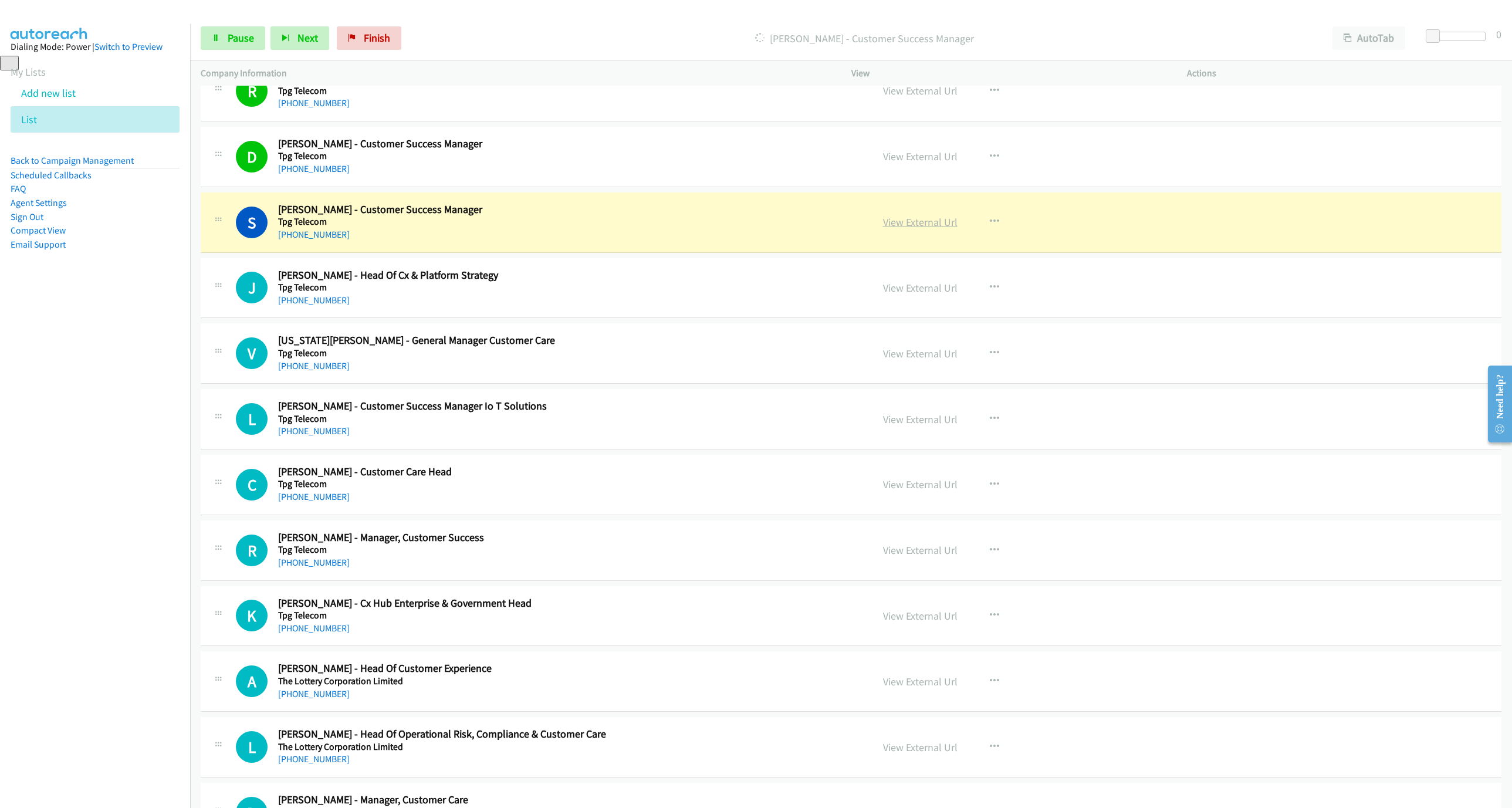
click at [935, 228] on link "View External Url" at bounding box center [920, 222] width 74 height 14
click at [225, 48] on link "Pause" at bounding box center [233, 38] width 64 height 24
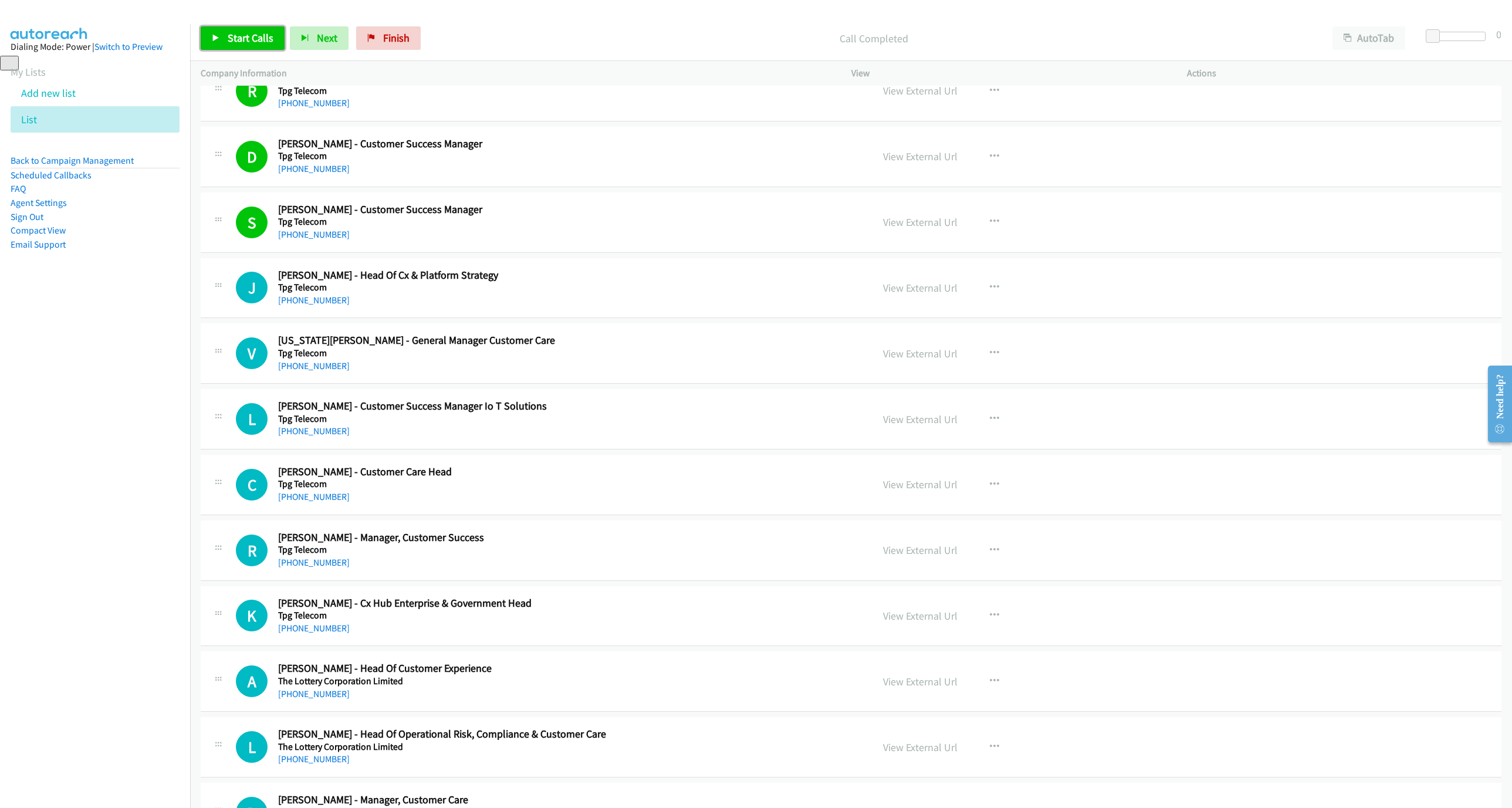
click at [225, 32] on link "Start Calls" at bounding box center [242, 38] width 84 height 24
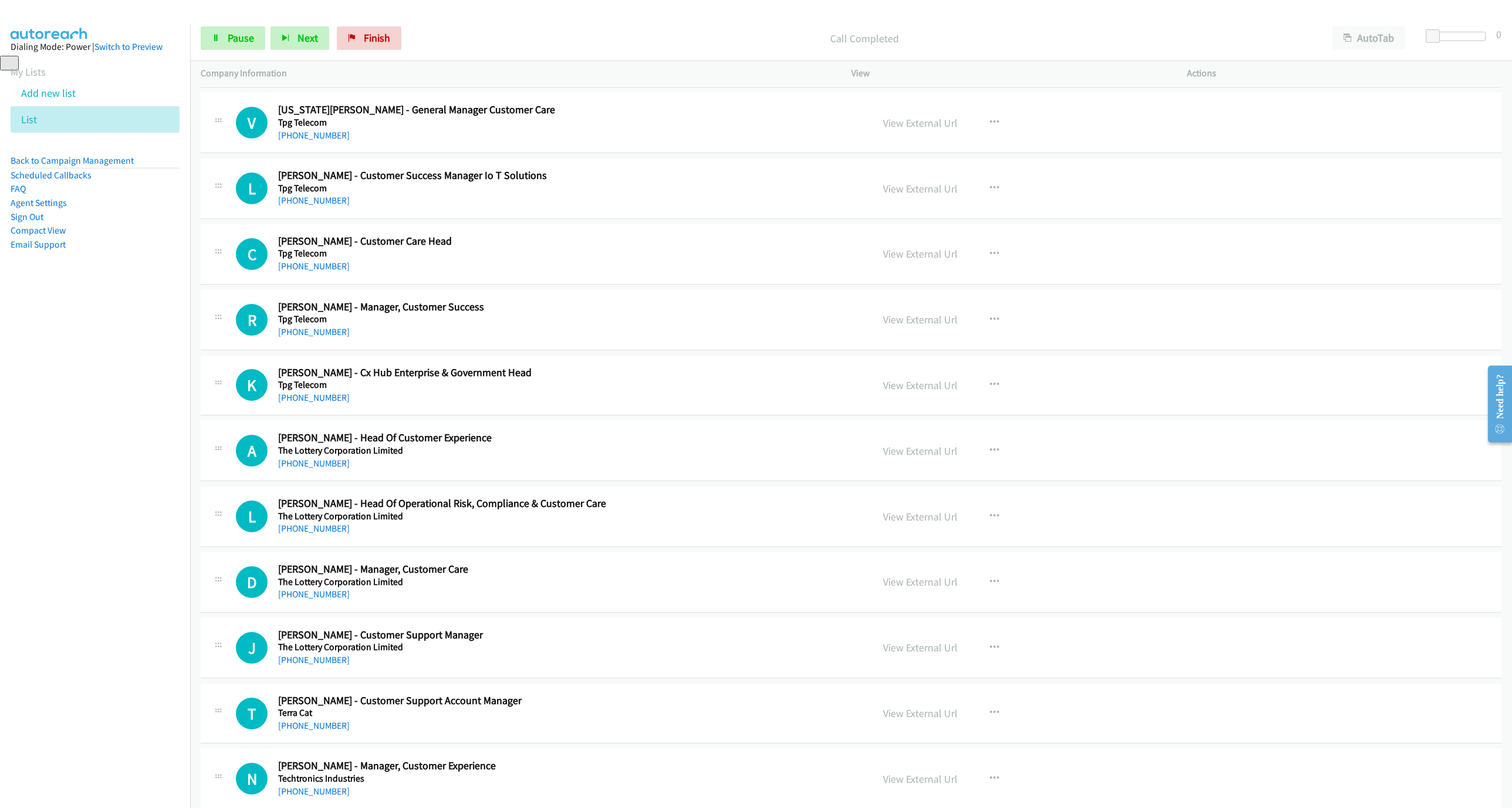
scroll to position [1056, 0]
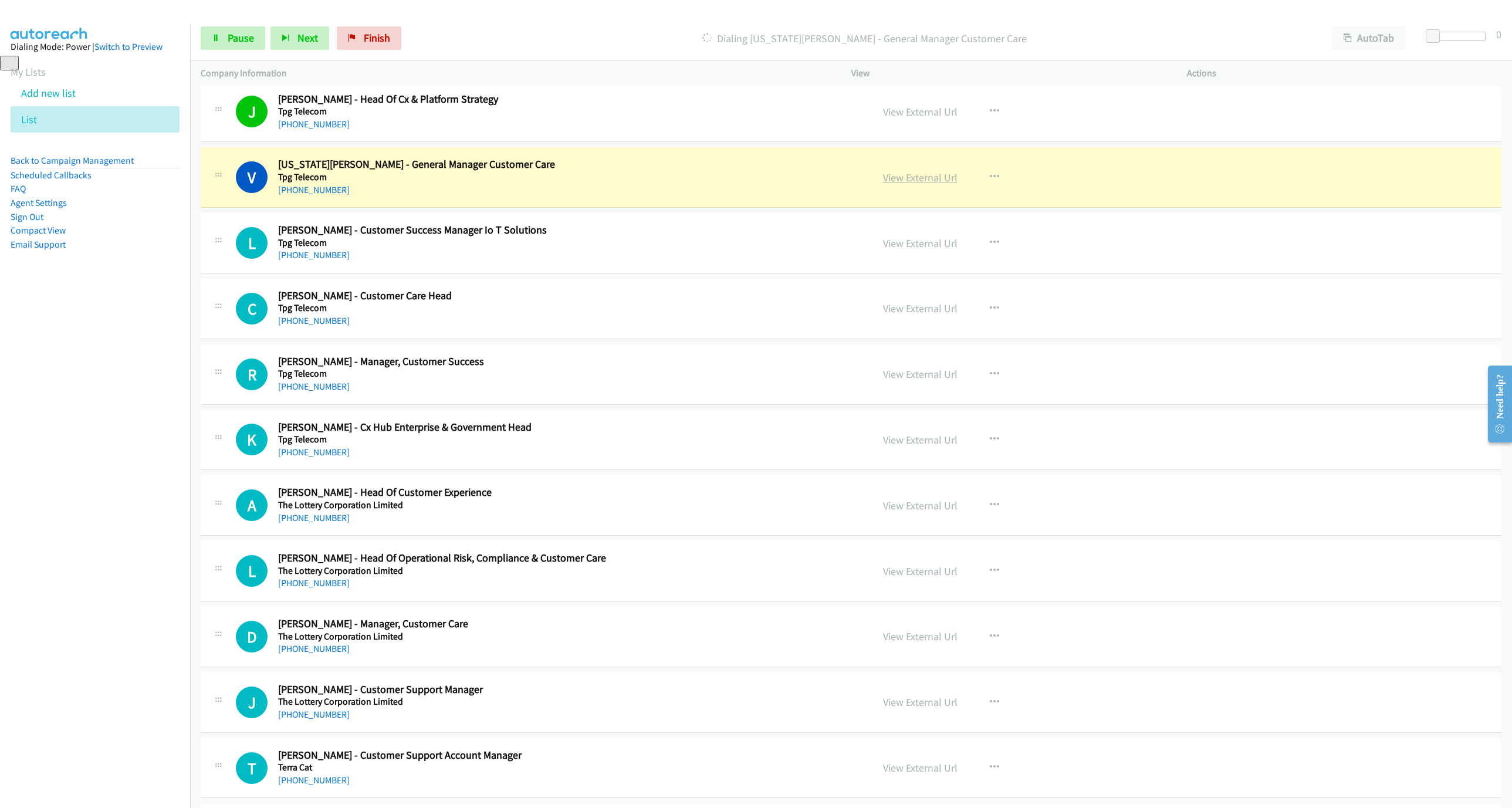
click at [886, 184] on link "View External Url" at bounding box center [920, 177] width 74 height 14
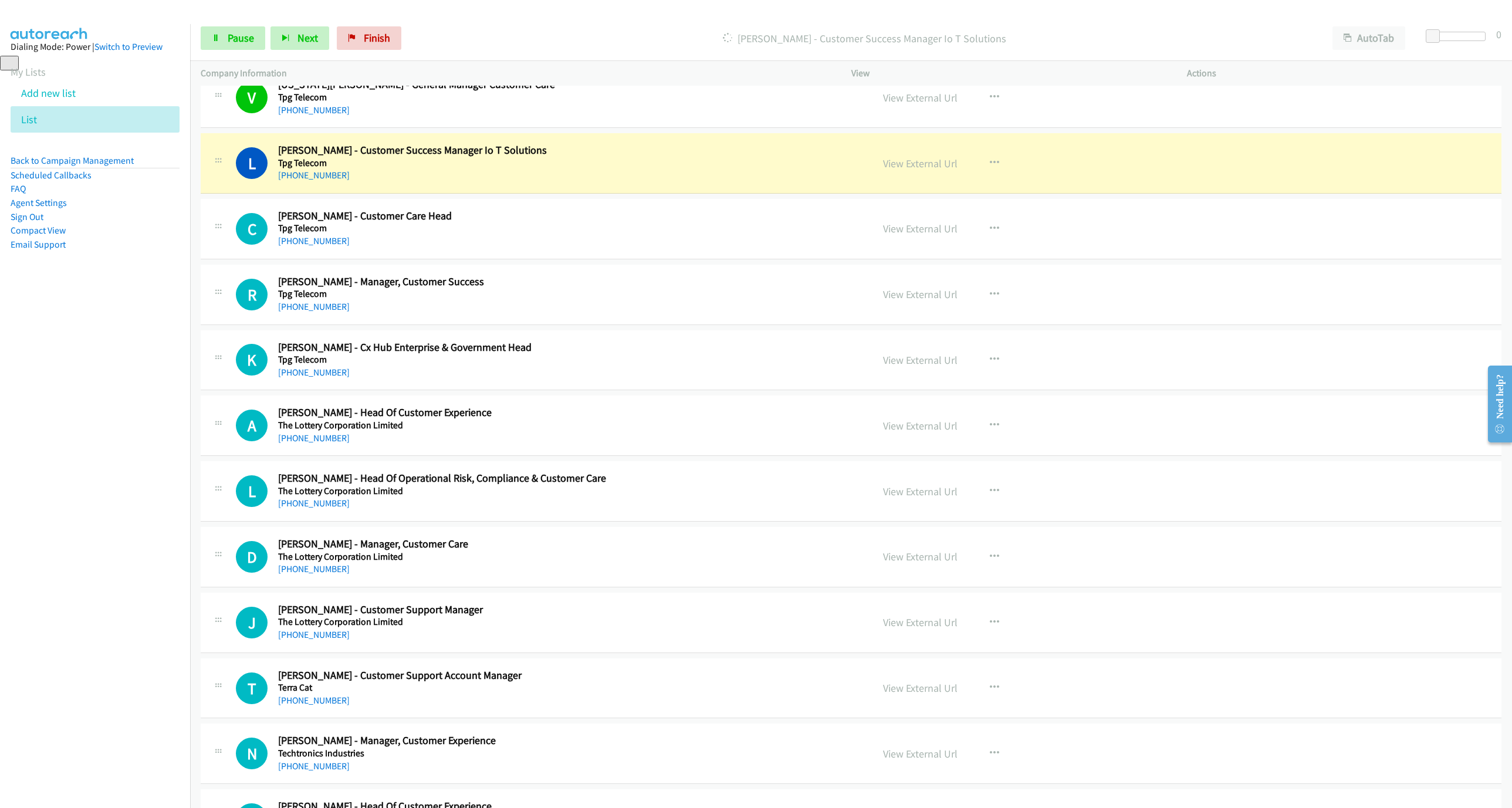
scroll to position [1144, 0]
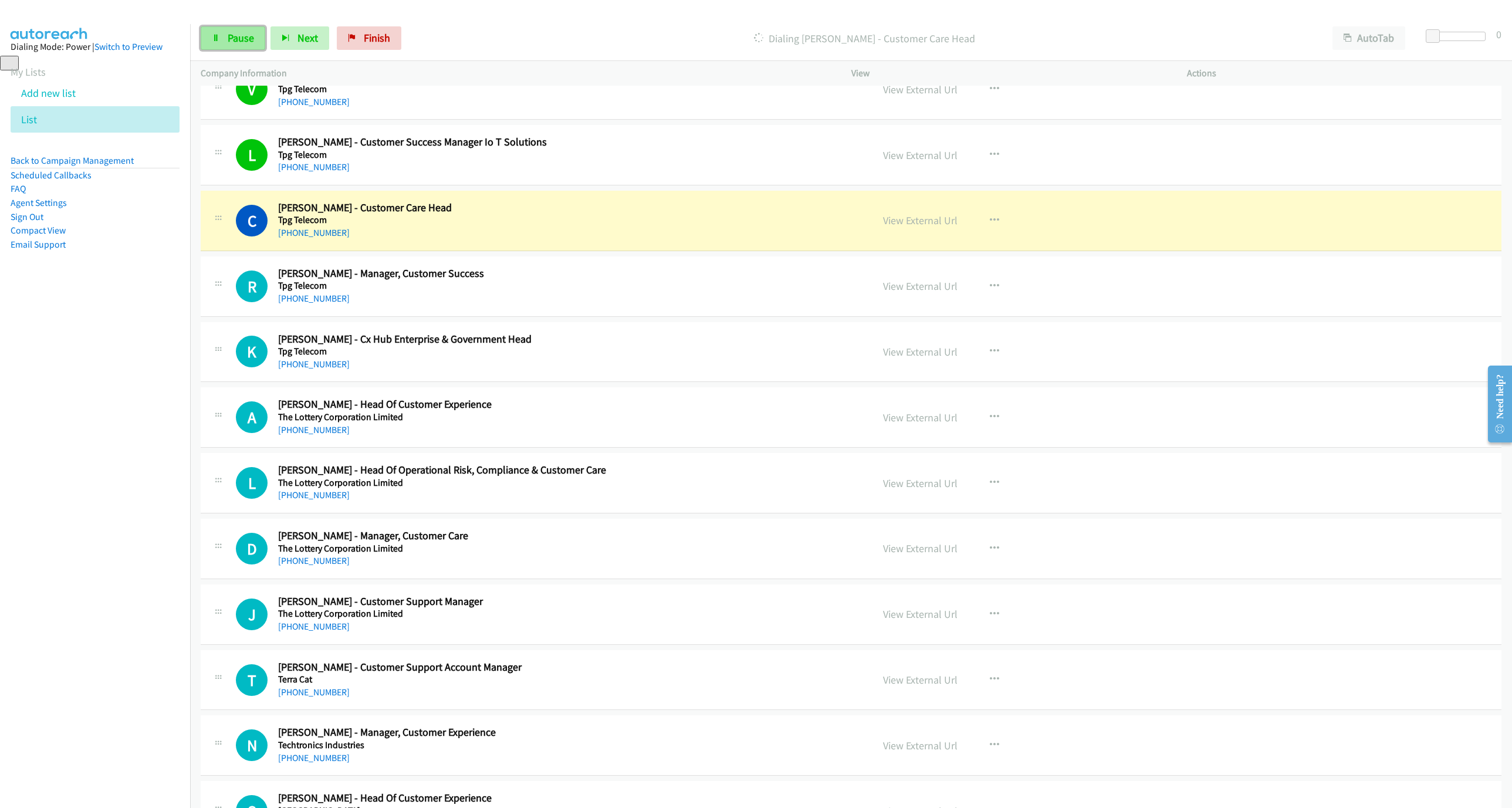
click at [219, 37] on icon at bounding box center [216, 39] width 8 height 8
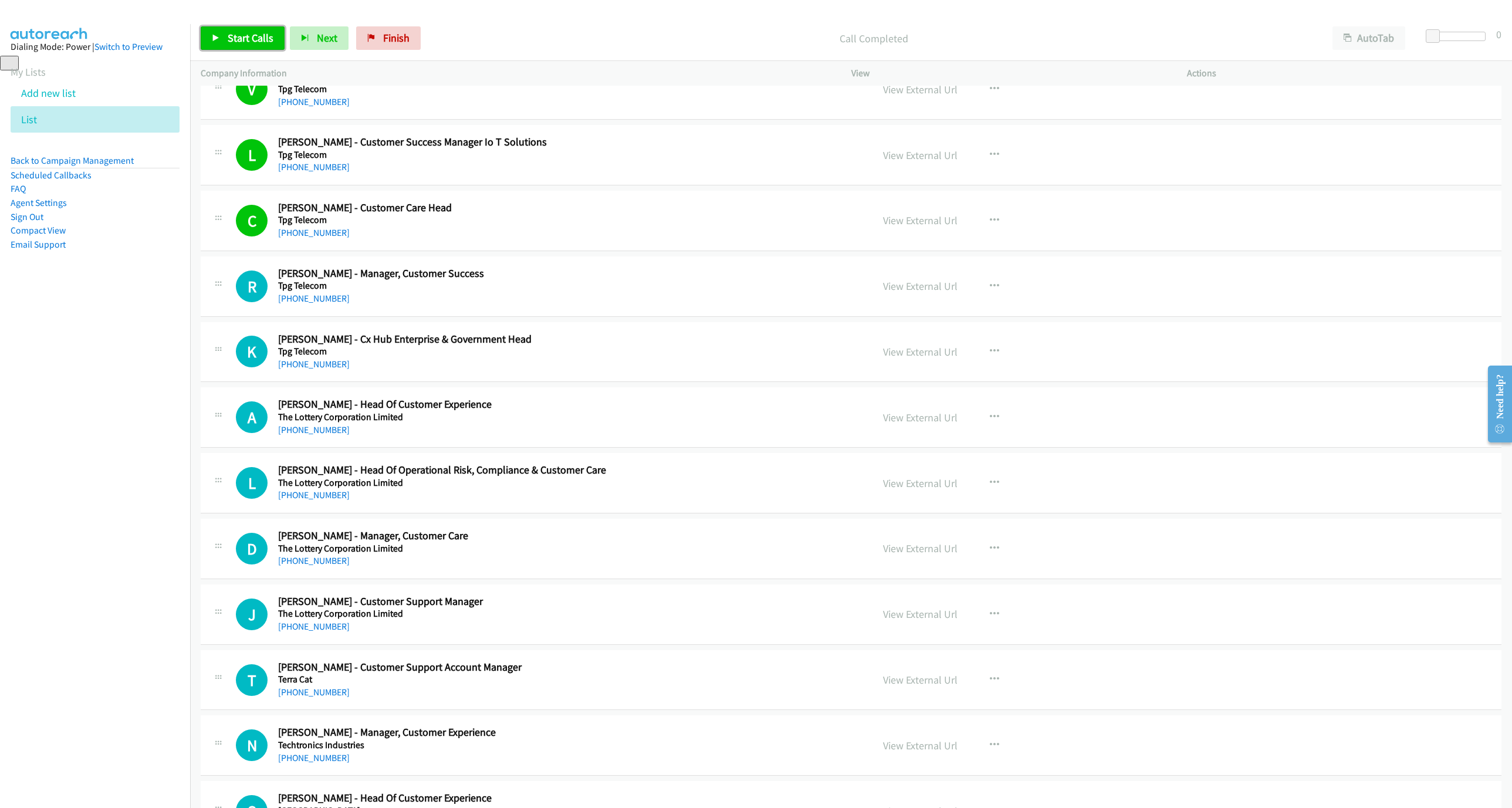
click at [225, 37] on link "Start Calls" at bounding box center [242, 38] width 84 height 24
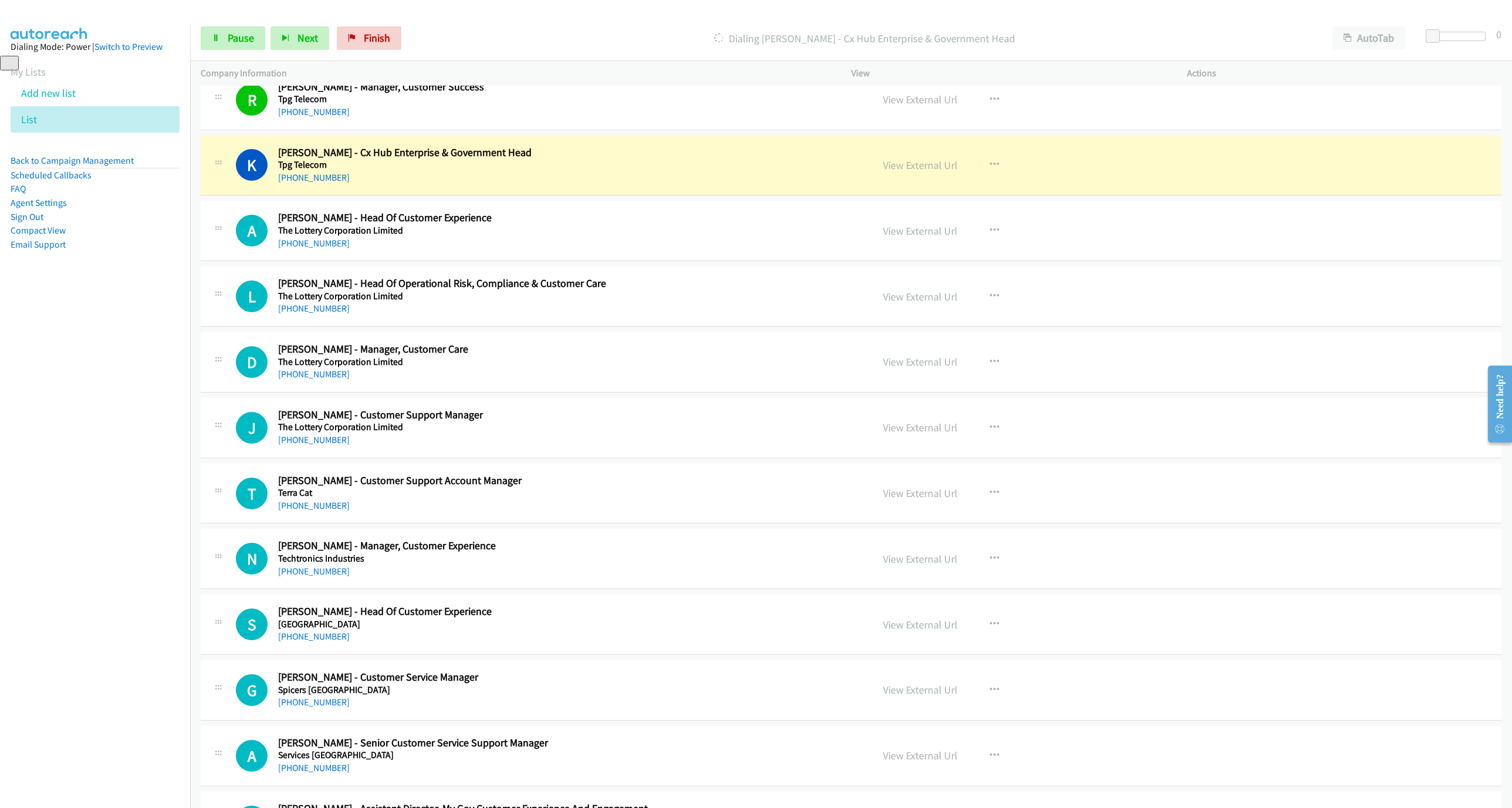
scroll to position [1320, 0]
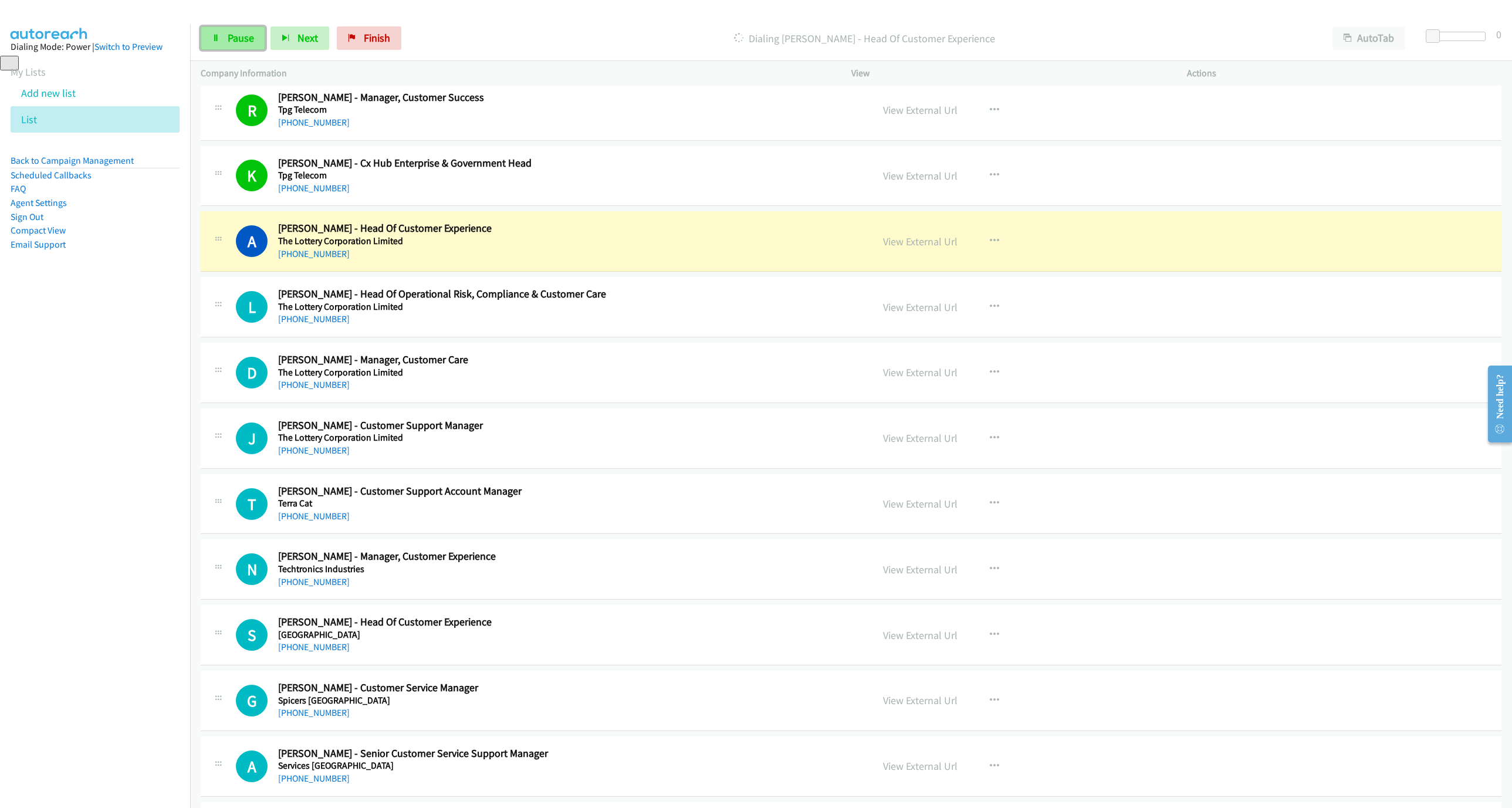
click at [245, 26] on link "Pause" at bounding box center [233, 38] width 64 height 24
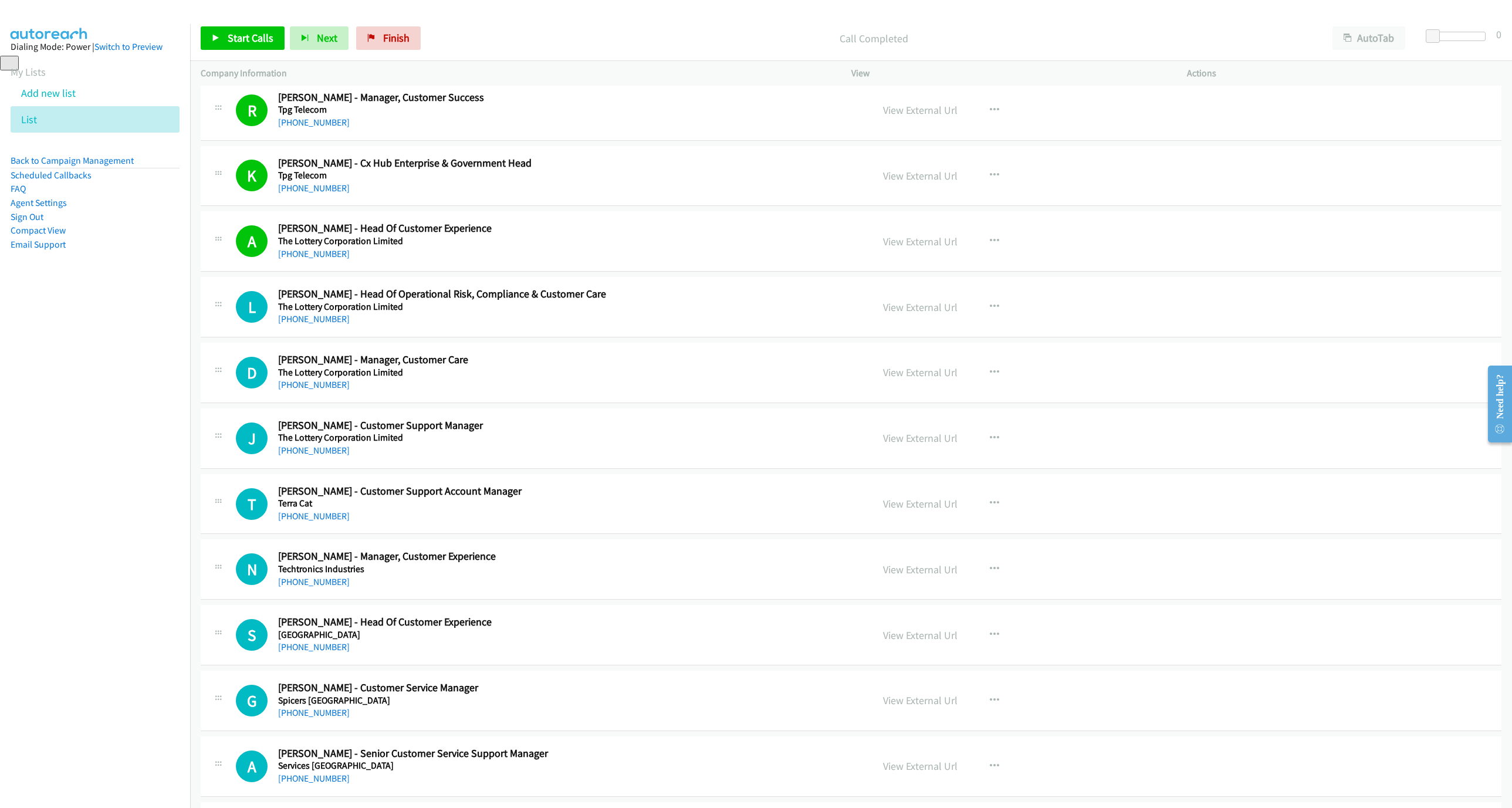
drag, startPoint x: 245, startPoint y: 18, endPoint x: 245, endPoint y: 24, distance: 6.0
click at [245, 18] on div "Start Calls Pause Next Finish Call Completed AutoTab AutoTab 0" at bounding box center [851, 39] width 1322 height 46
click at [243, 29] on link "Start Calls" at bounding box center [242, 38] width 84 height 24
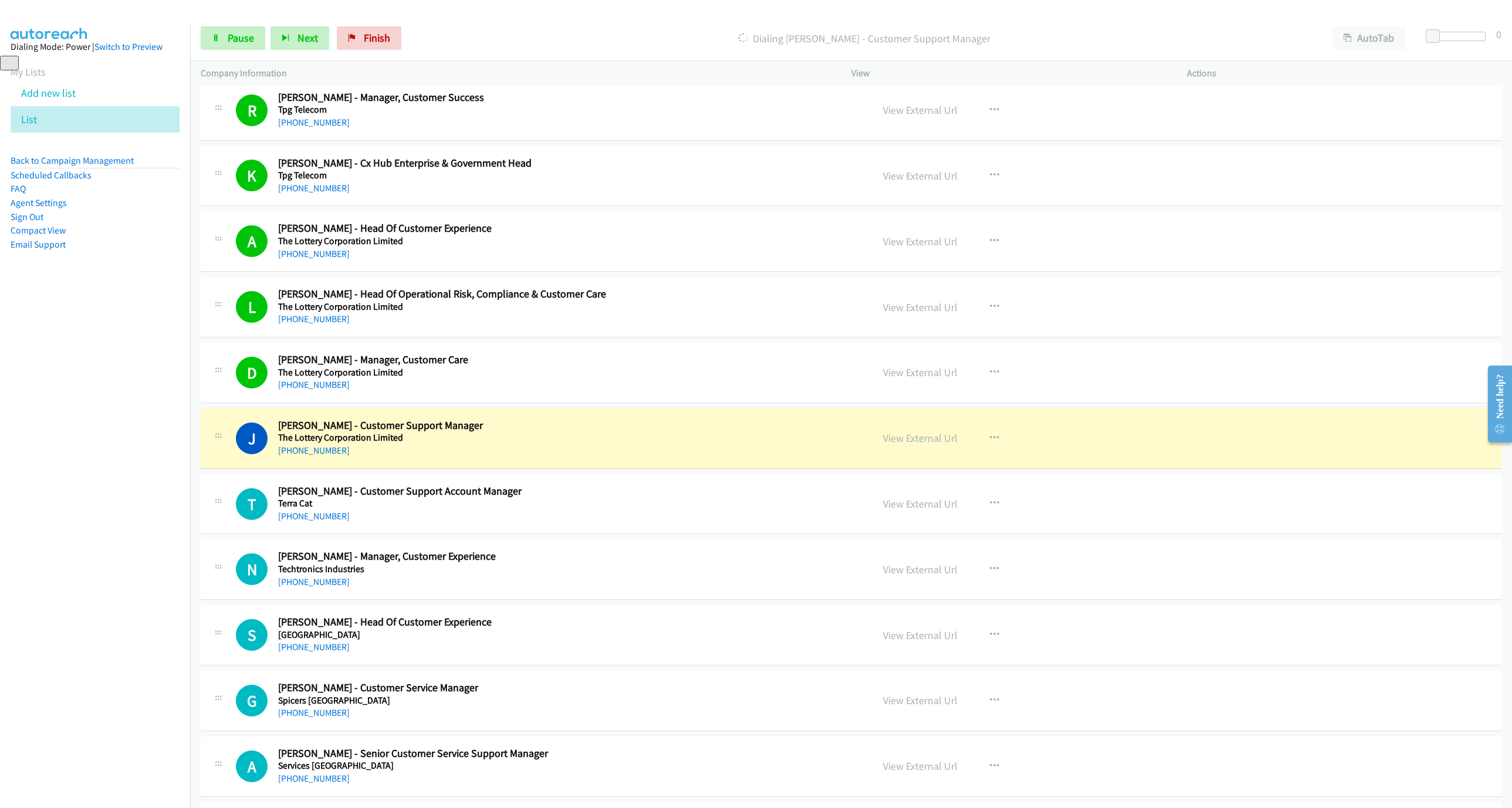
drag, startPoint x: 648, startPoint y: 451, endPoint x: 674, endPoint y: 451, distance: 26.0
click at [648, 451] on div "[PHONE_NUMBER]" at bounding box center [523, 450] width 490 height 14
click at [892, 445] on link "View External Url" at bounding box center [920, 438] width 74 height 14
click at [233, 37] on span "Pause" at bounding box center [241, 38] width 26 height 14
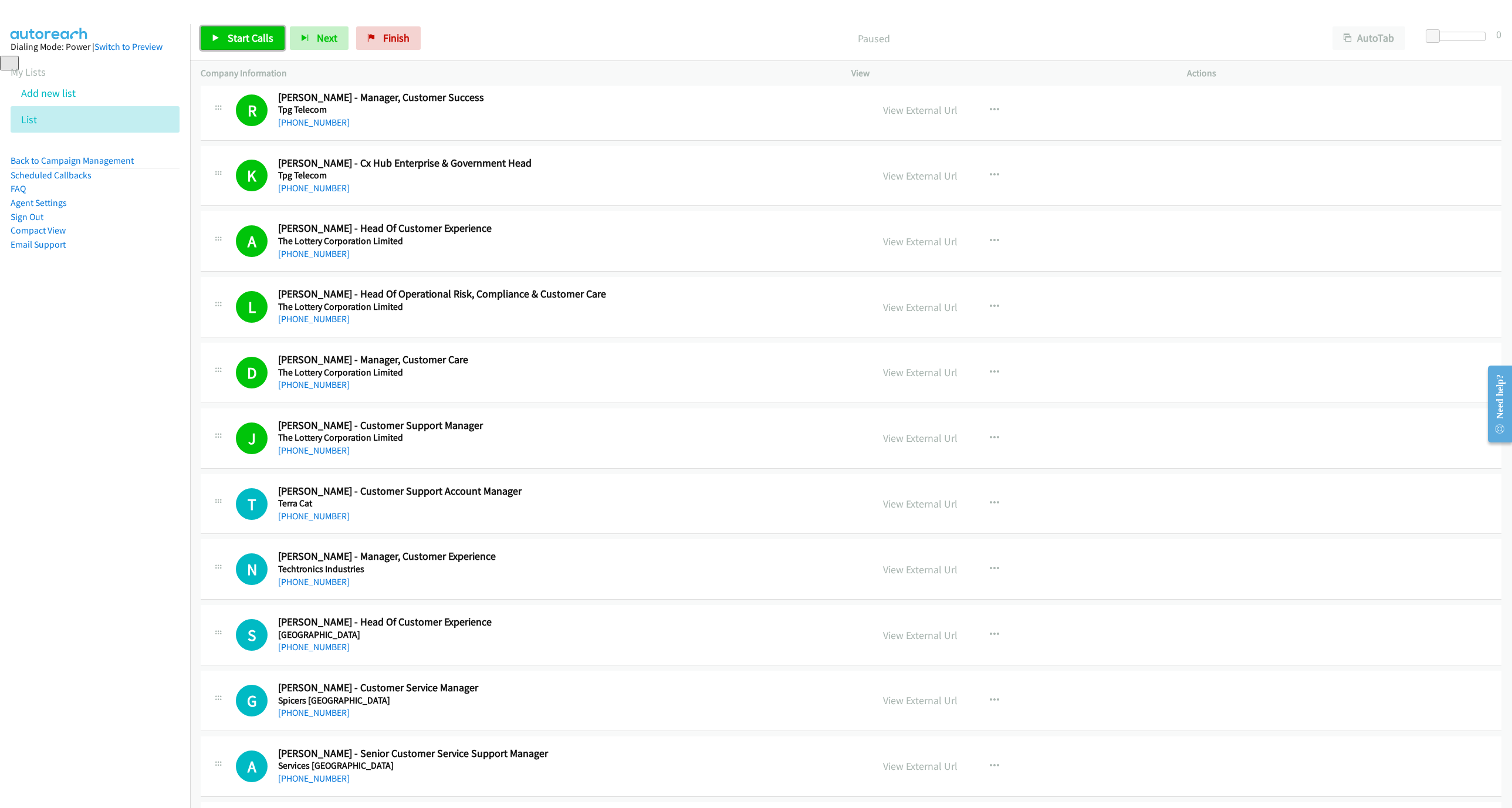
click at [238, 43] on span "Start Calls" at bounding box center [251, 38] width 46 height 14
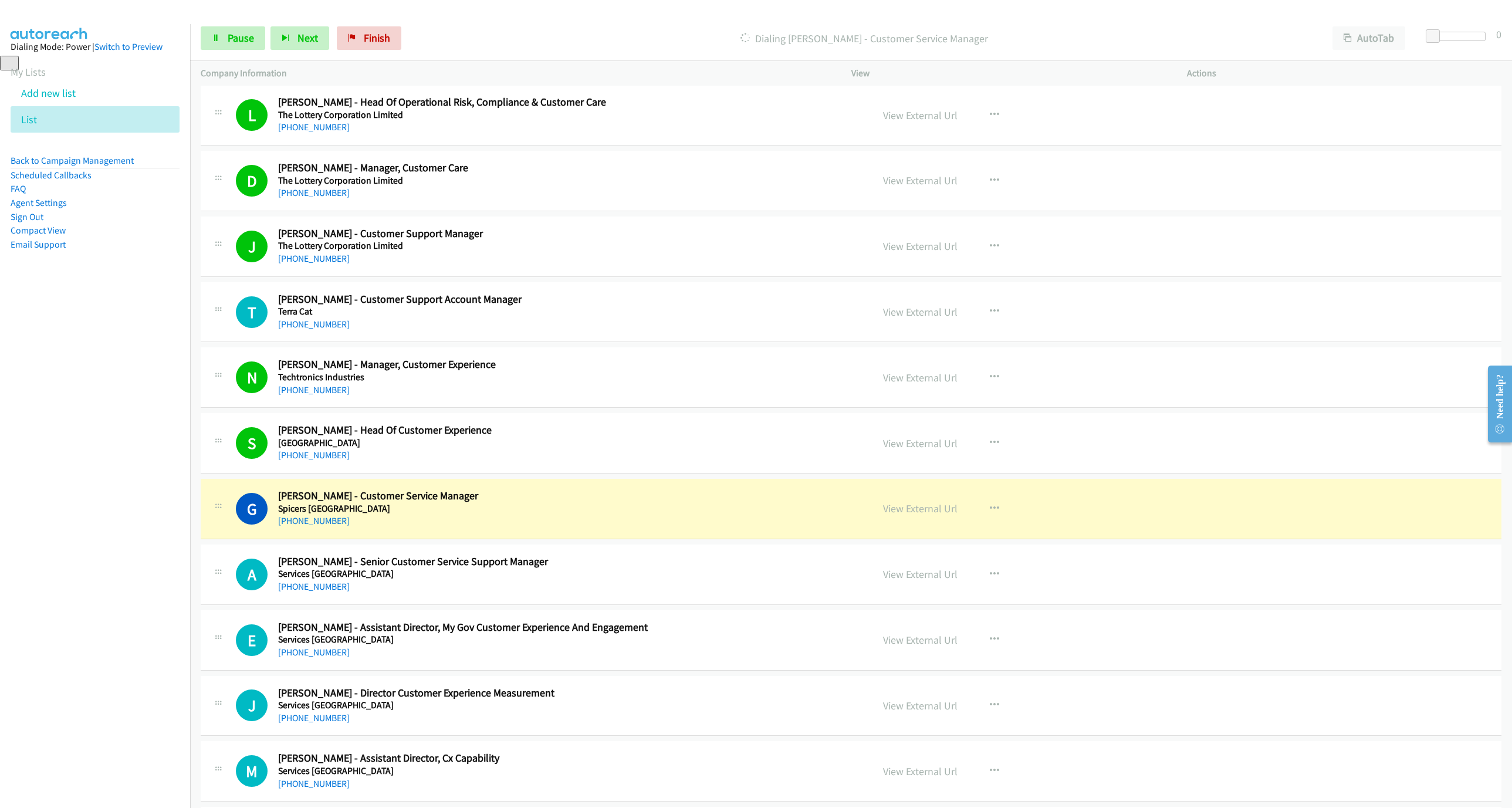
scroll to position [1584, 0]
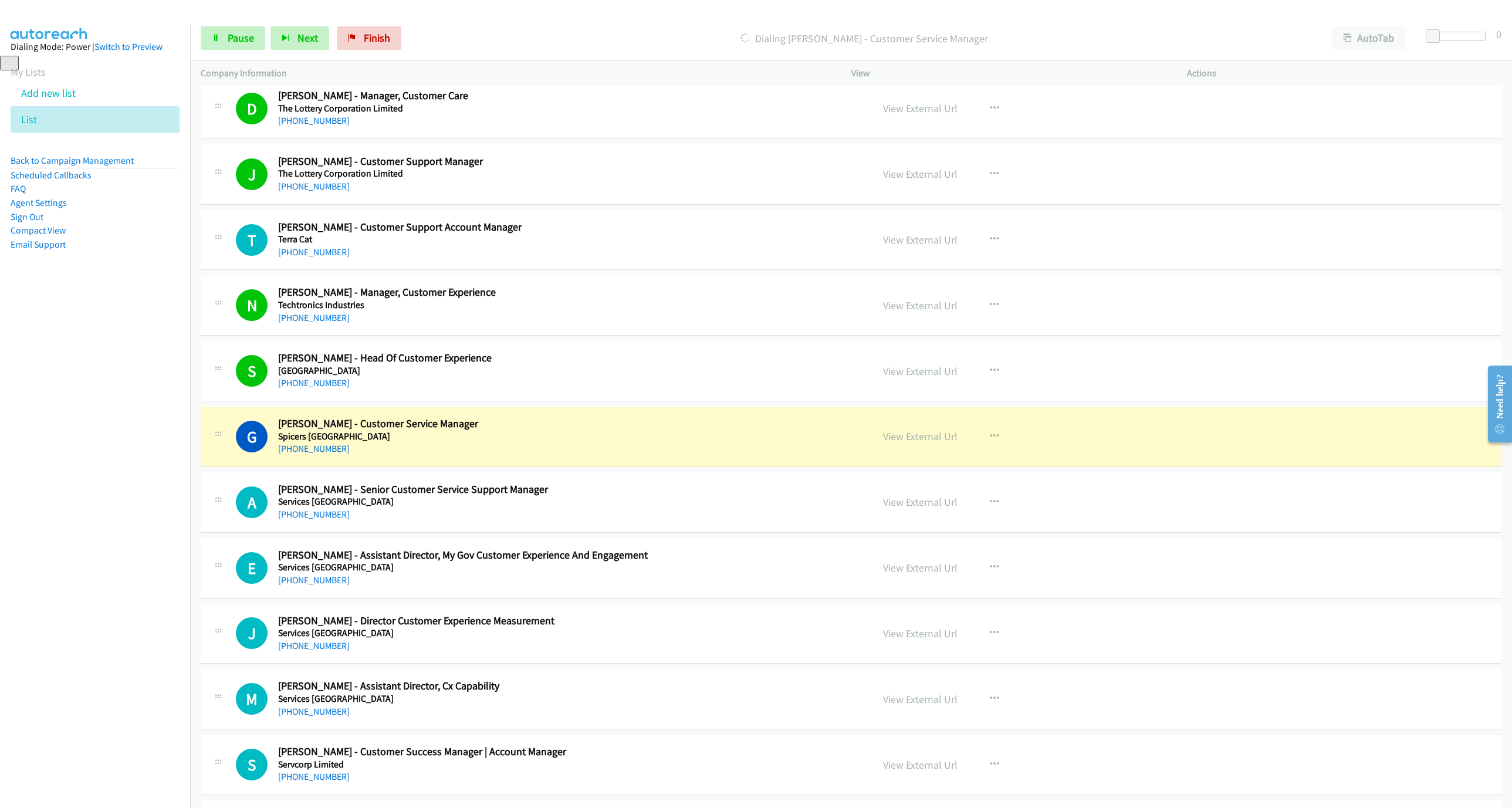
click at [553, 453] on div "[PHONE_NUMBER]" at bounding box center [523, 448] width 490 height 14
click at [936, 443] on link "View External Url" at bounding box center [920, 437] width 74 height 14
click at [216, 37] on icon at bounding box center [216, 39] width 8 height 8
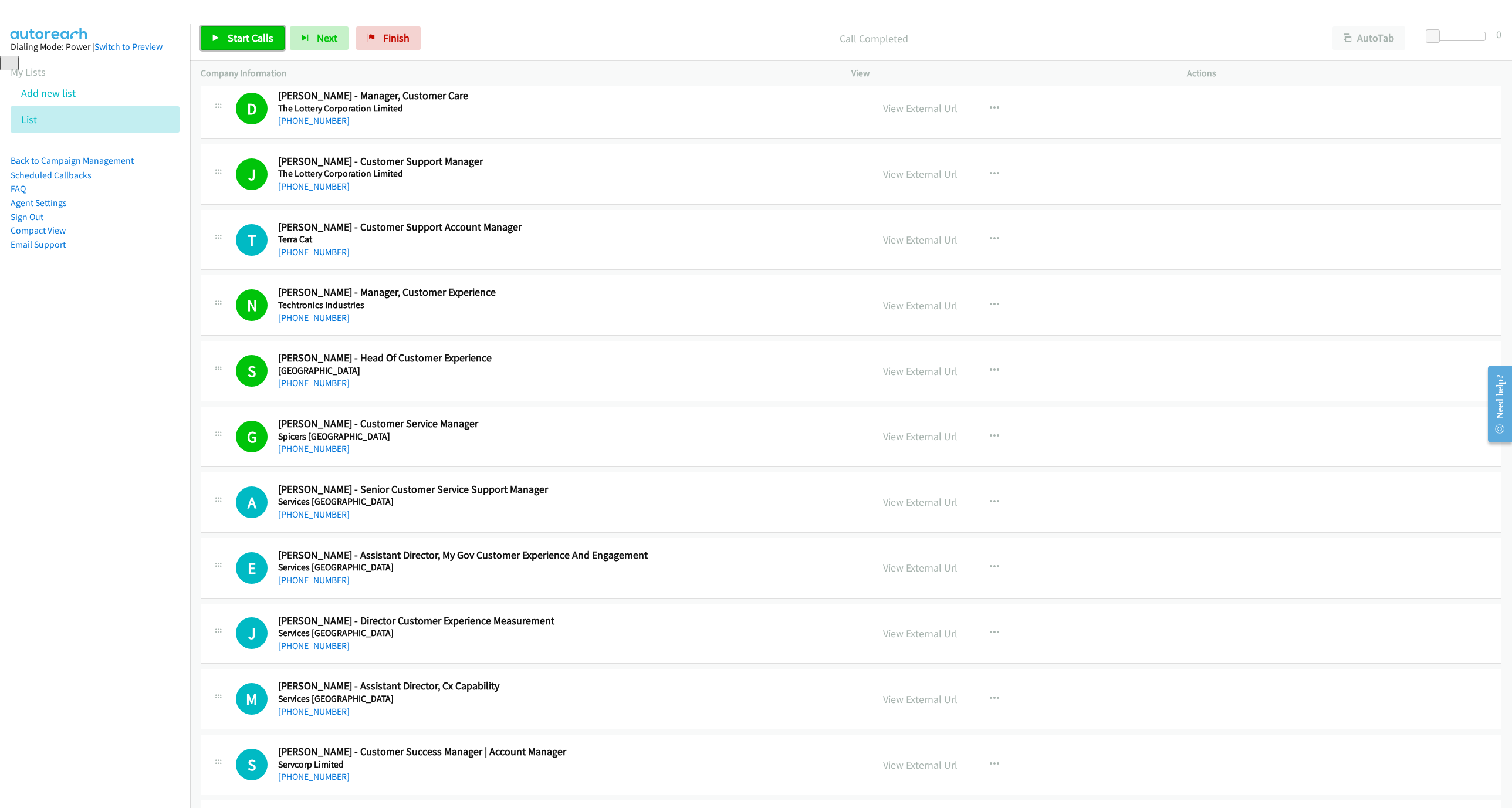
click at [261, 35] on span "Start Calls" at bounding box center [251, 38] width 46 height 14
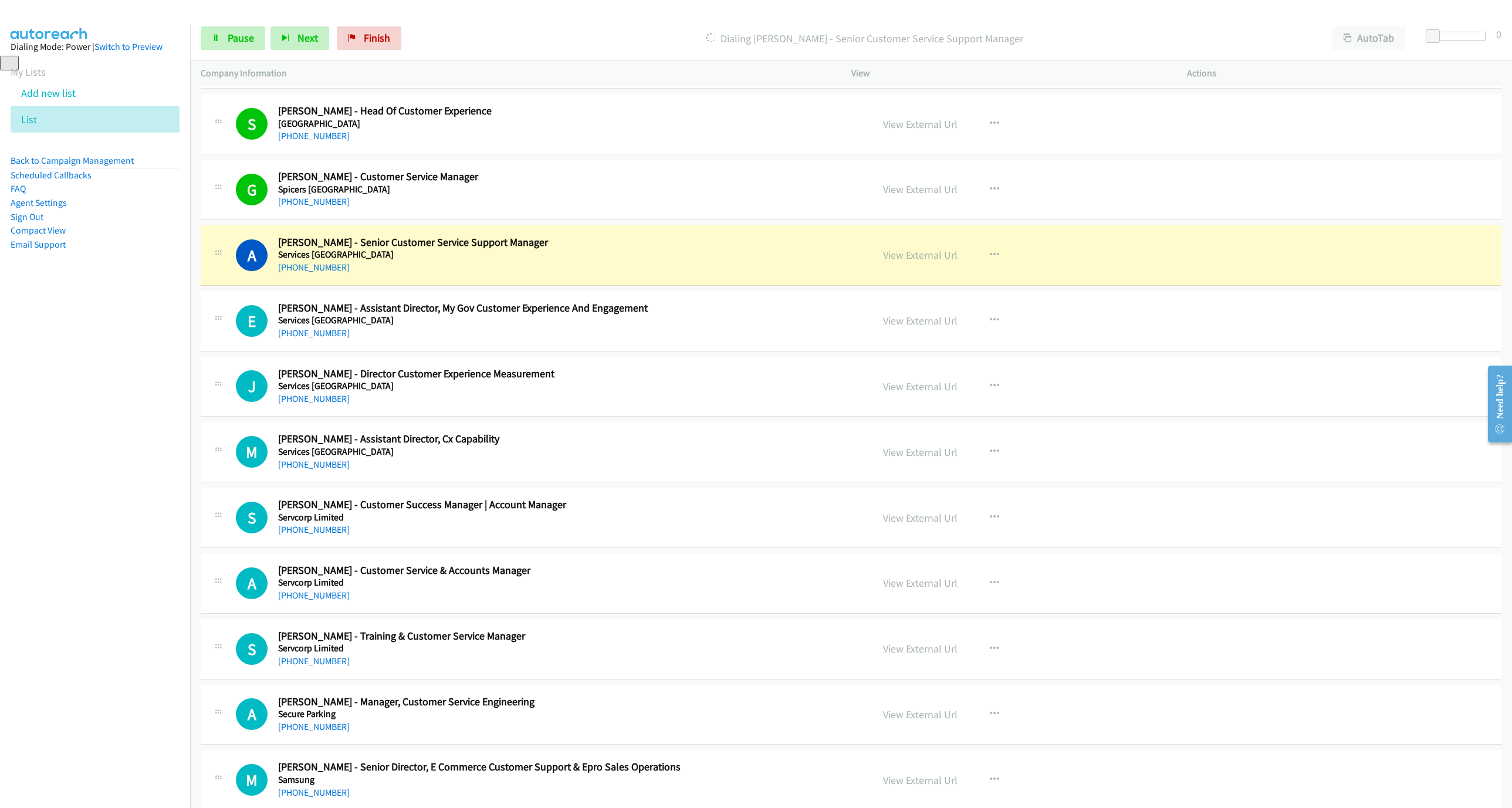
scroll to position [1936, 0]
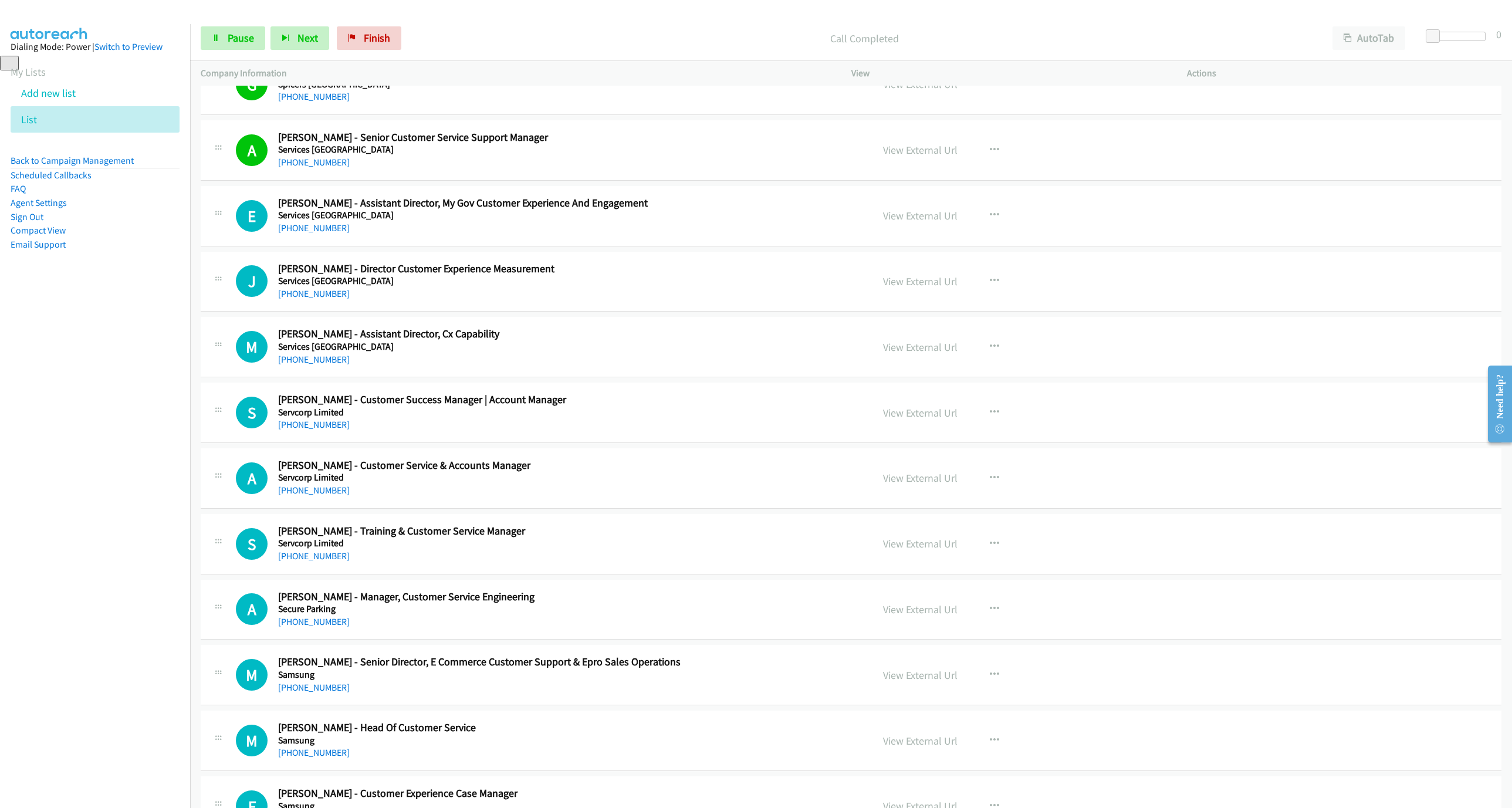
click at [237, 51] on div "Start Calls Pause Next Finish Call Completed AutoTab AutoTab 0" at bounding box center [851, 39] width 1322 height 46
click at [240, 35] on span "Pause" at bounding box center [241, 38] width 26 height 14
click at [247, 40] on span "Start Calls" at bounding box center [251, 38] width 46 height 14
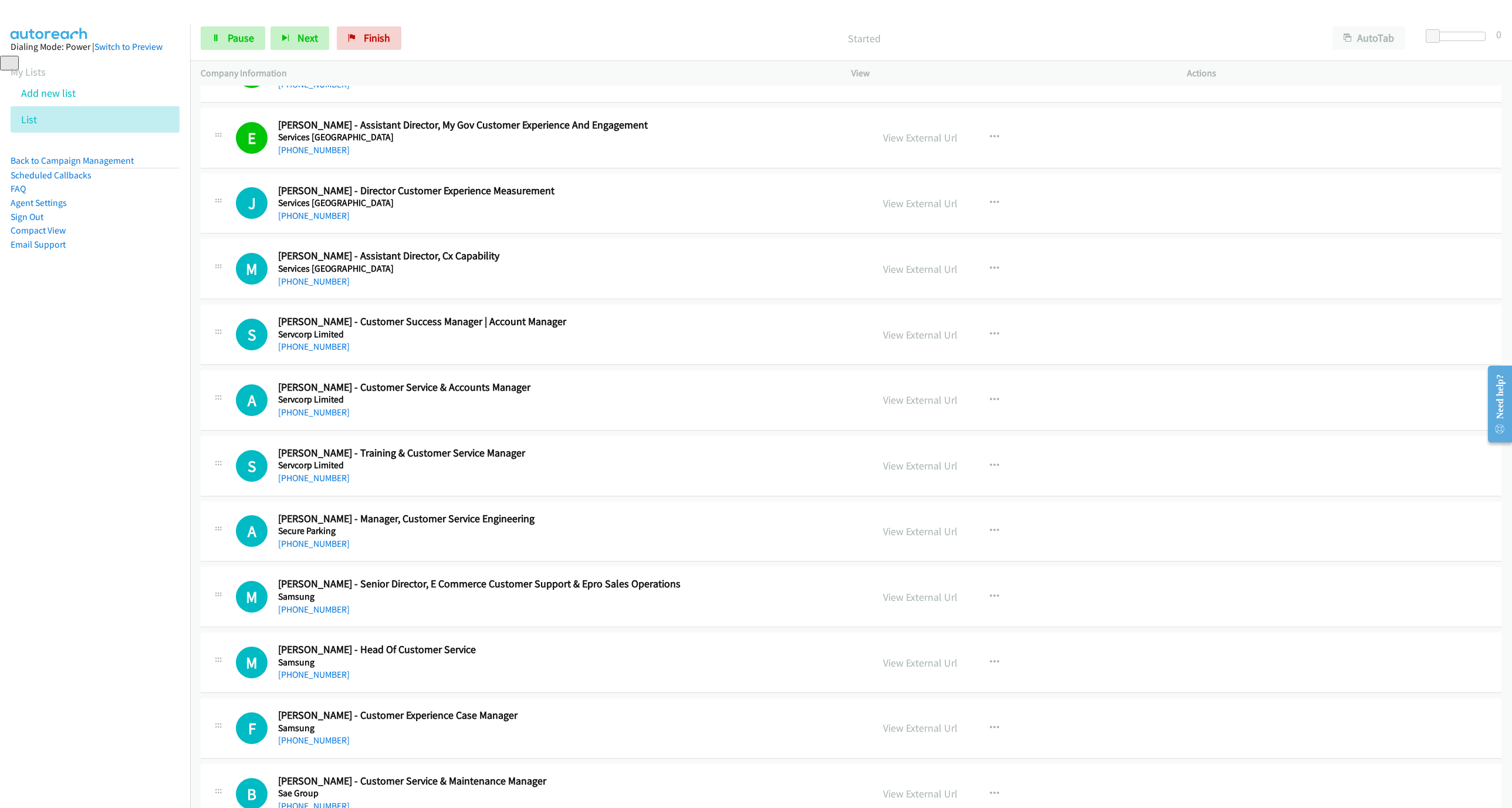
scroll to position [2025, 0]
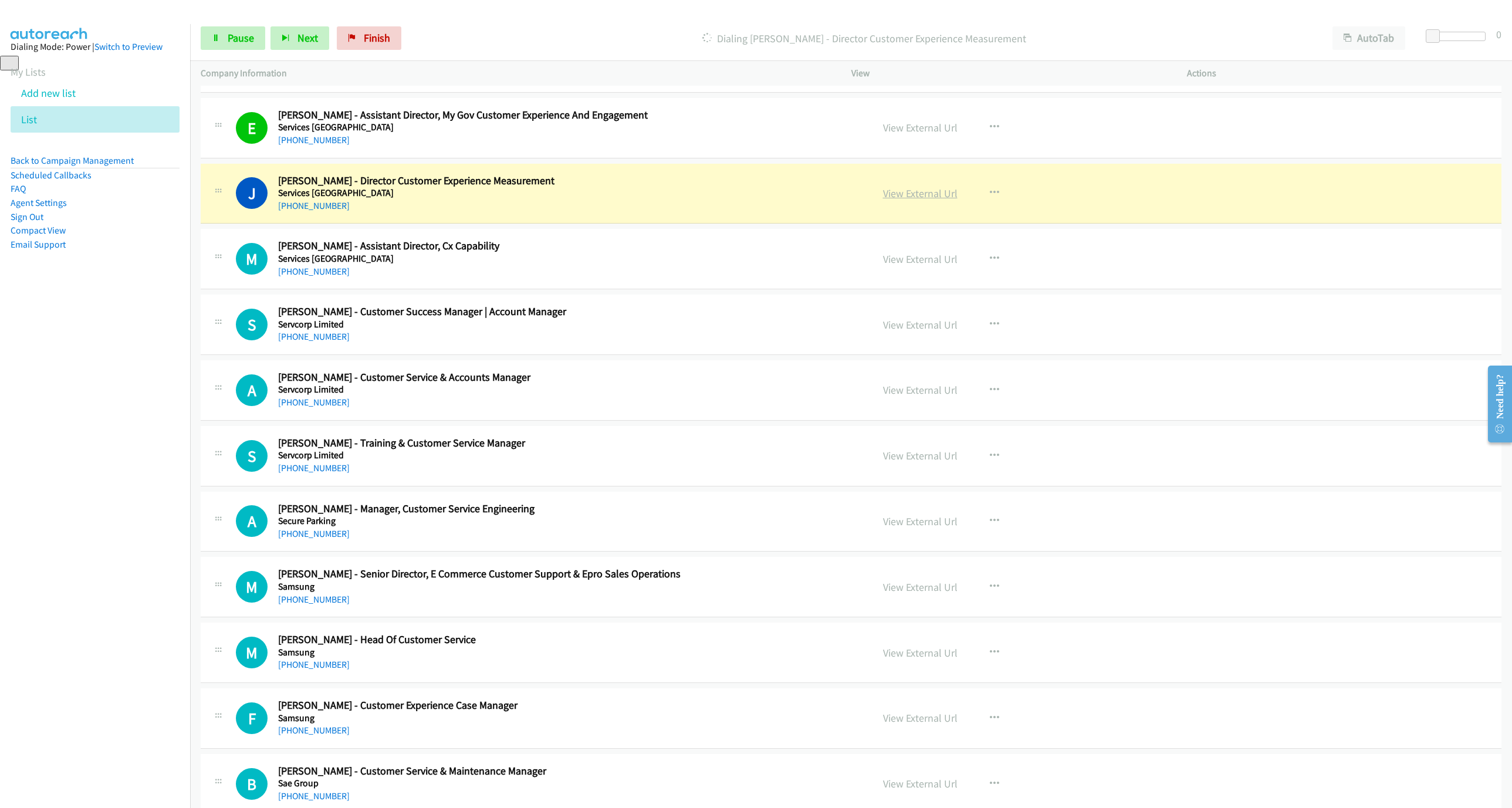
click at [901, 200] on link "View External Url" at bounding box center [920, 193] width 74 height 14
click at [219, 44] on link "Pause" at bounding box center [233, 38] width 64 height 24
